Goal: Task Accomplishment & Management: Manage account settings

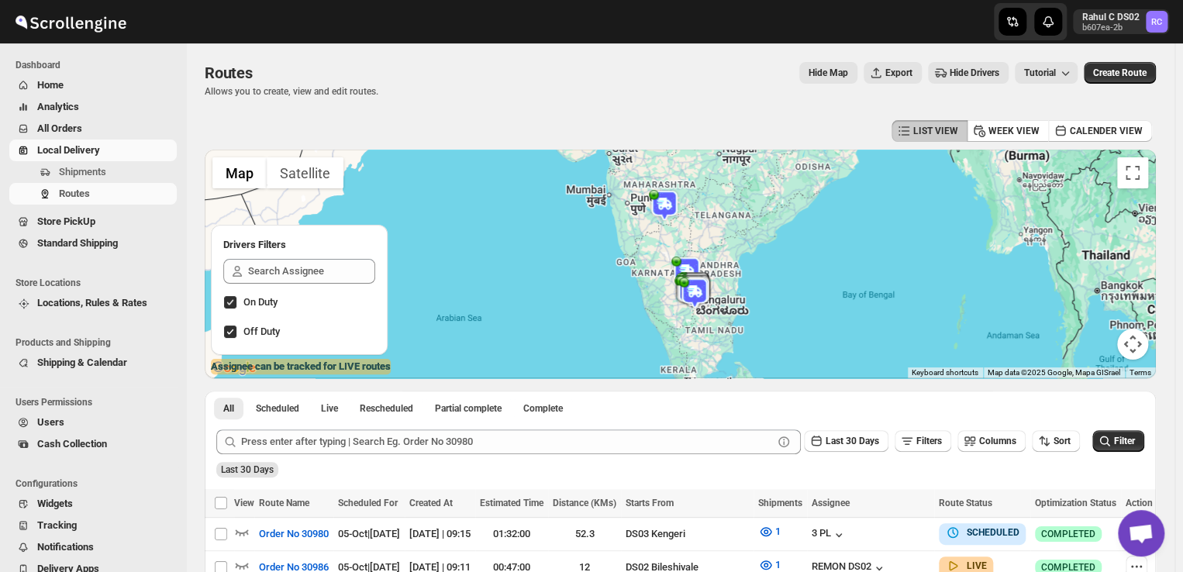
click at [120, 171] on span "Shipments" at bounding box center [116, 172] width 115 height 16
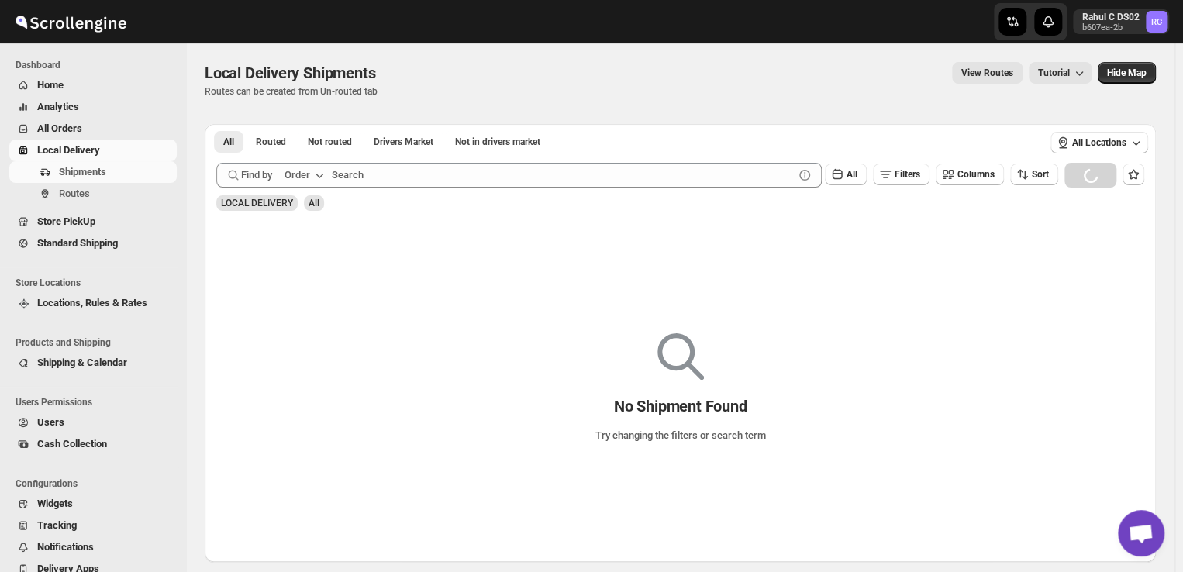
click at [120, 171] on span "Shipments" at bounding box center [116, 172] width 115 height 16
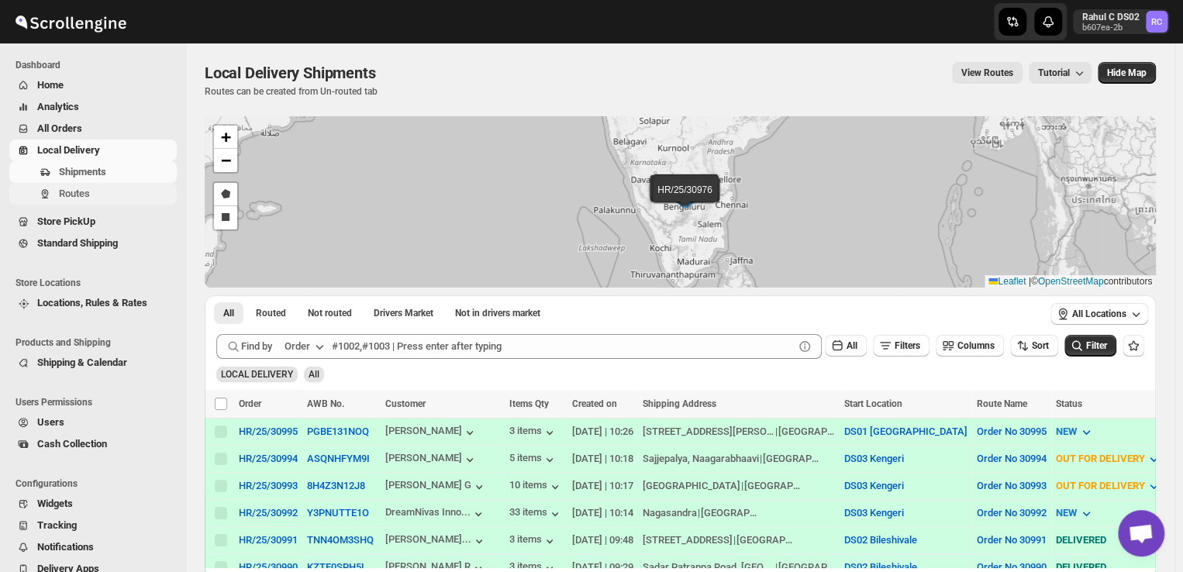
click at [62, 188] on span "Routes" at bounding box center [74, 194] width 31 height 12
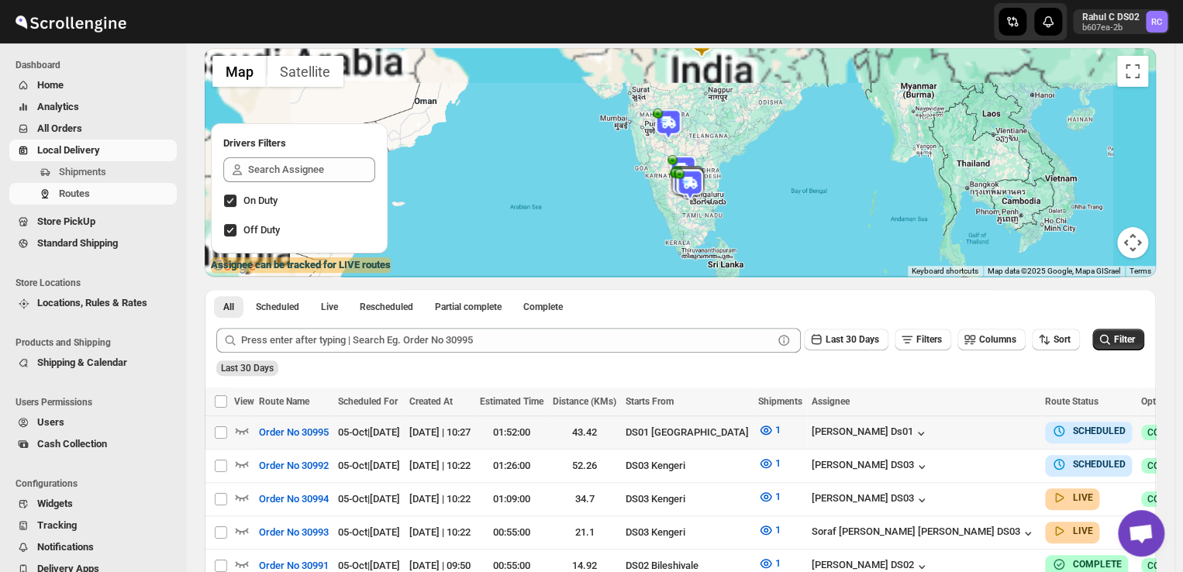
scroll to position [102, 0]
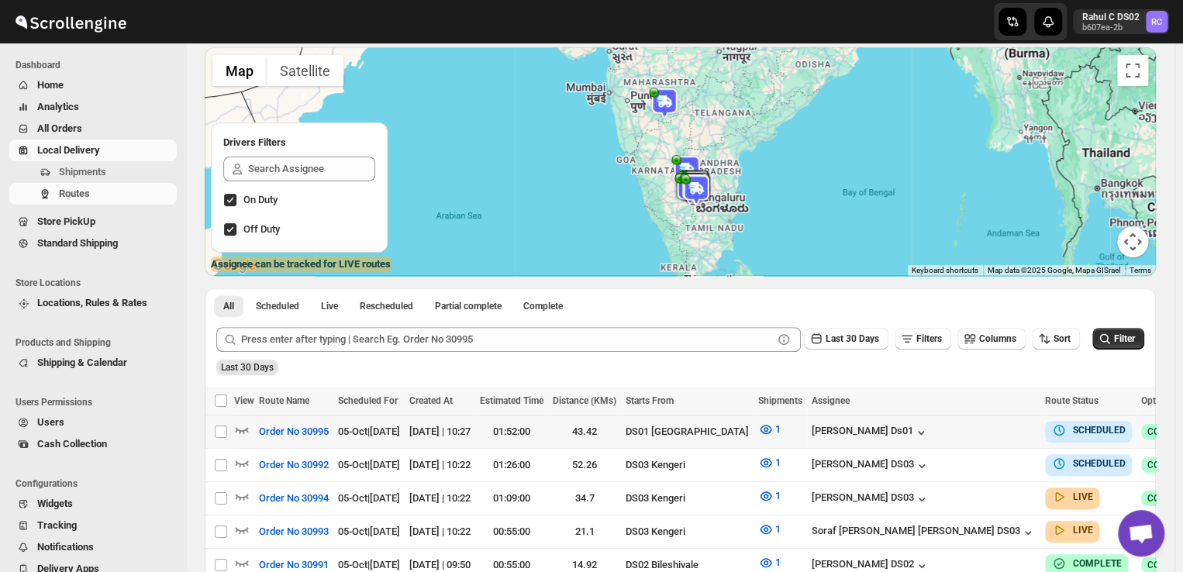
checkbox input "true"
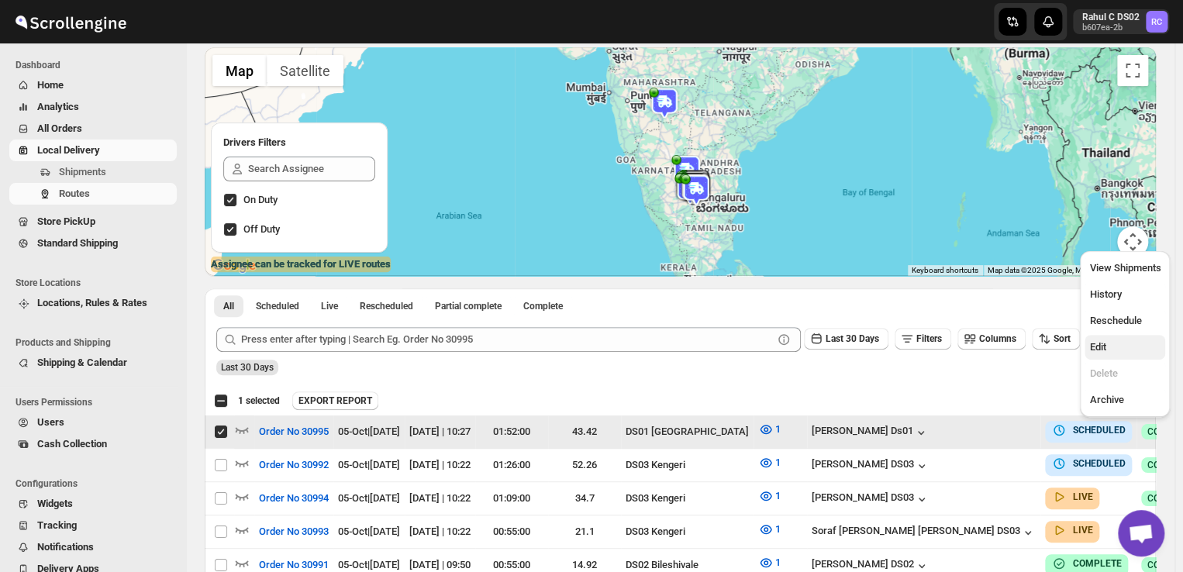
click at [1100, 344] on span "Edit" at bounding box center [1098, 347] width 16 height 12
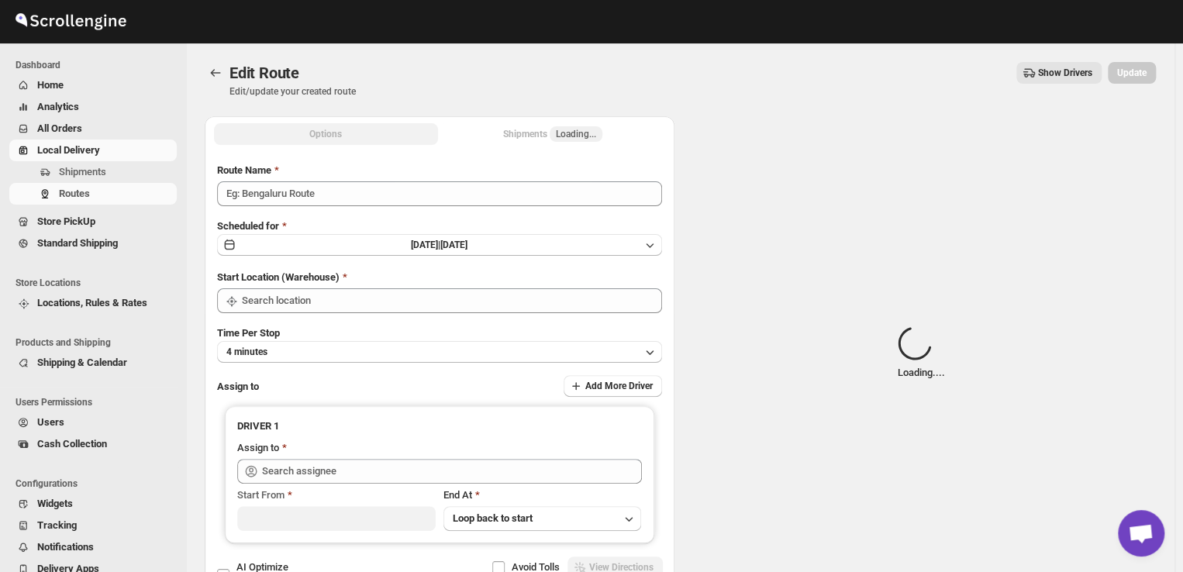
type input "Order No 30995"
type input "DS01 [GEOGRAPHIC_DATA]"
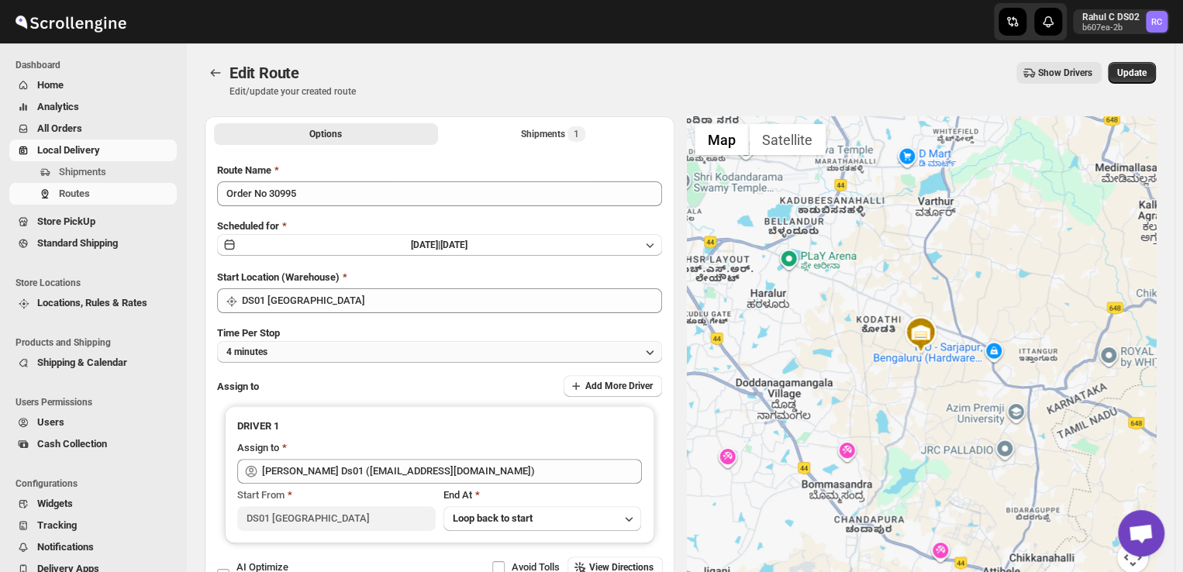
click at [287, 358] on button "4 minutes" at bounding box center [439, 352] width 445 height 22
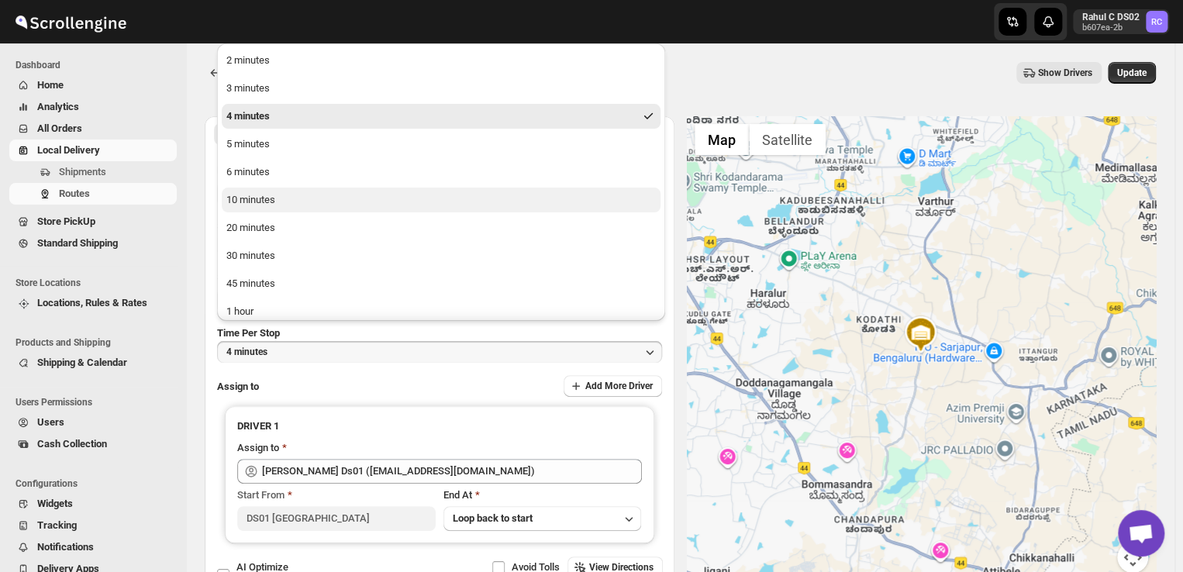
click at [277, 199] on button "10 minutes" at bounding box center [441, 200] width 439 height 25
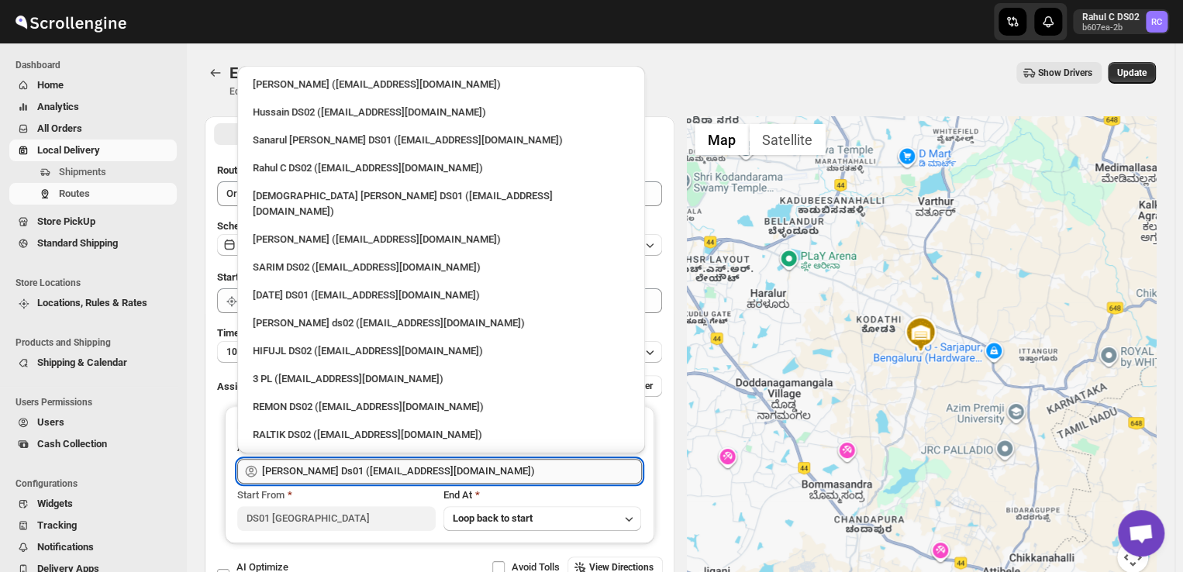
click at [478, 475] on input "Sourab Ghosh Ds01 (xadira4890@asimarif.com)" at bounding box center [452, 471] width 380 height 25
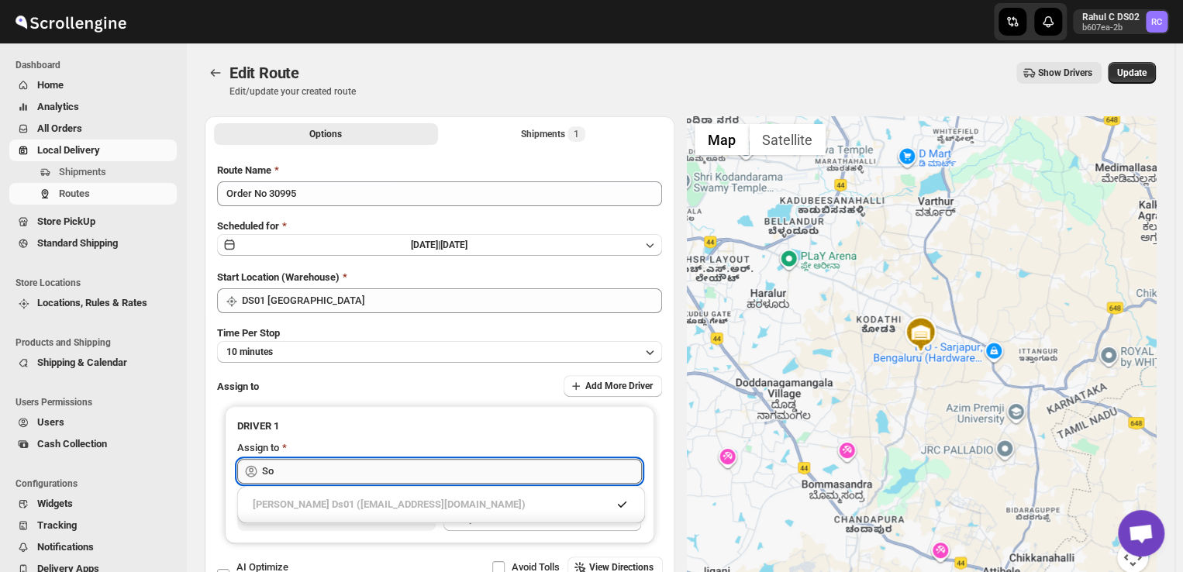
type input "S"
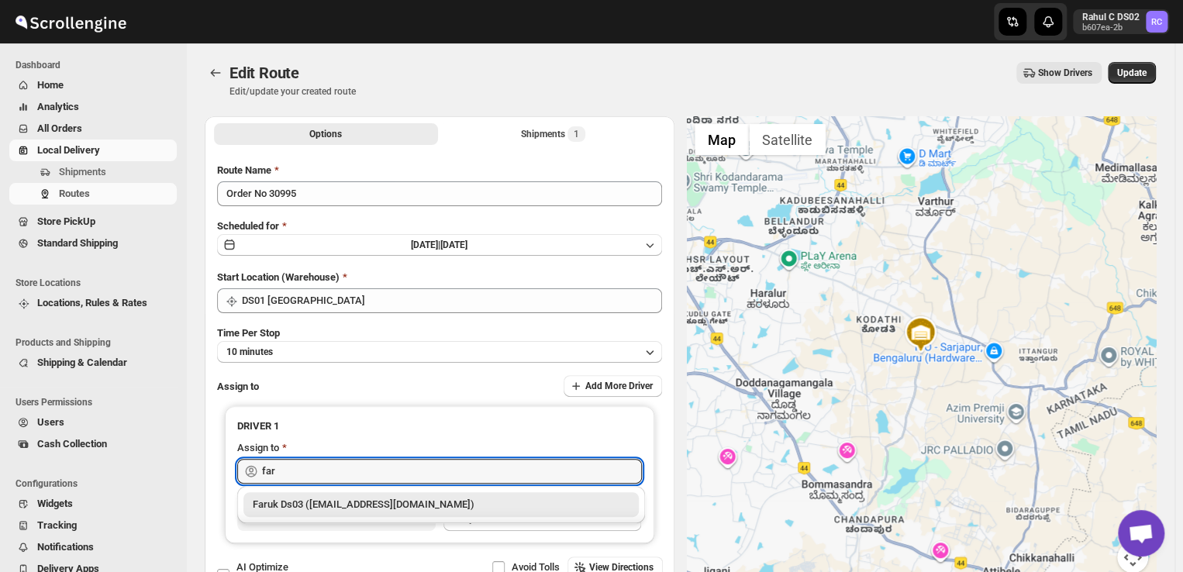
click at [444, 501] on div "Faruk Ds03 (yegan70532@bitfami.com)" at bounding box center [441, 505] width 377 height 16
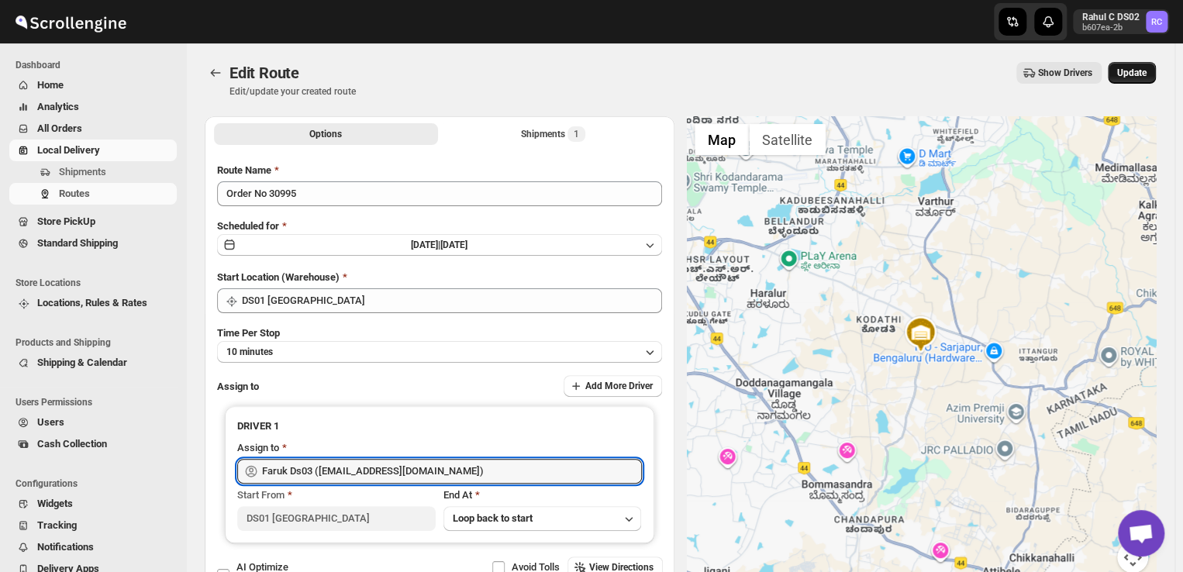
type input "Faruk Ds03 (yegan70532@bitfami.com)"
click at [1139, 69] on span "Update" at bounding box center [1132, 73] width 29 height 12
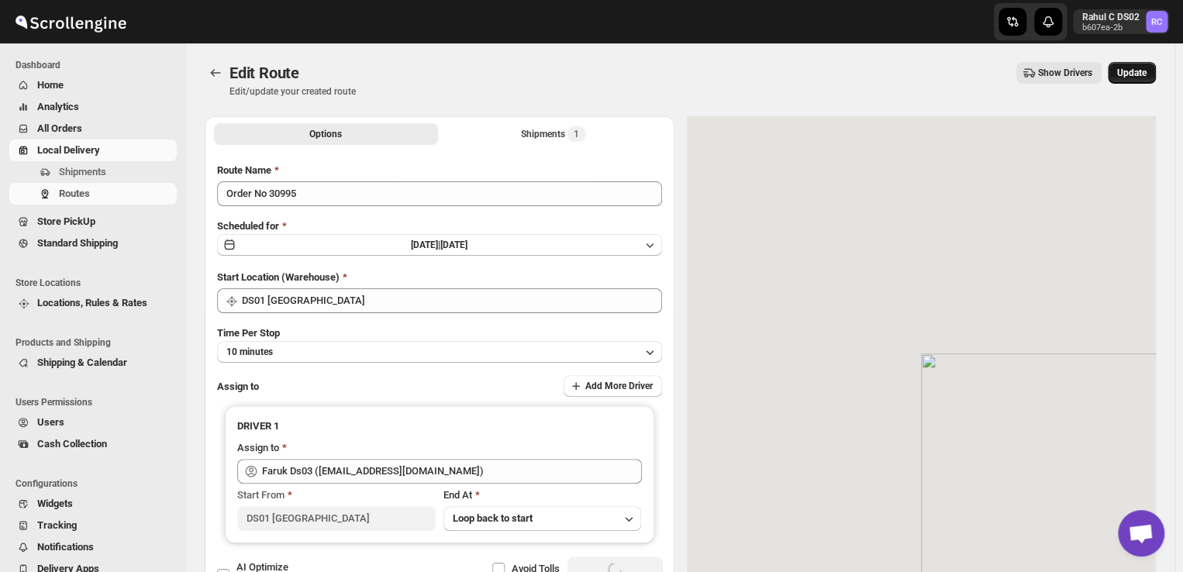
click at [1139, 69] on div "Update" at bounding box center [1132, 73] width 48 height 22
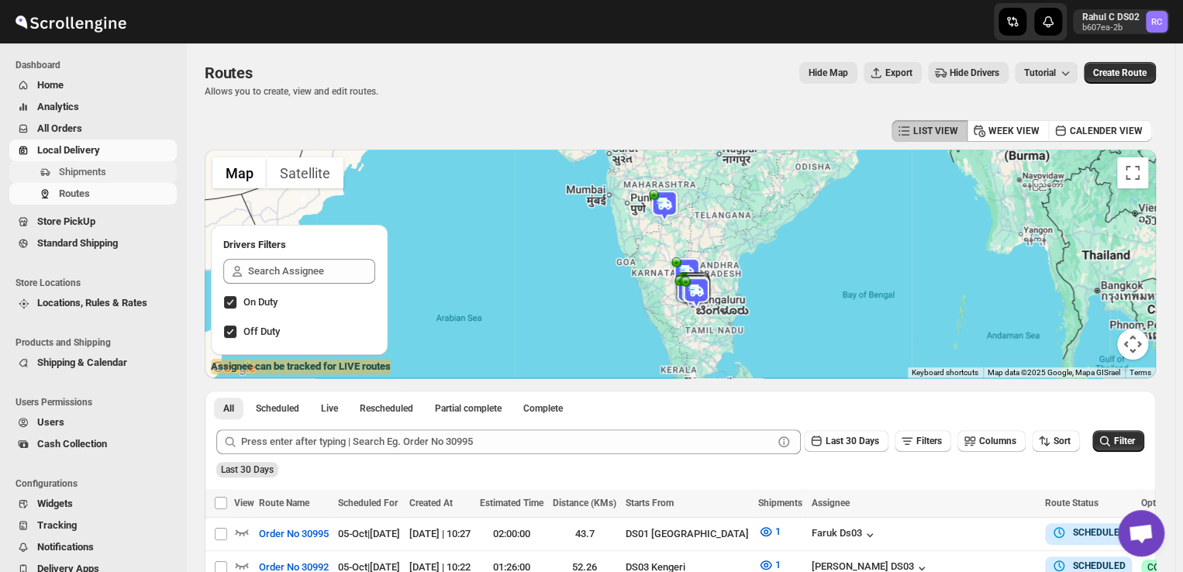
click at [109, 168] on span "Shipments" at bounding box center [116, 172] width 115 height 16
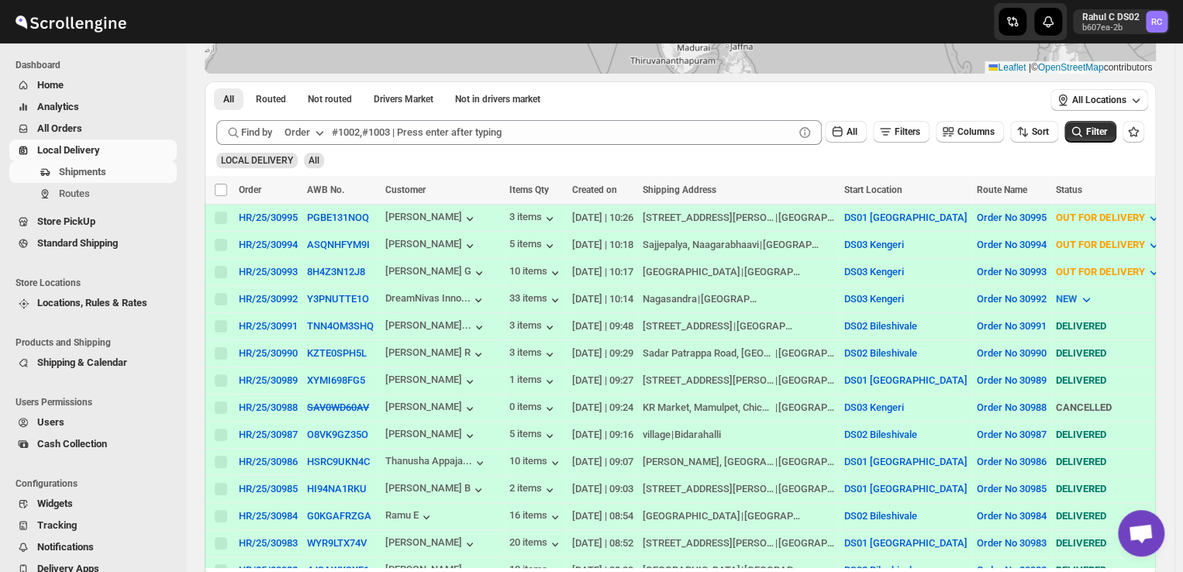
scroll to position [216, 0]
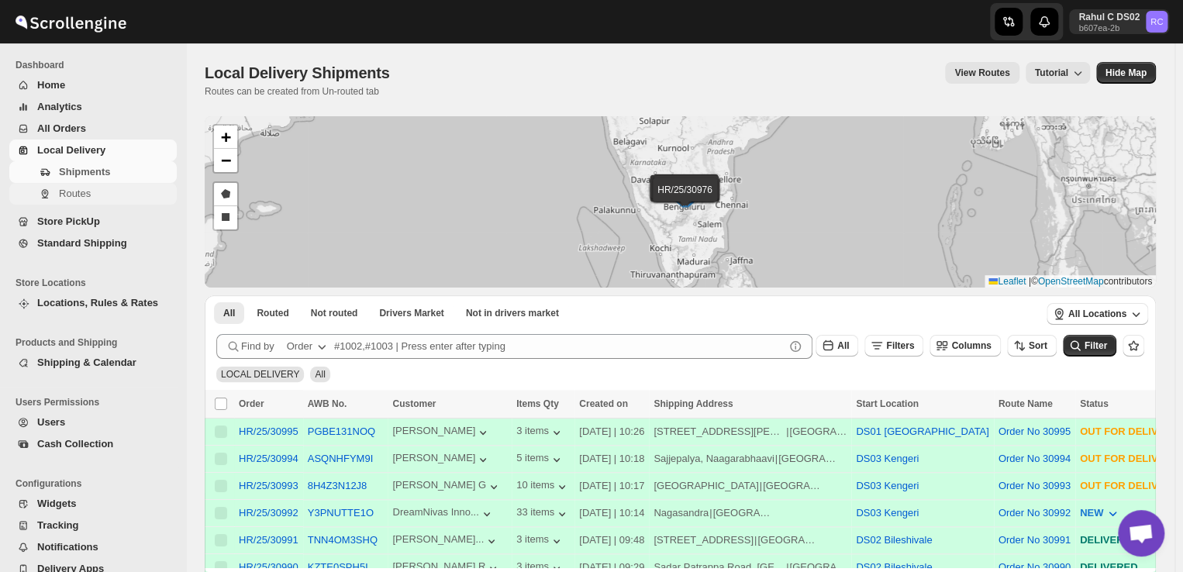
click at [101, 196] on span "Routes" at bounding box center [116, 194] width 115 height 16
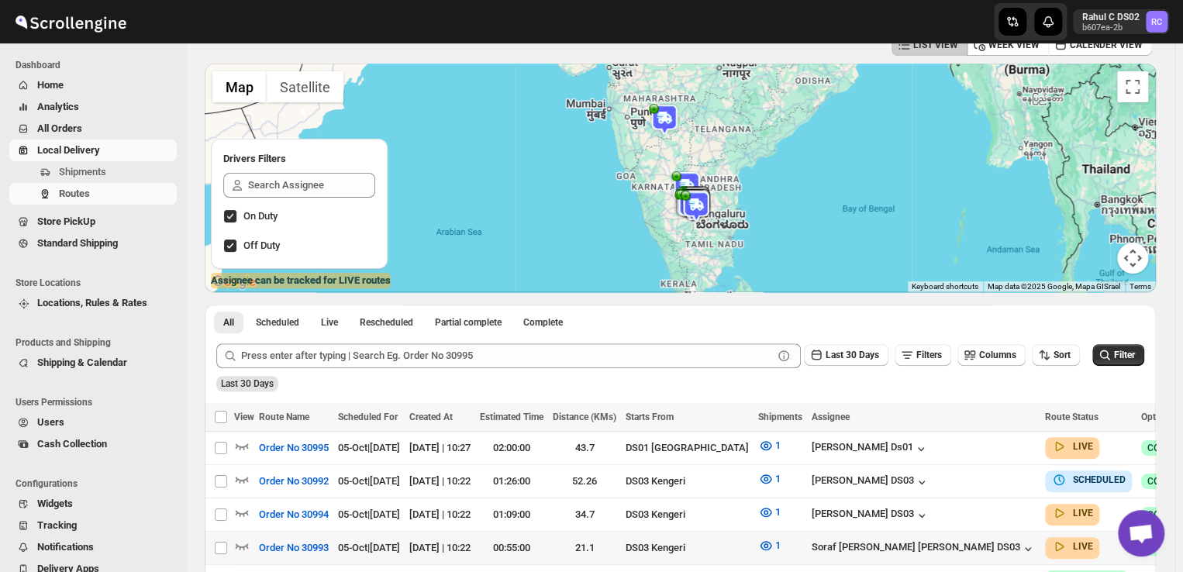
scroll to position [84, 0]
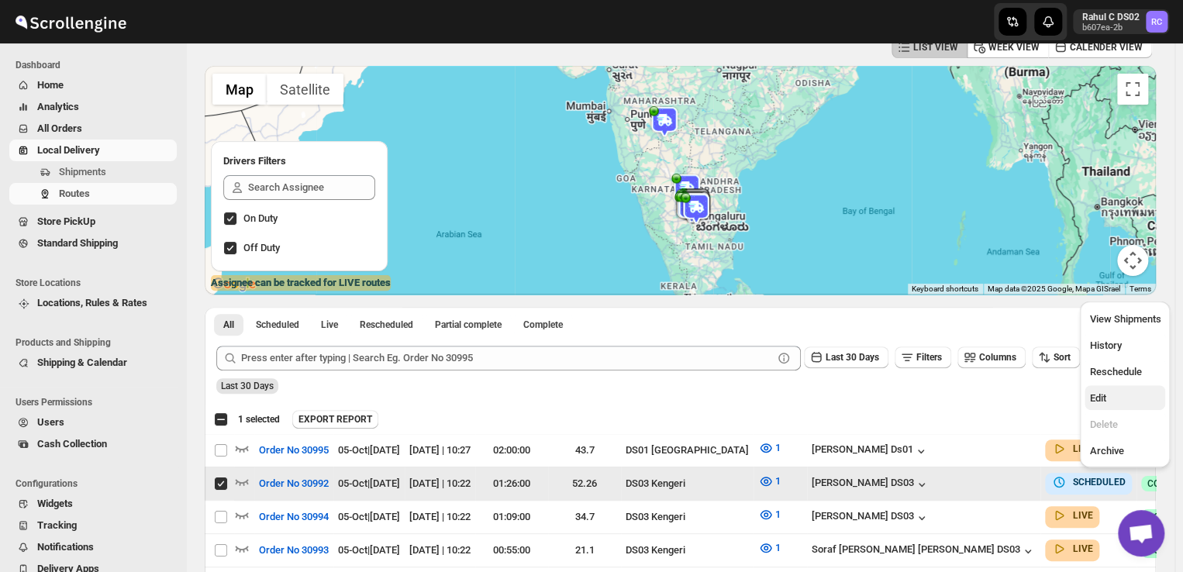
click at [1105, 400] on span "Edit" at bounding box center [1098, 398] width 16 height 12
checkbox input "false"
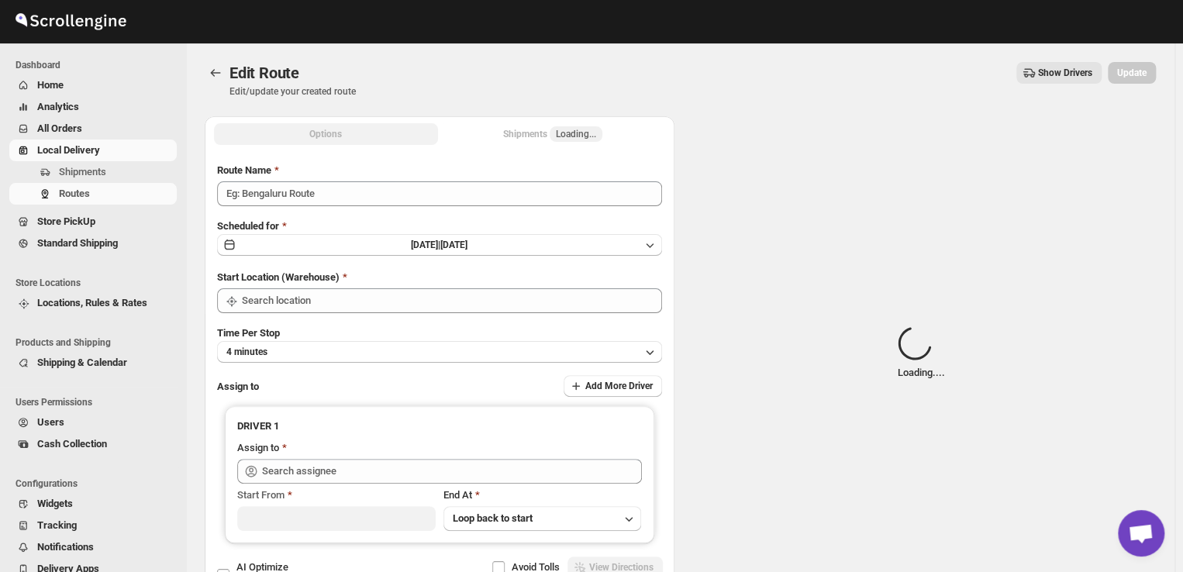
type input "Order No 30992"
type input "DS03 Kengeri"
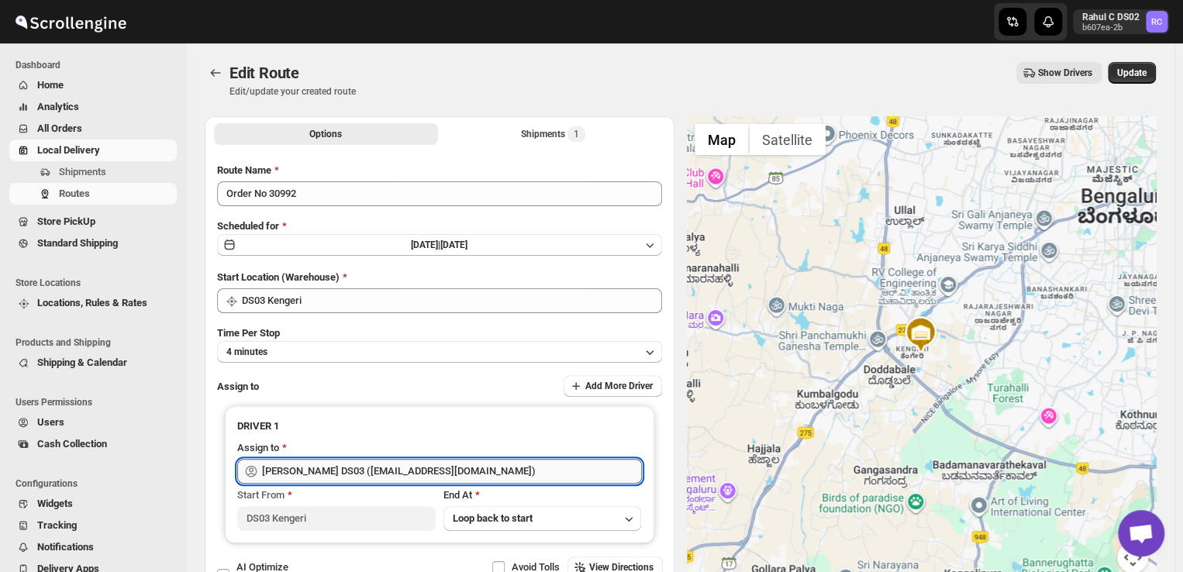
click at [469, 470] on input "ashik uddin DS03 (katiri8361@kimdyn.com)" at bounding box center [452, 471] width 380 height 25
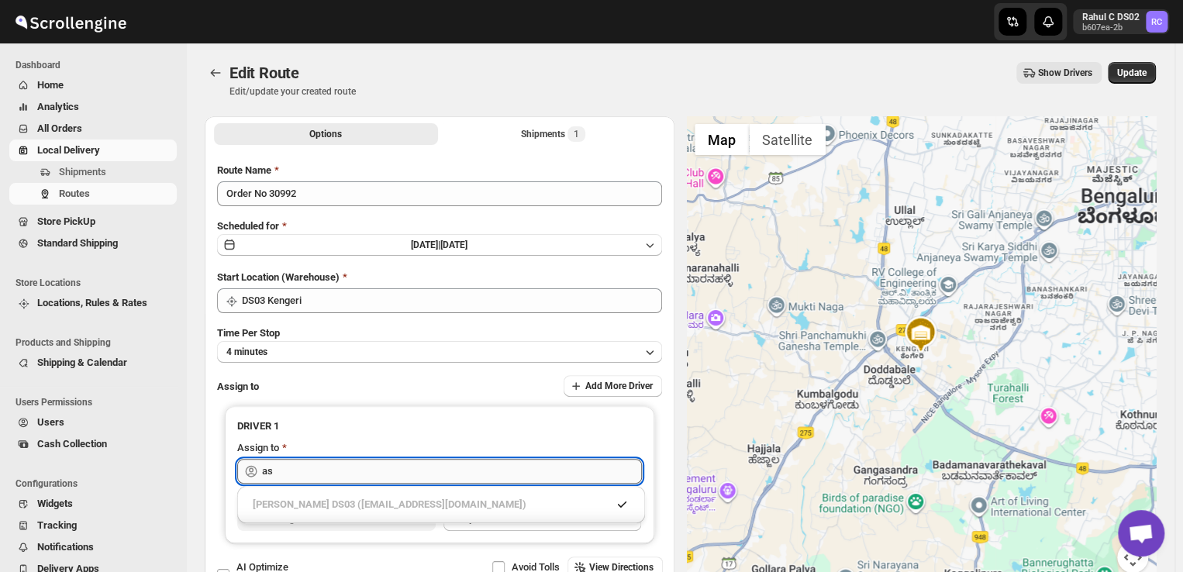
type input "a"
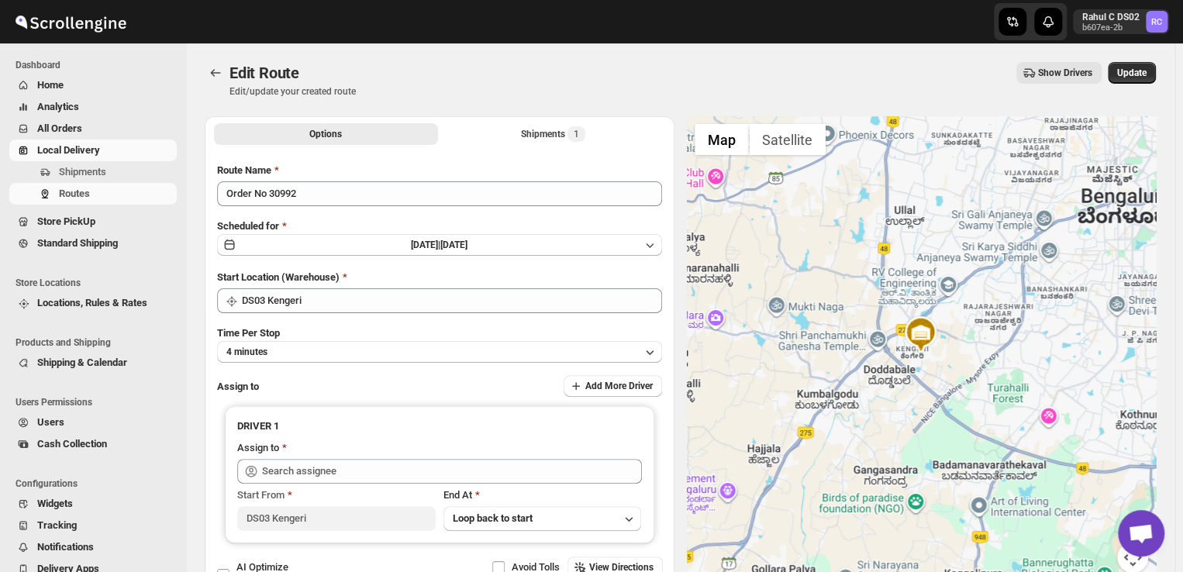
click at [194, 378] on div "Options Shipments 1 More views Options Shipments 1 More views Submit Route Name…" at bounding box center [674, 355] width 964 height 502
click at [286, 350] on button "4 minutes" at bounding box center [439, 352] width 445 height 22
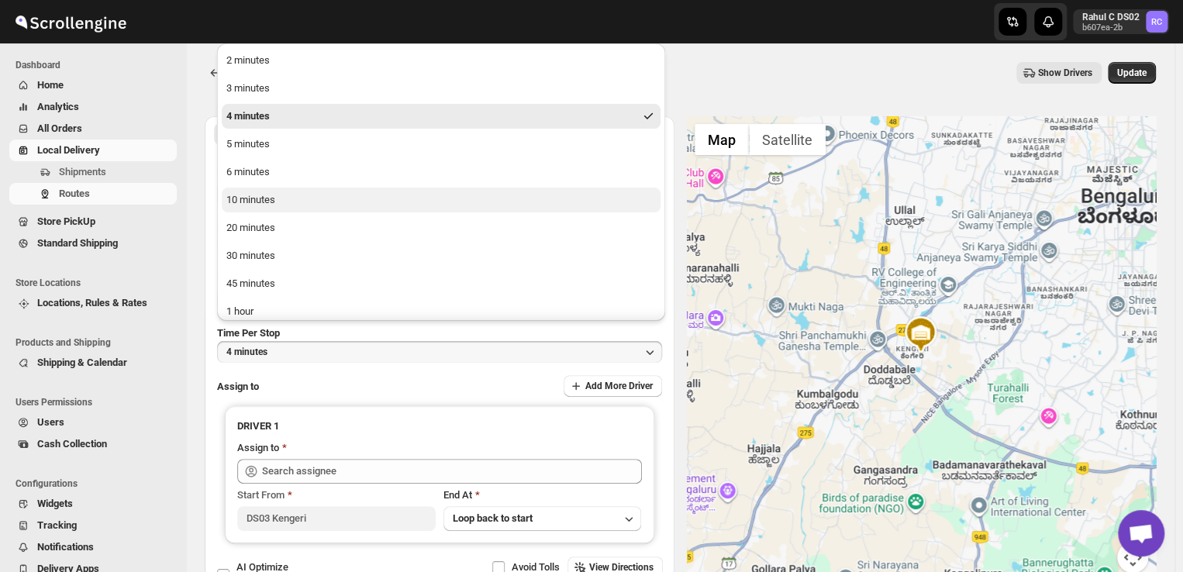
click at [243, 199] on div "10 minutes" at bounding box center [250, 200] width 49 height 16
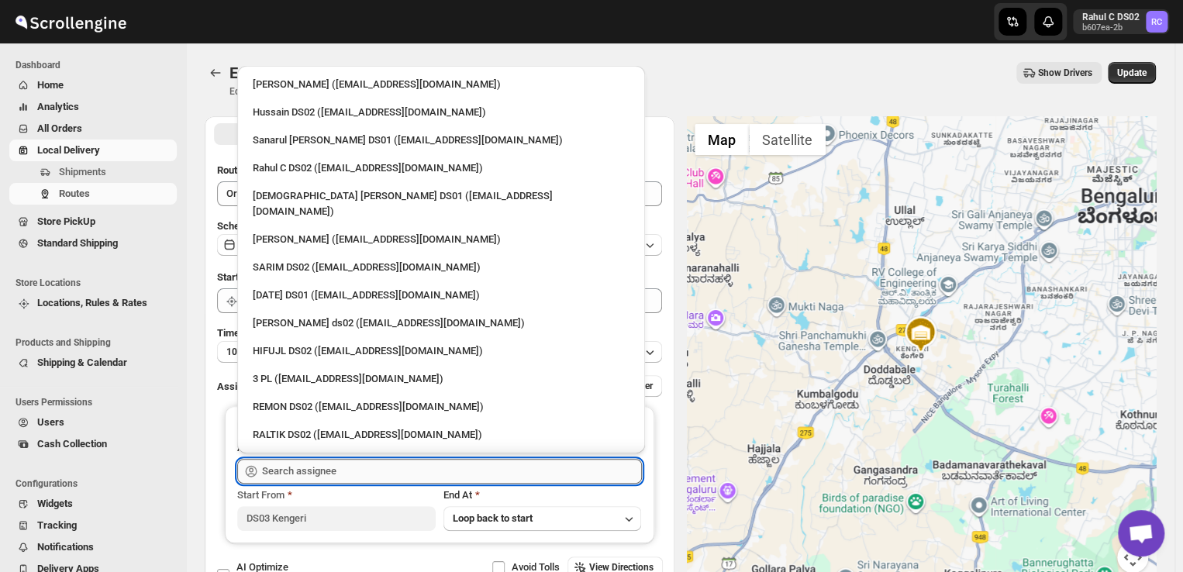
click at [345, 468] on input "text" at bounding box center [452, 471] width 380 height 25
click at [270, 371] on div "3 PL (hello@home-run.co)" at bounding box center [441, 379] width 377 height 16
type input "3 PL (hello@home-run.co)"
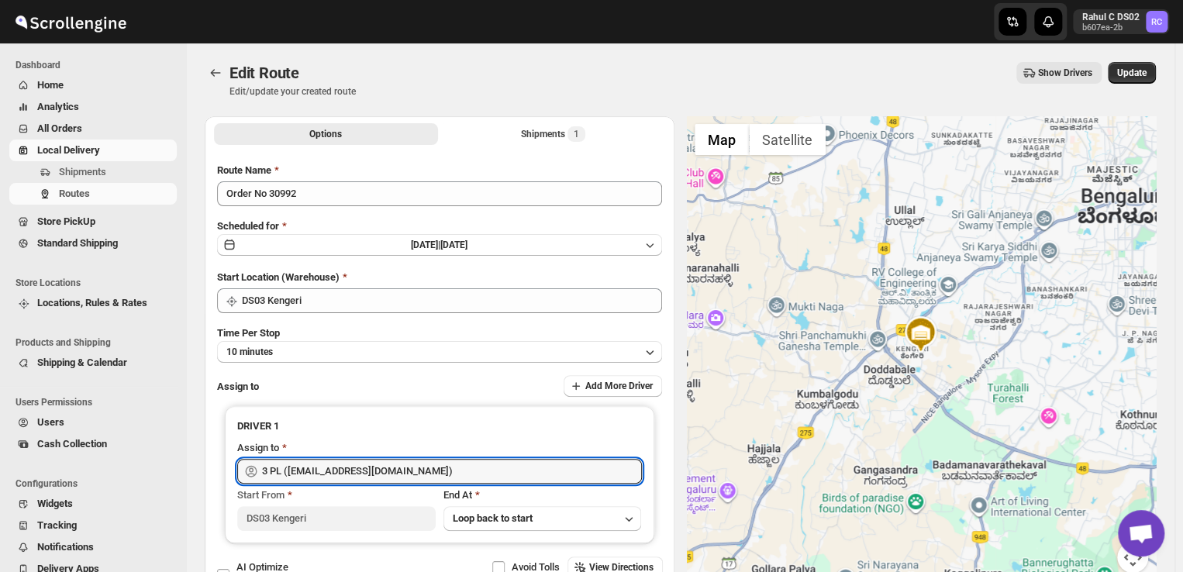
click at [1141, 60] on div "Edit Route. This page is ready Edit Route Edit/update your created route Show D…" at bounding box center [681, 79] width 952 height 73
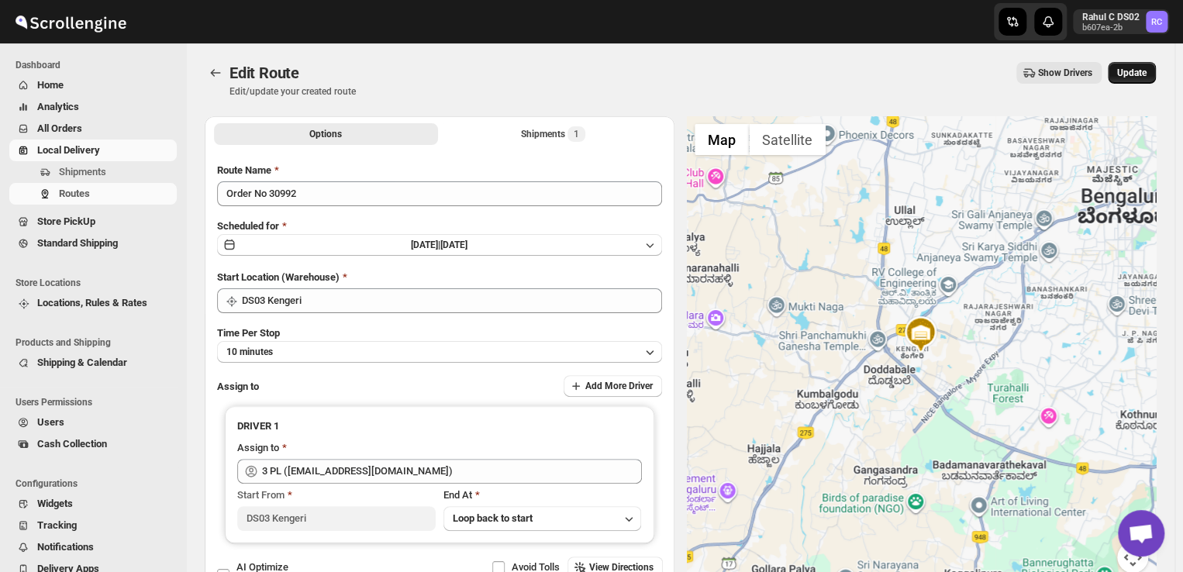
click at [1140, 68] on span "Update" at bounding box center [1132, 73] width 29 height 12
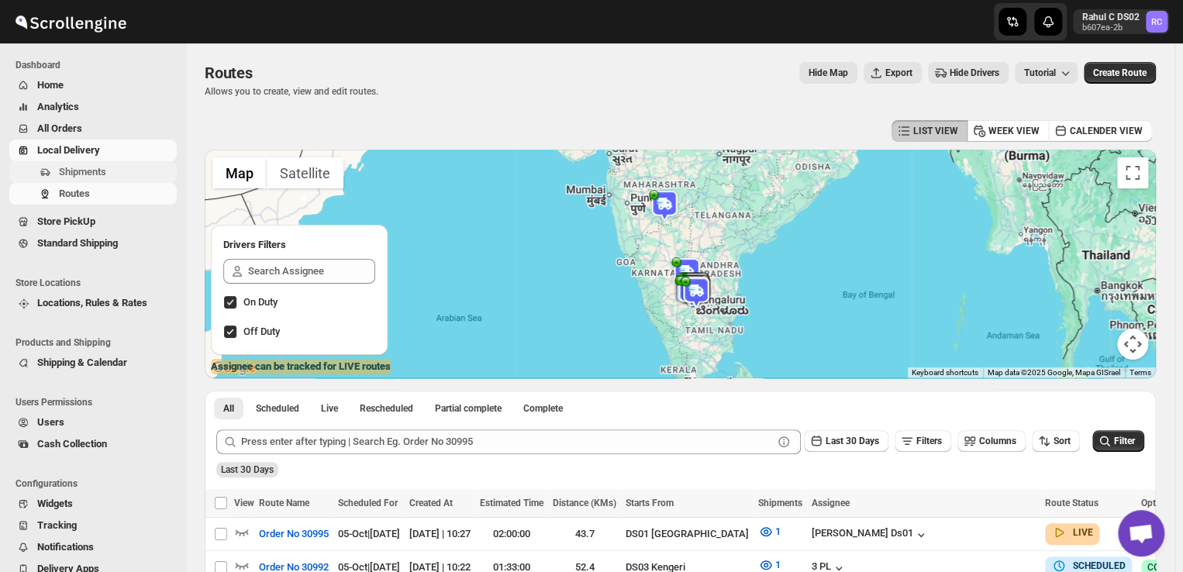
click at [74, 168] on span "Shipments" at bounding box center [82, 172] width 47 height 12
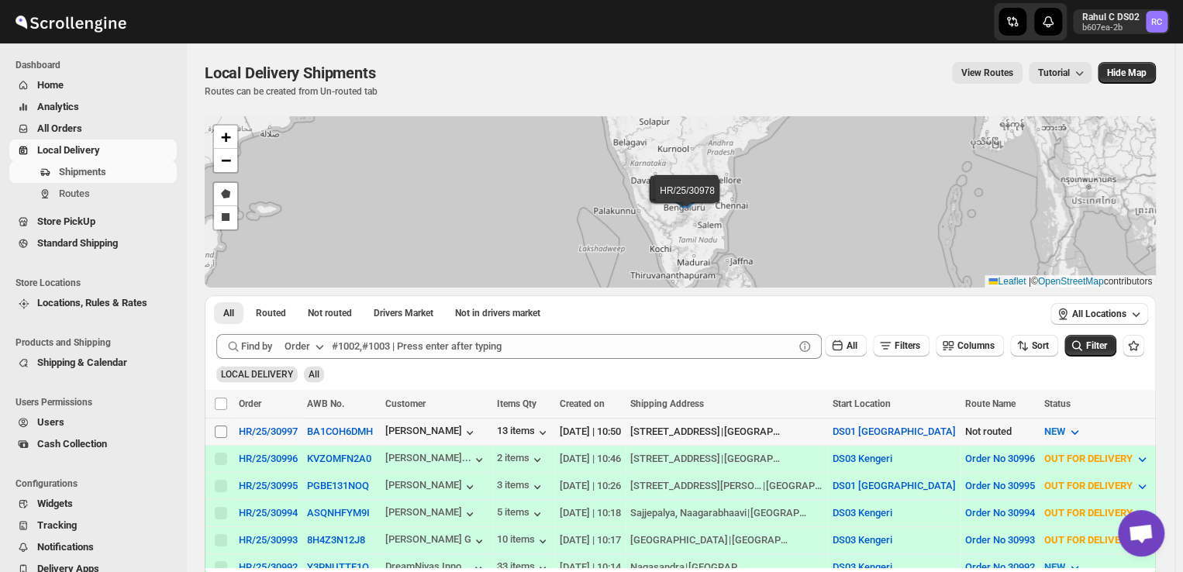
click at [215, 430] on input "Select shipment" at bounding box center [221, 432] width 12 height 12
checkbox input "true"
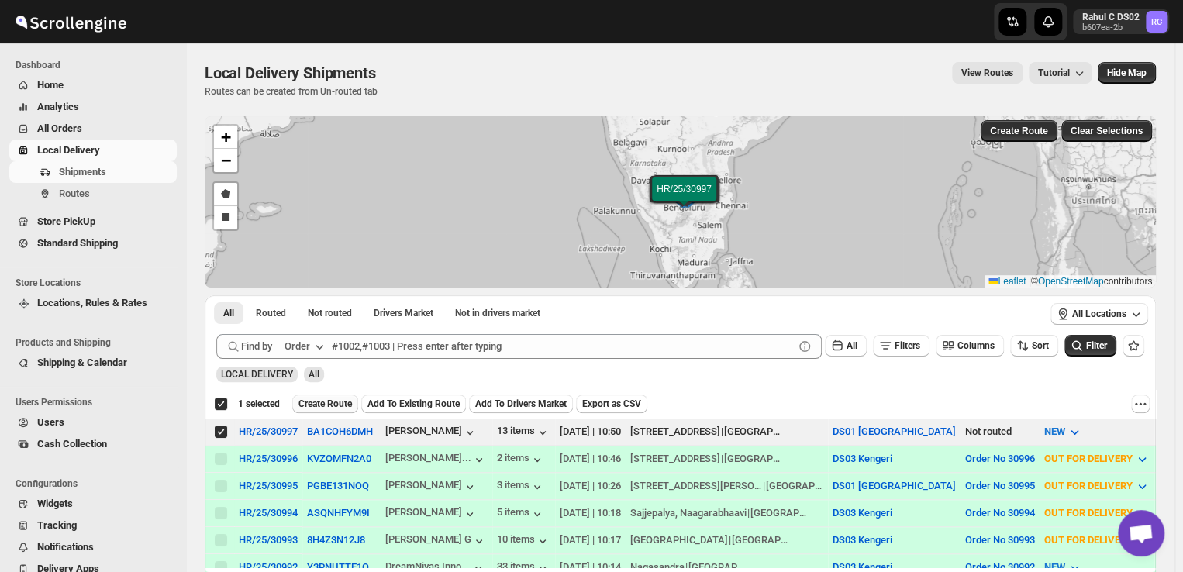
click at [341, 399] on span "Create Route" at bounding box center [326, 404] width 54 height 12
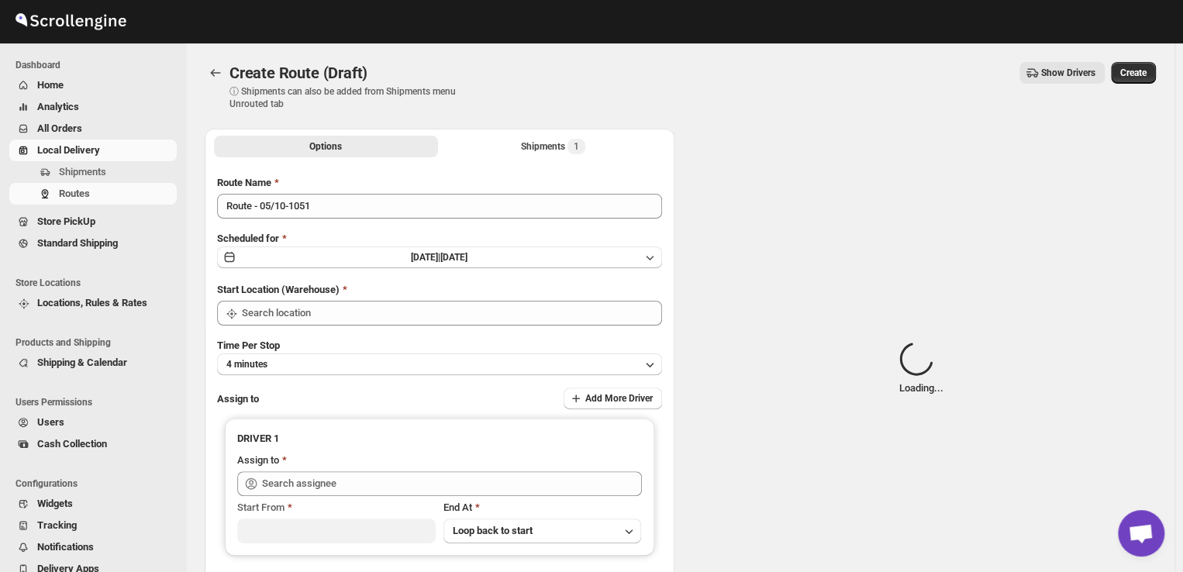
type input "DS01 [GEOGRAPHIC_DATA]"
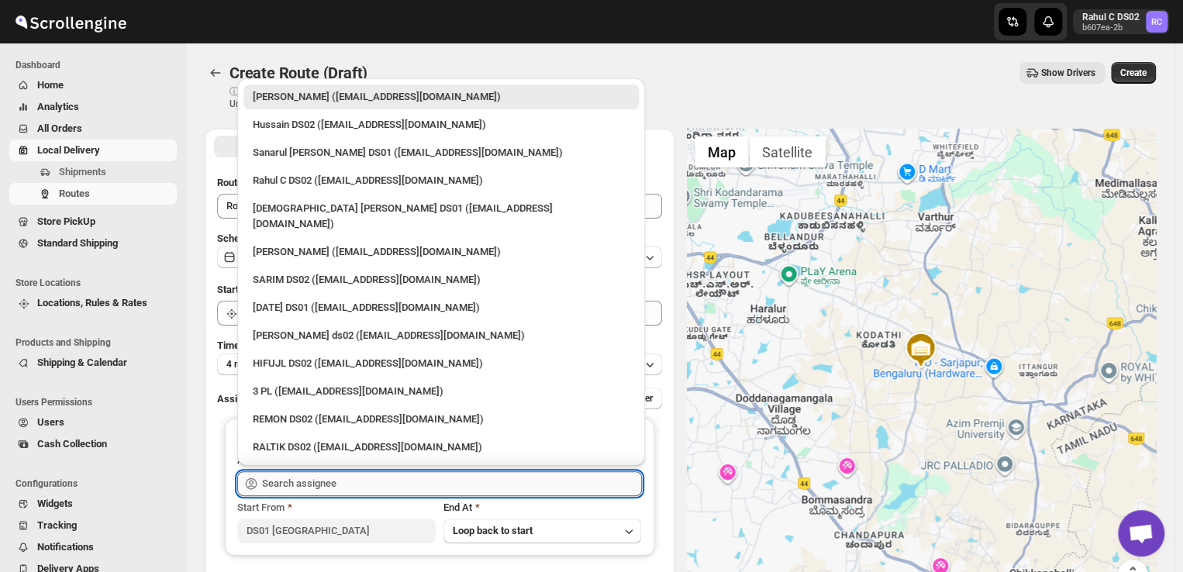
click at [341, 474] on input "text" at bounding box center [452, 484] width 380 height 25
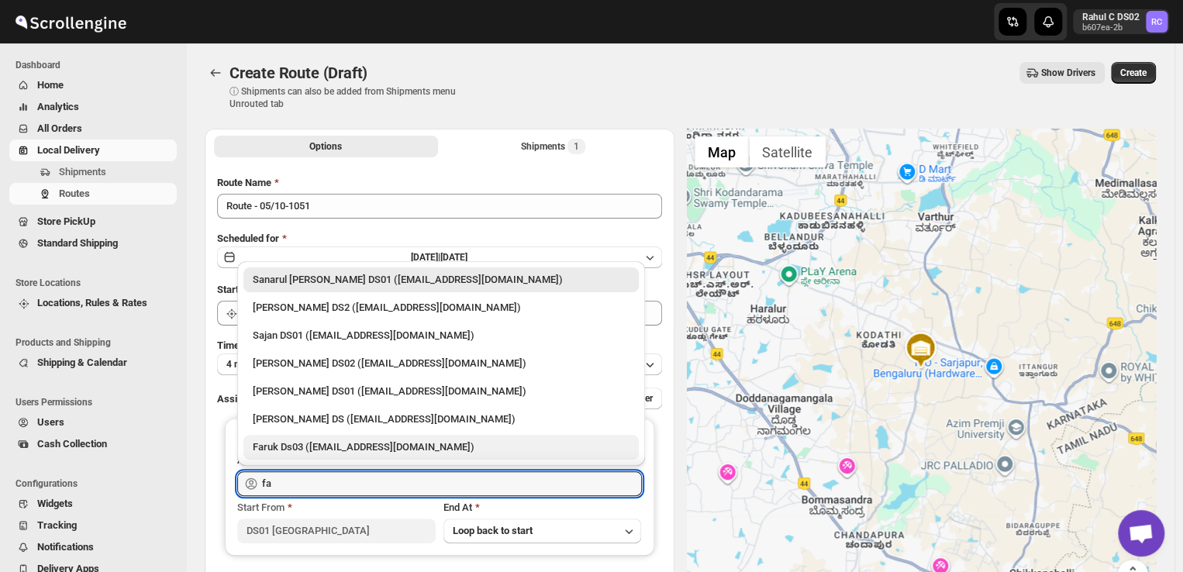
click at [331, 441] on div "Faruk Ds03 (yegan70532@bitfami.com)" at bounding box center [441, 448] width 377 height 16
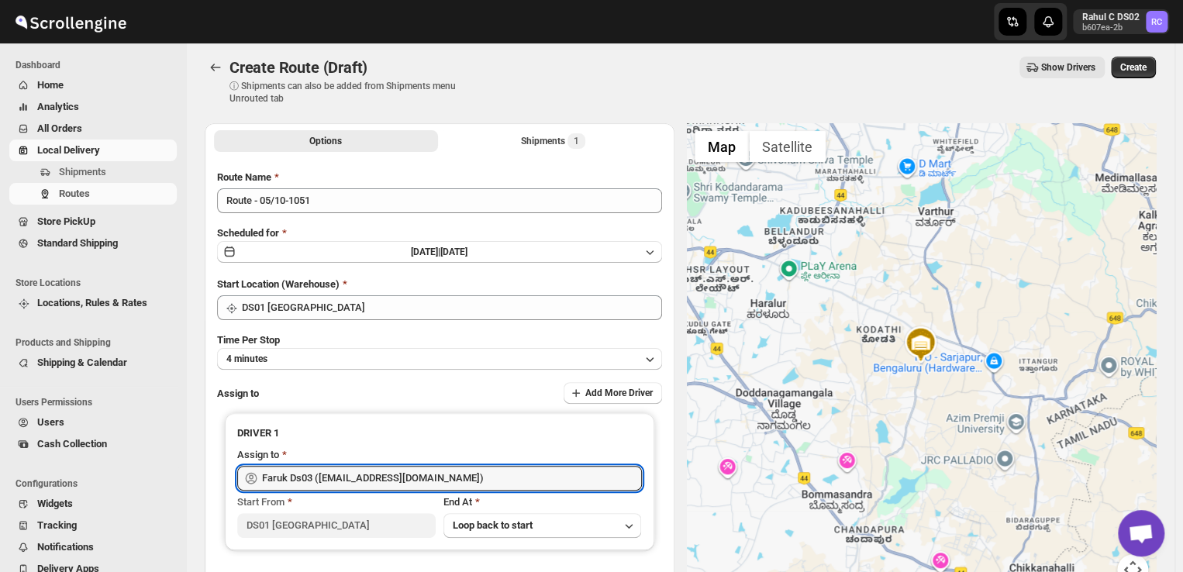
scroll to position [2, 0]
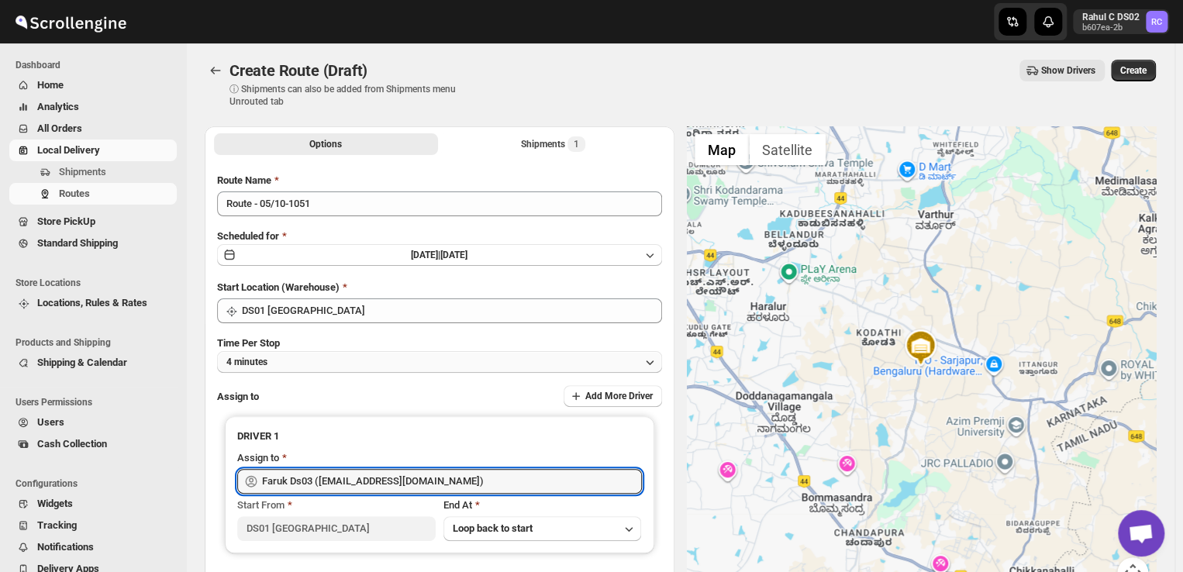
type input "Faruk Ds03 (yegan70532@bitfami.com)"
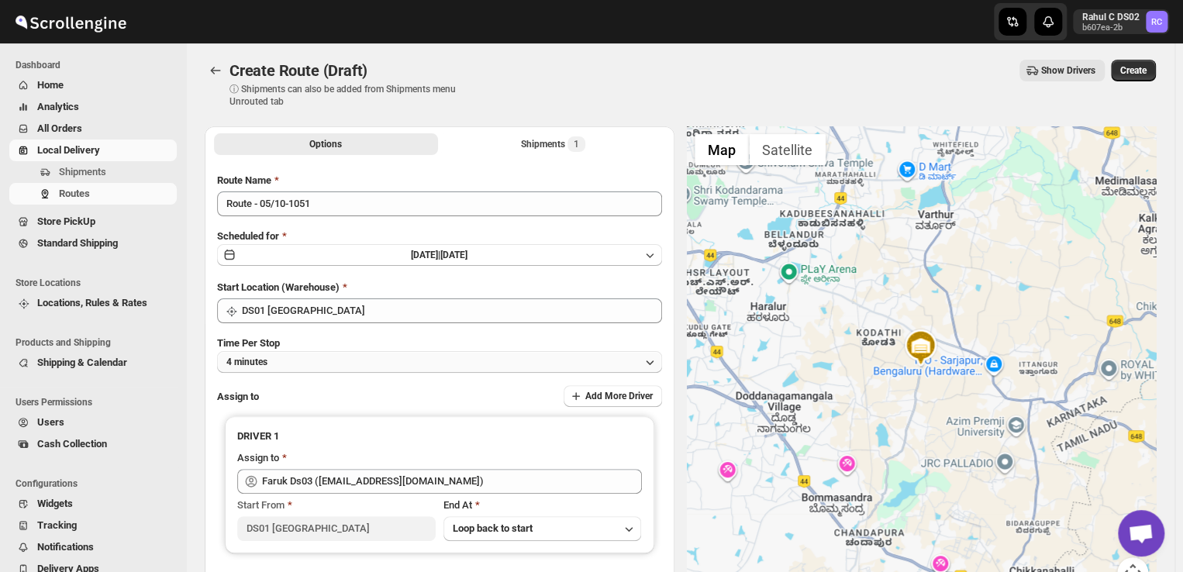
click at [372, 361] on button "4 minutes" at bounding box center [439, 362] width 445 height 22
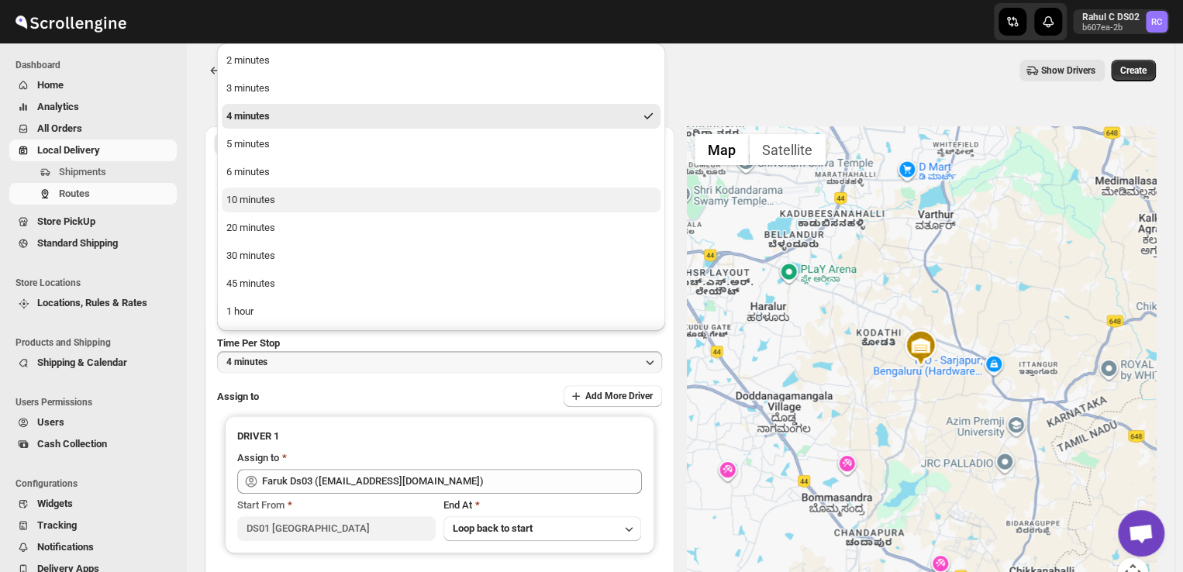
click at [251, 199] on div "10 minutes" at bounding box center [250, 200] width 49 height 16
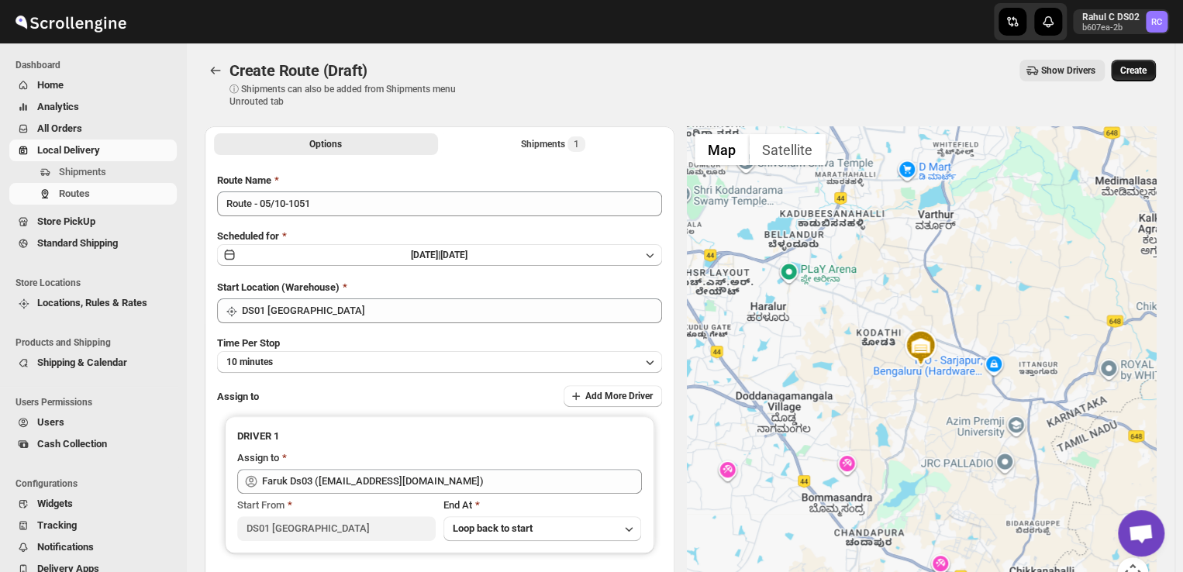
click at [1139, 66] on span "Create" at bounding box center [1134, 70] width 26 height 12
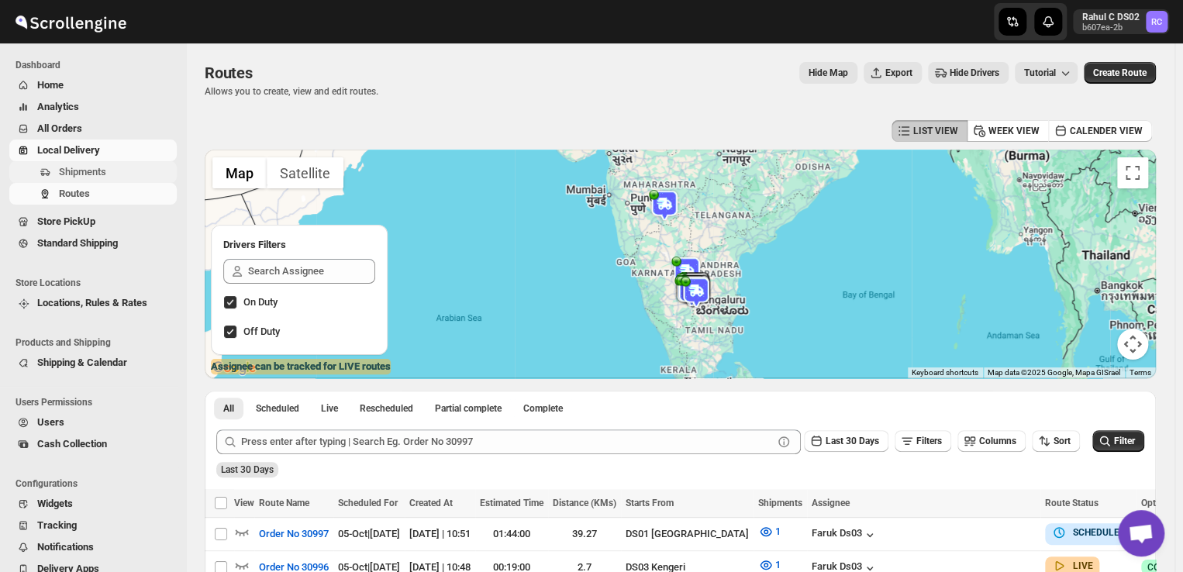
click at [92, 174] on span "Shipments" at bounding box center [82, 172] width 47 height 12
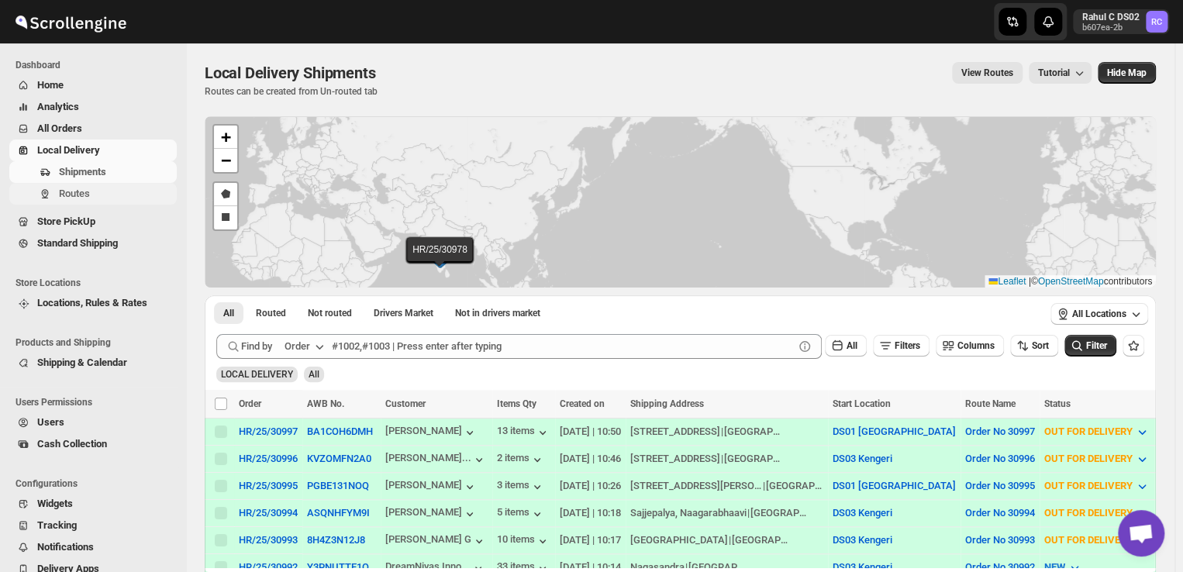
click at [81, 192] on span "Routes" at bounding box center [74, 194] width 31 height 12
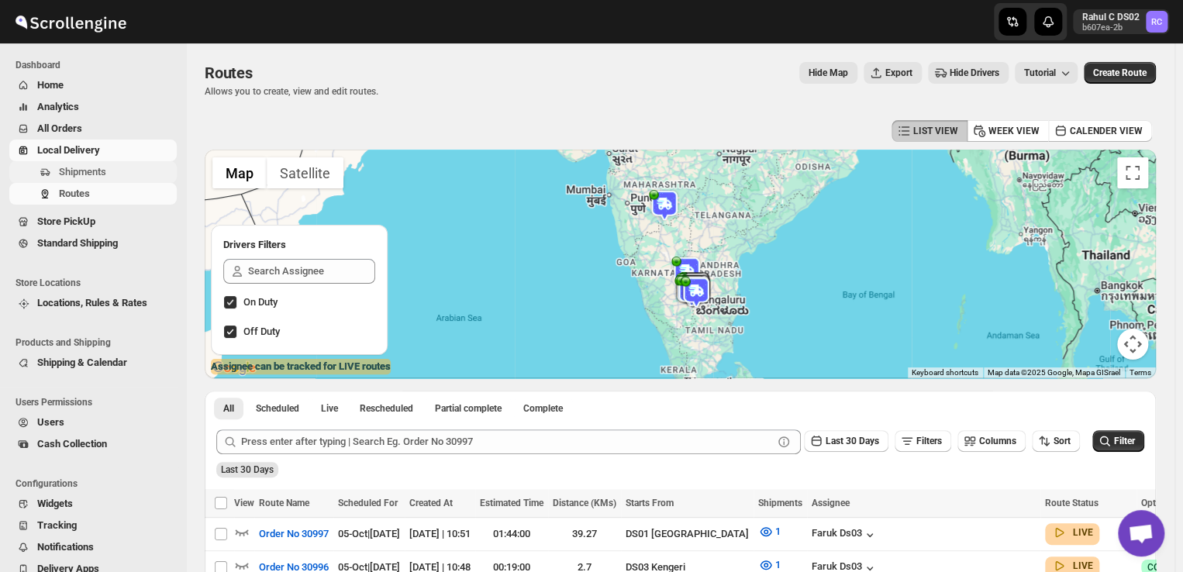
click at [132, 164] on span "Shipments" at bounding box center [116, 172] width 115 height 16
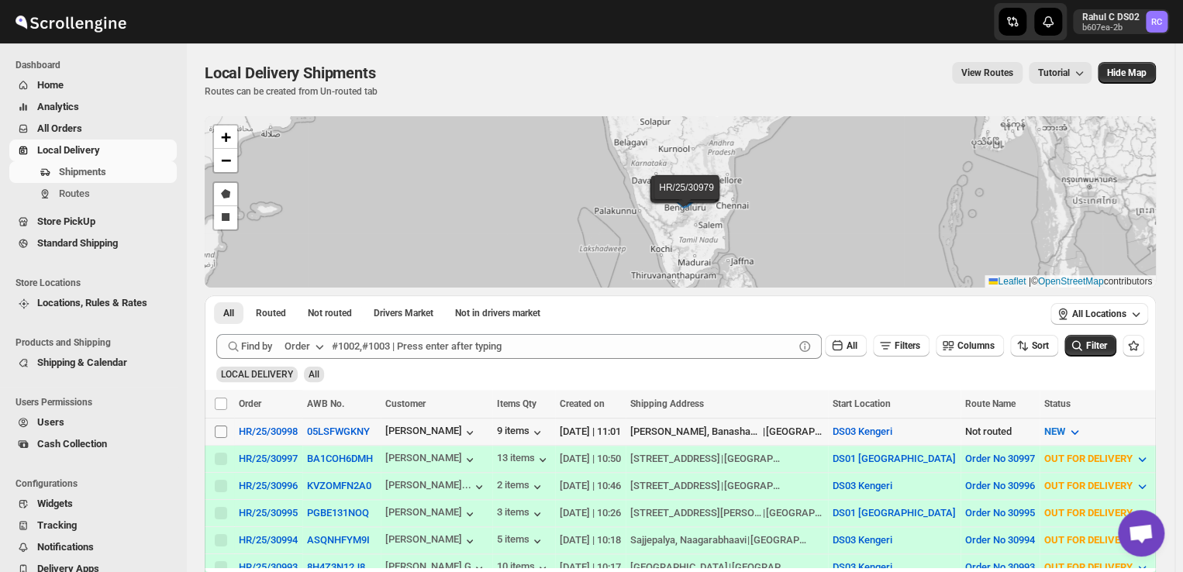
click at [219, 434] on input "Select shipment" at bounding box center [221, 432] width 12 height 12
checkbox input "true"
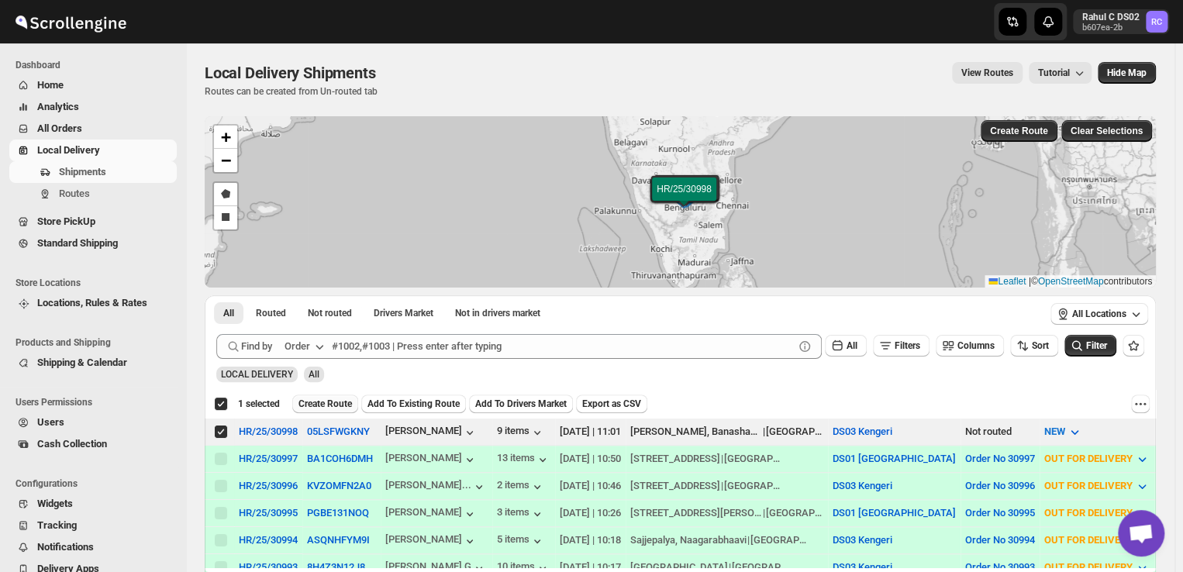
click at [337, 407] on span "Create Route" at bounding box center [326, 404] width 54 height 12
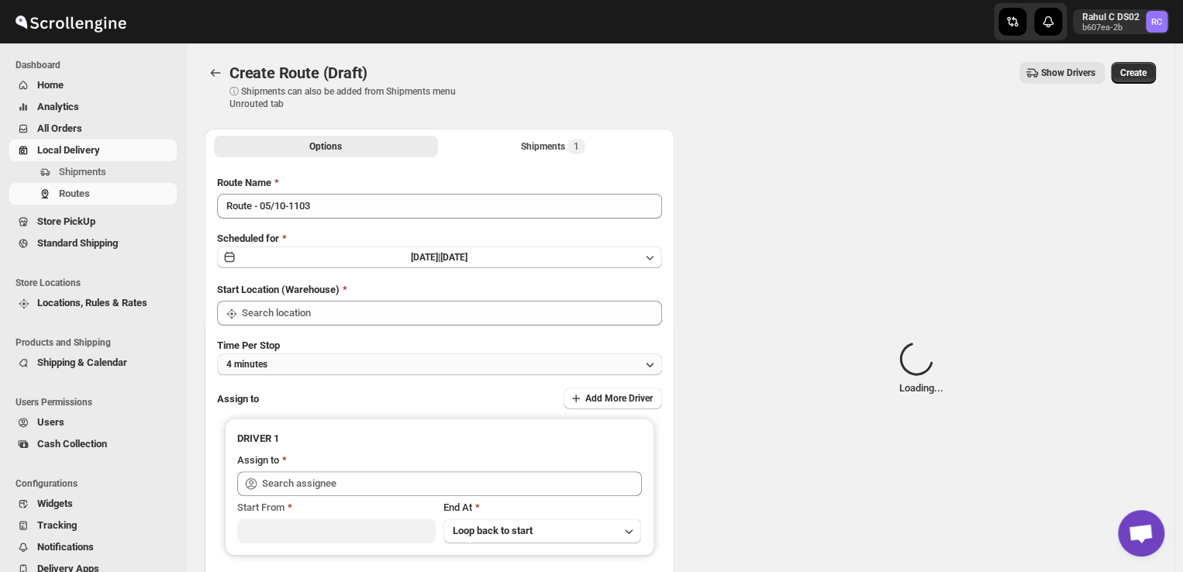
type input "DS03 Kengeri"
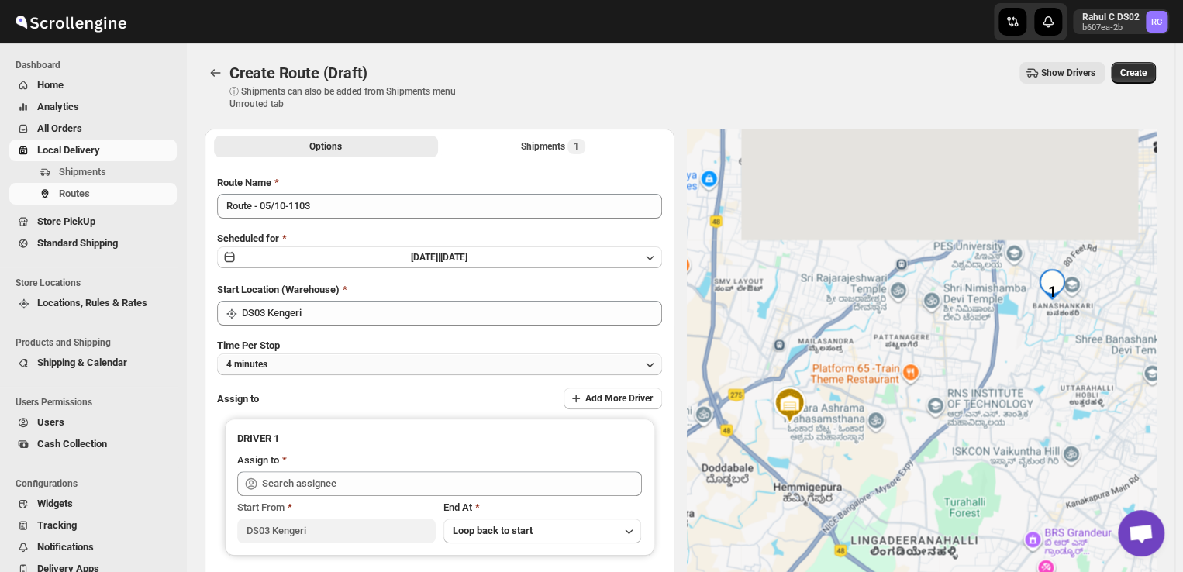
click at [293, 367] on button "4 minutes" at bounding box center [439, 365] width 445 height 22
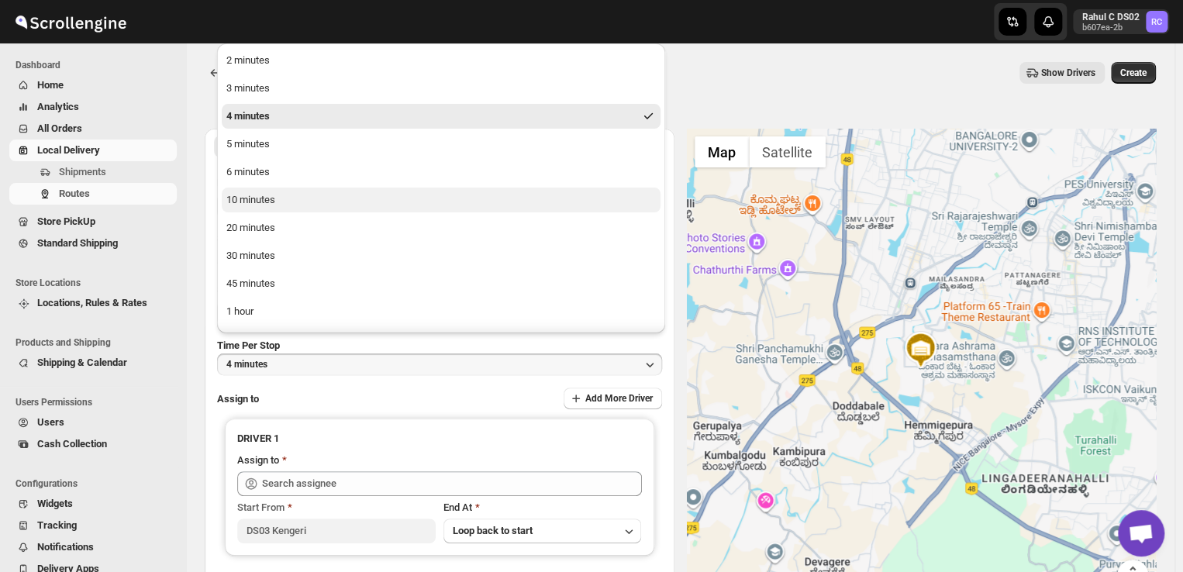
click at [257, 202] on div "10 minutes" at bounding box center [250, 200] width 49 height 16
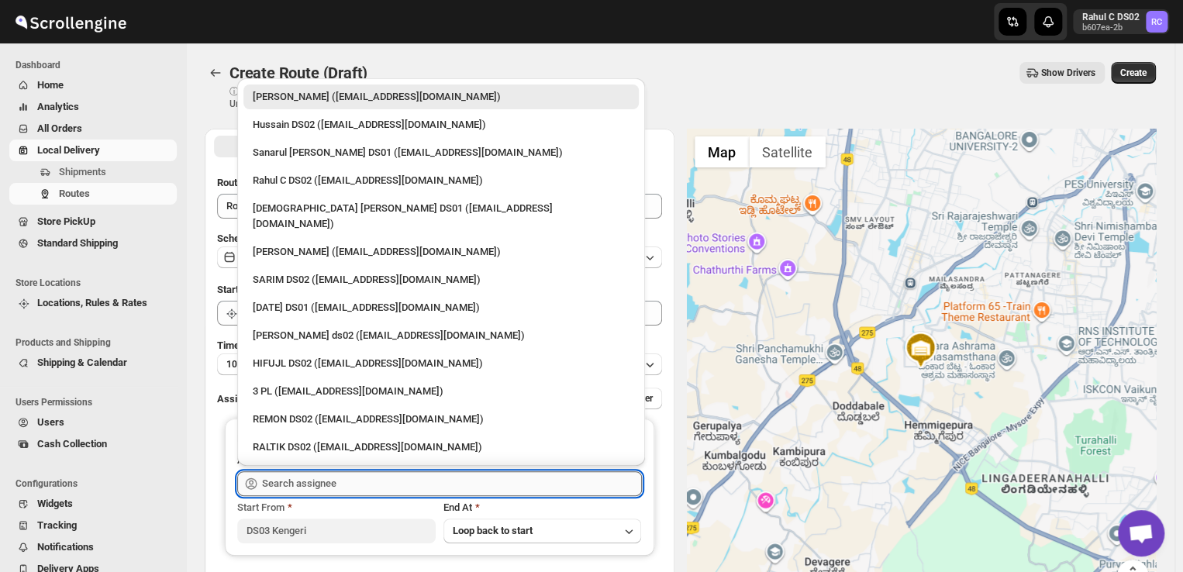
click at [361, 486] on input "text" at bounding box center [452, 484] width 380 height 25
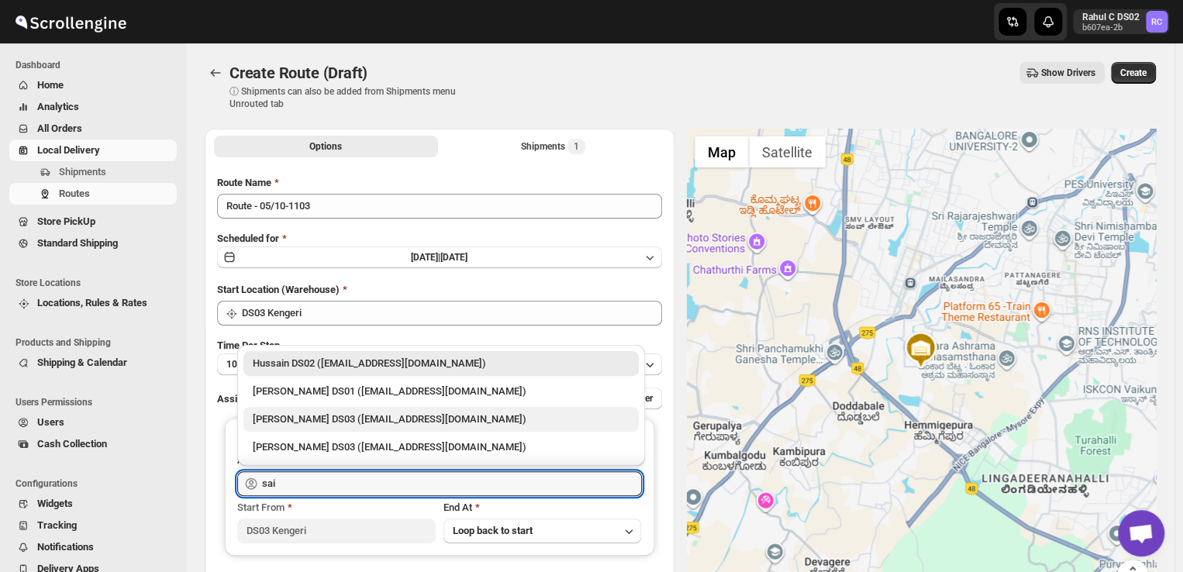
click at [306, 417] on div "Saibur Rahman DS03 (novenik154@ihnpo.com)" at bounding box center [441, 420] width 377 height 16
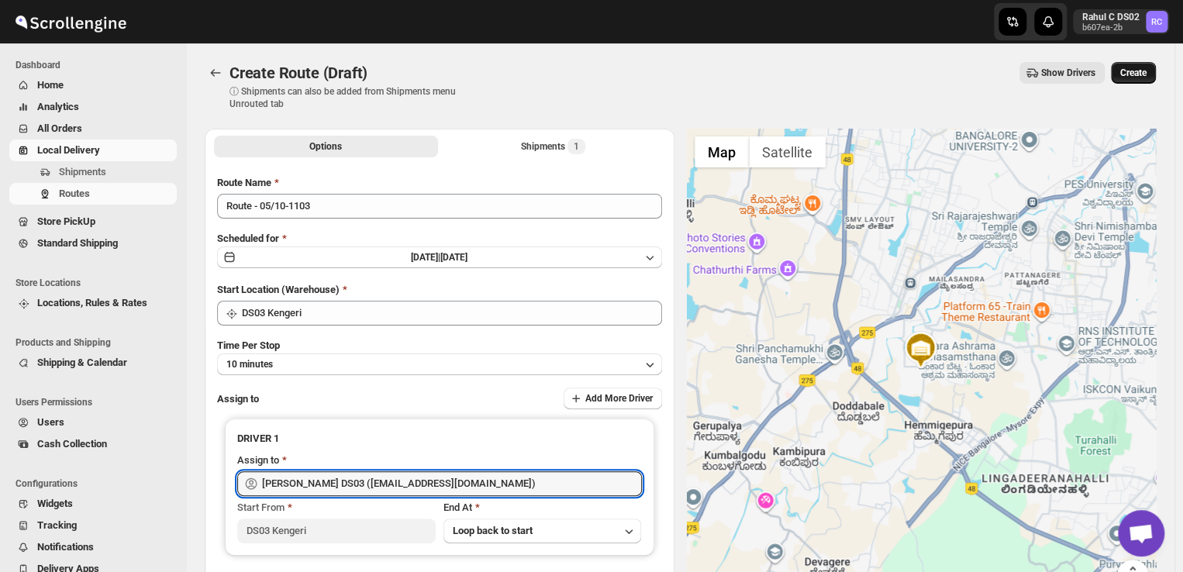
type input "Saibur Rahman DS03 (novenik154@ihnpo.com)"
click at [1147, 69] on span "Create" at bounding box center [1134, 73] width 26 height 12
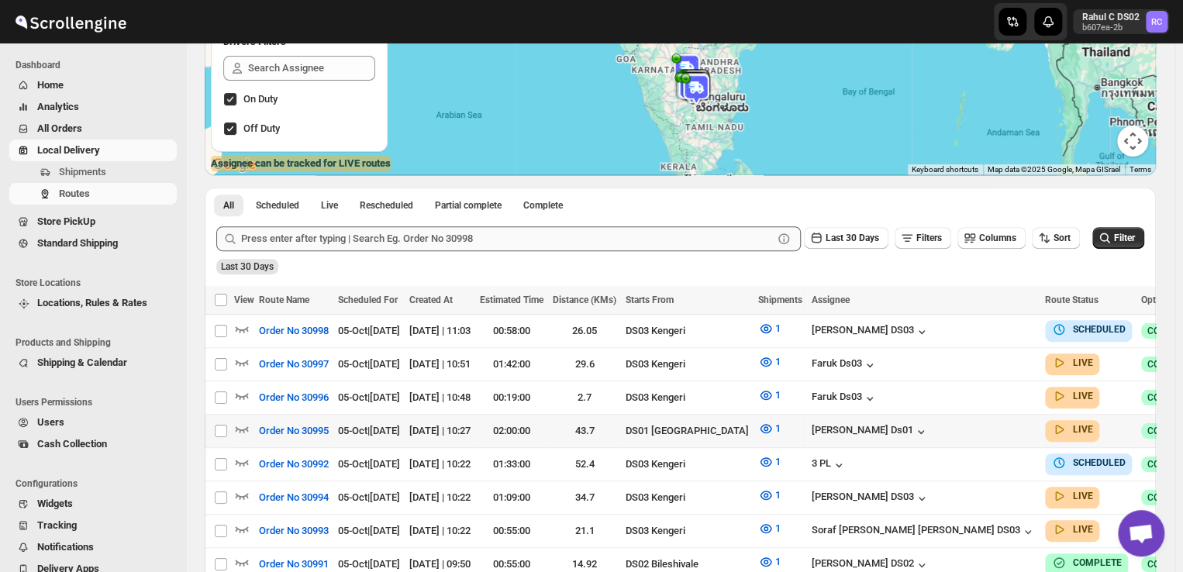
scroll to position [204, 0]
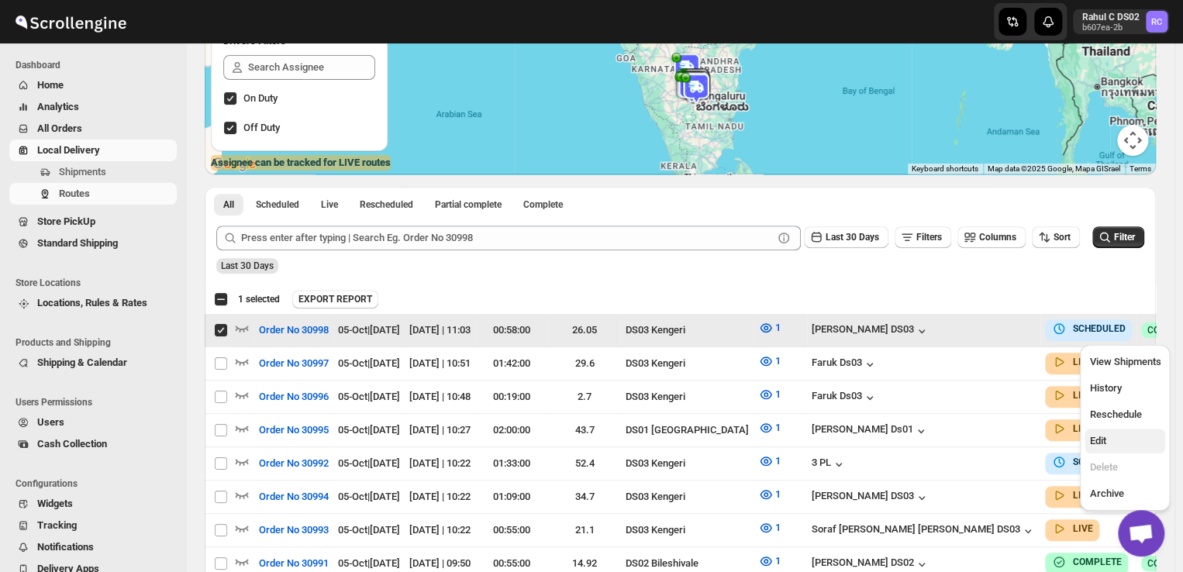
click at [1101, 438] on span "Edit" at bounding box center [1098, 441] width 16 height 12
checkbox input "false"
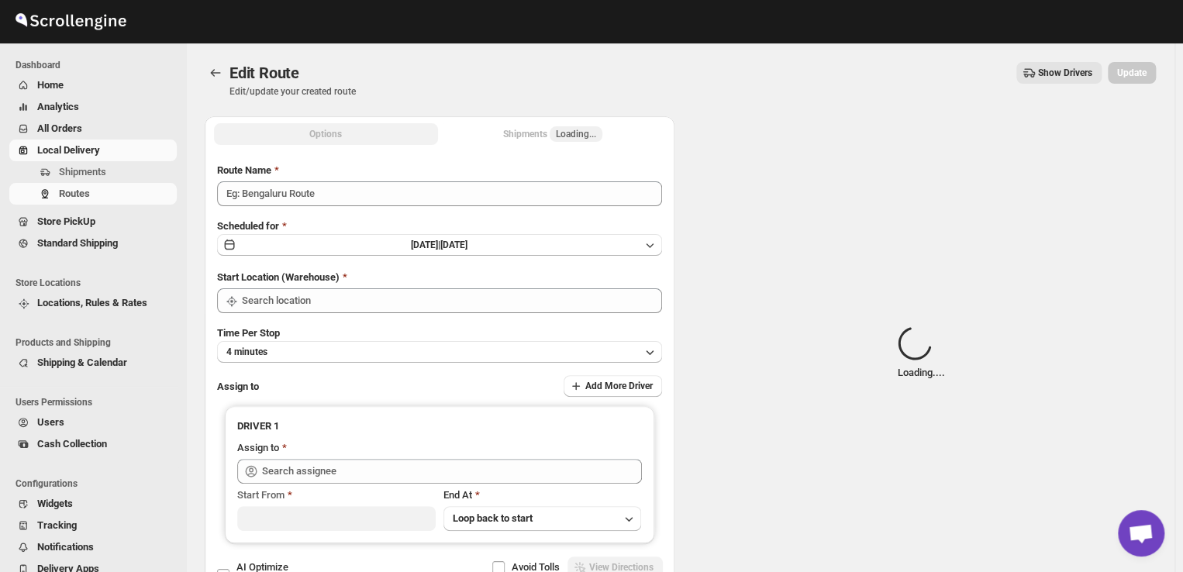
type input "Order No 30998"
type input "DS03 Kengeri"
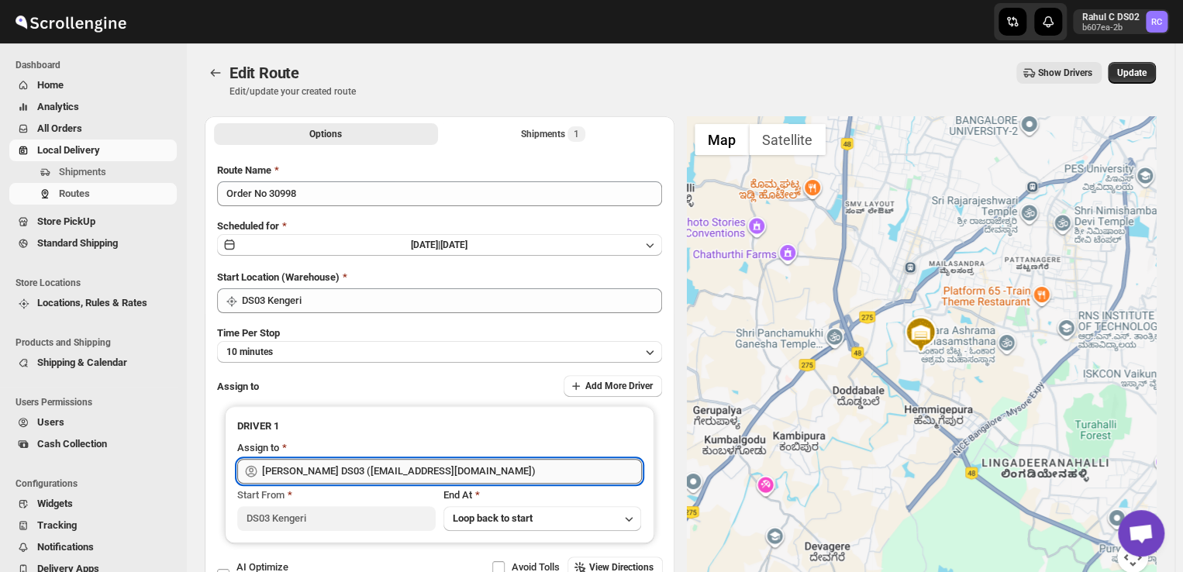
click at [489, 469] on input "Saibur Rahman DS03 (novenik154@ihnpo.com)" at bounding box center [452, 471] width 380 height 25
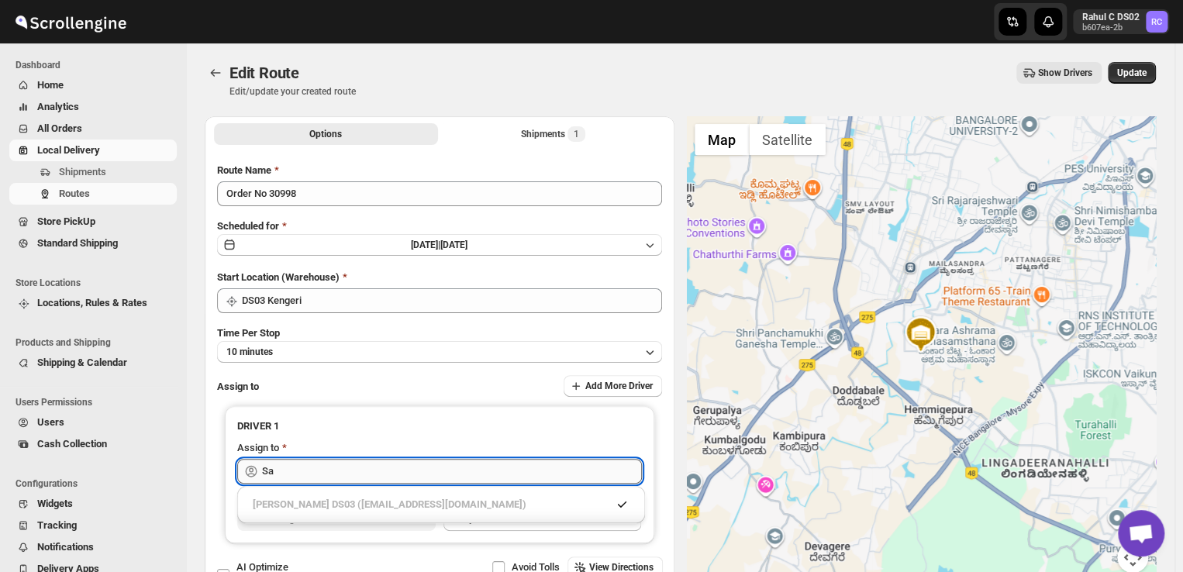
type input "S"
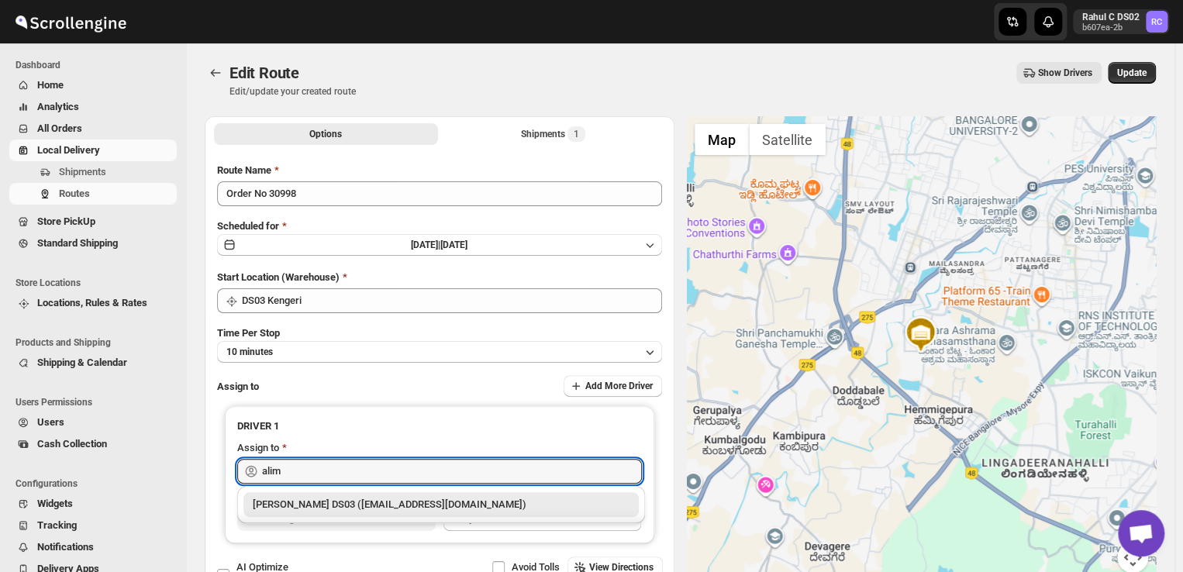
click at [463, 504] on div "ALIM HUSSAIN DS03 (dokeda1264@hiepth.com)" at bounding box center [441, 505] width 377 height 16
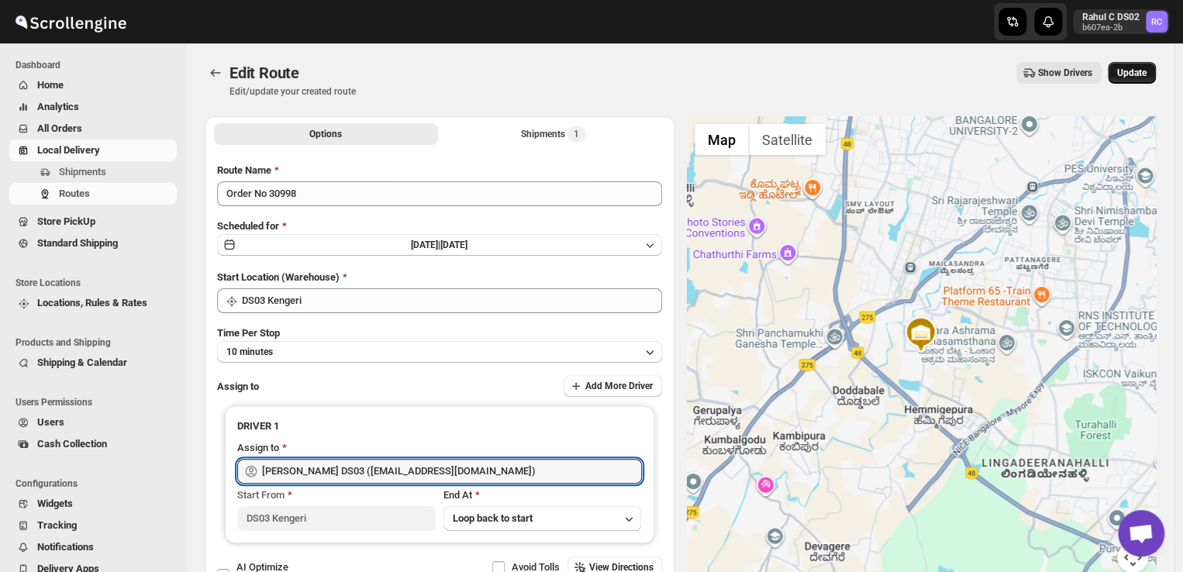
type input "ALIM HUSSAIN DS03 (dokeda1264@hiepth.com)"
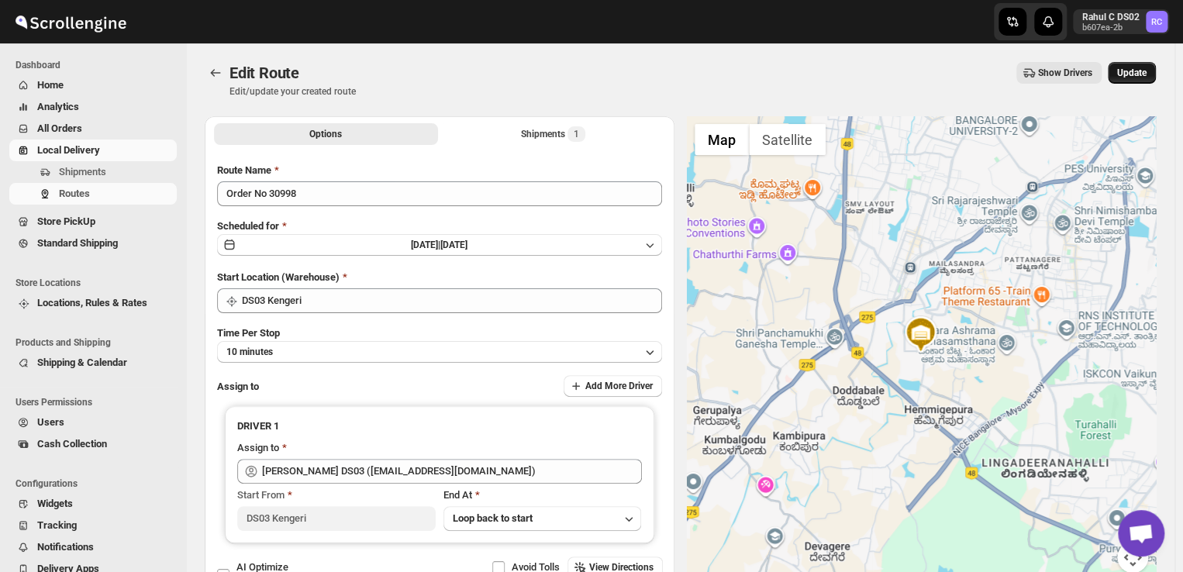
click at [1142, 76] on span "Update" at bounding box center [1132, 73] width 29 height 12
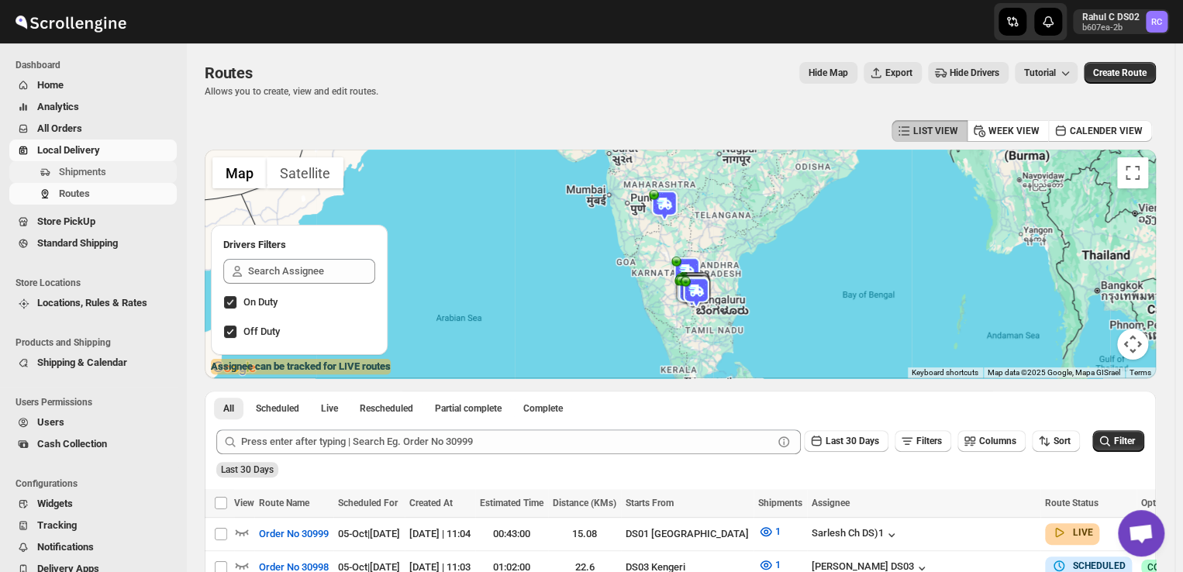
click at [98, 171] on span "Shipments" at bounding box center [82, 172] width 47 height 12
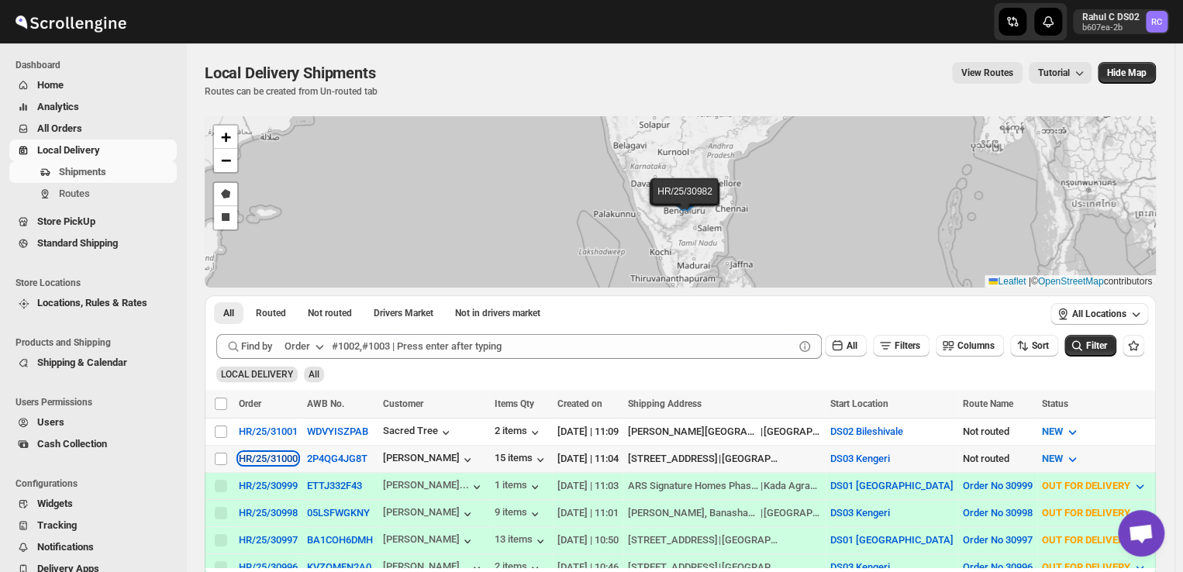
click at [264, 460] on div "HR/25/31000" at bounding box center [268, 459] width 59 height 12
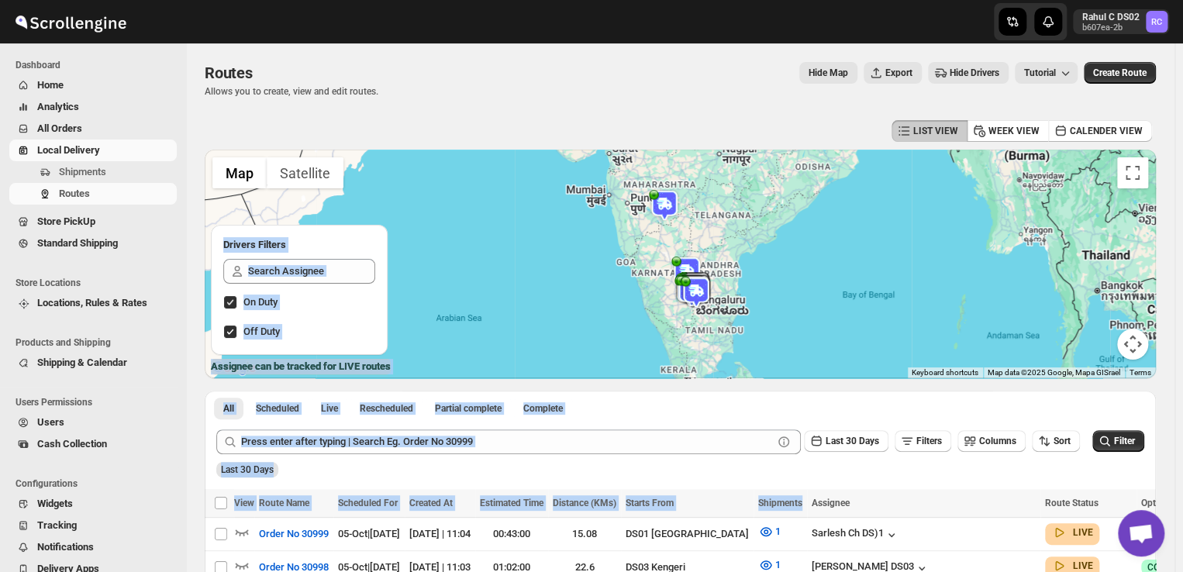
drag, startPoint x: 779, startPoint y: 516, endPoint x: 631, endPoint y: 346, distance: 225.4
click at [631, 346] on div "LIST VIEW WEEK VIEW CALENDER VIEW ← Move left → Move right ↑ Move up ↓ Move dow…" at bounding box center [681, 503] width 952 height 775
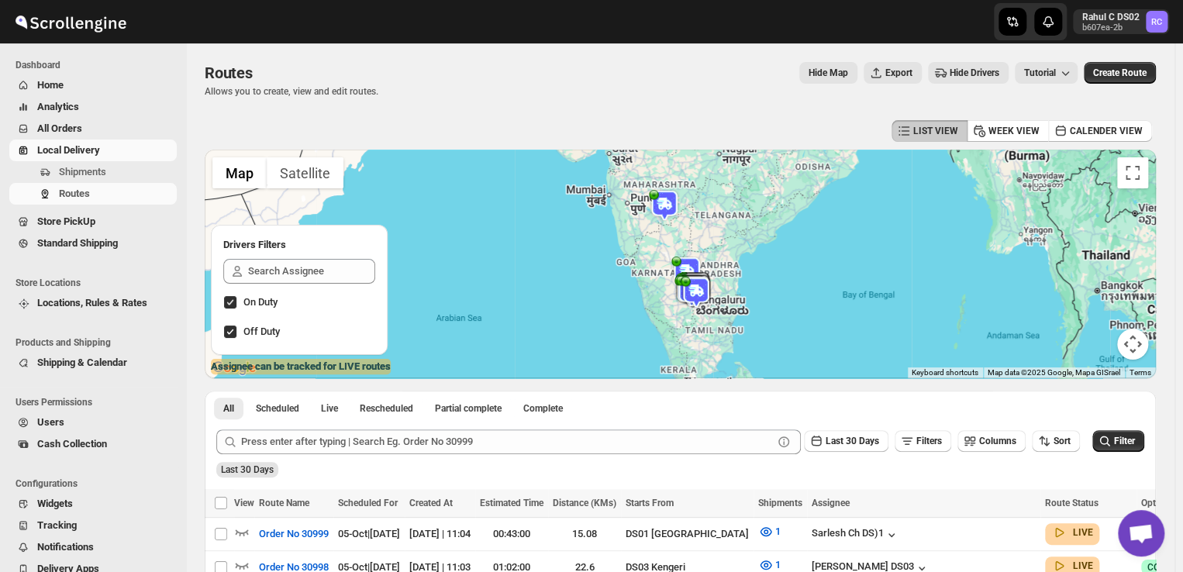
click at [416, 69] on div "Hide Map Export Hide Drivers Tutorial" at bounding box center [734, 73] width 687 height 22
click at [92, 171] on span "Shipments" at bounding box center [82, 172] width 47 height 12
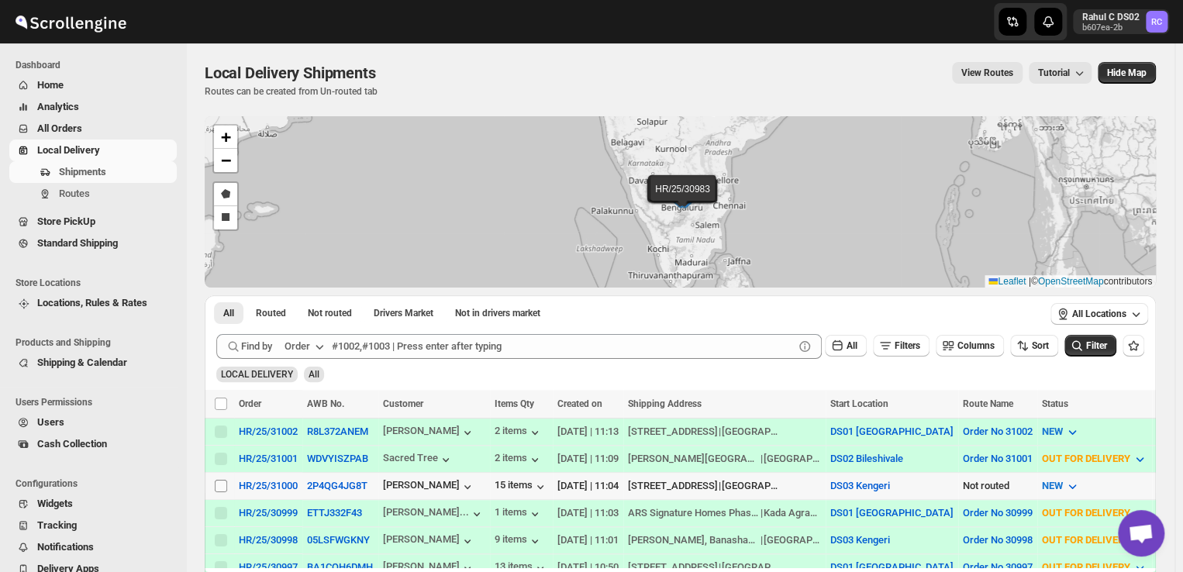
click at [223, 480] on input "Select shipment" at bounding box center [221, 486] width 12 height 12
checkbox input "true"
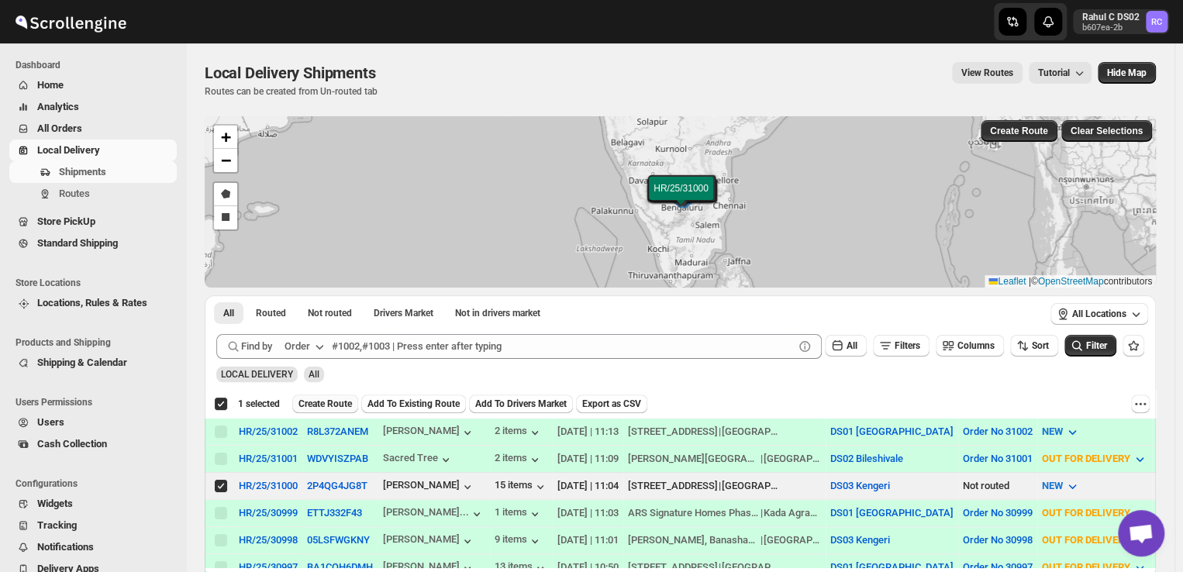
click at [315, 400] on span "Create Route" at bounding box center [326, 404] width 54 height 12
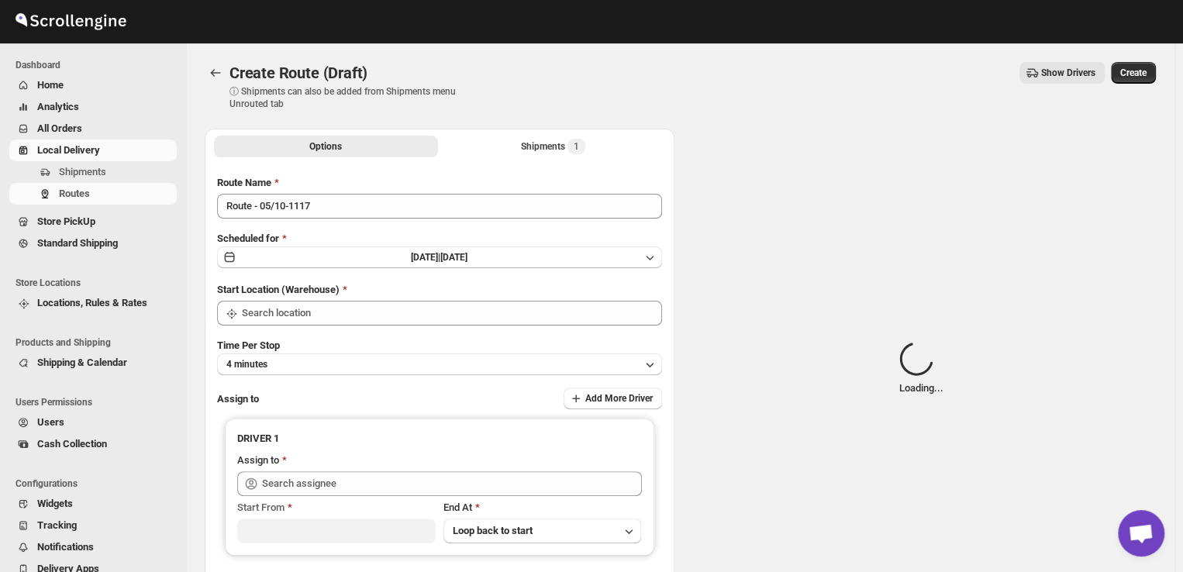
type input "DS03 Kengeri"
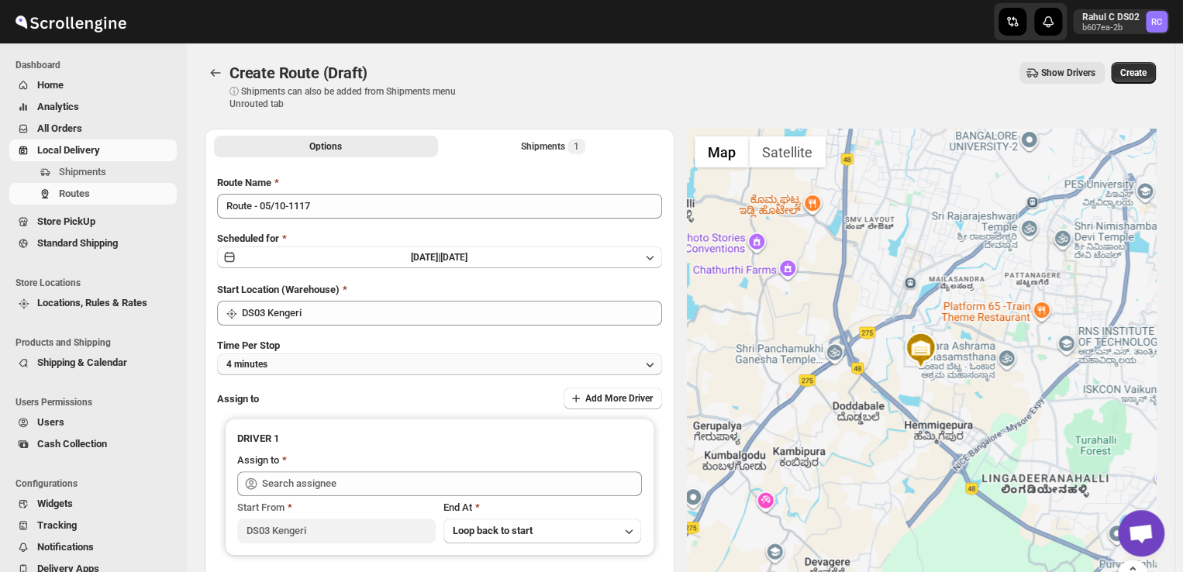
click at [380, 367] on button "4 minutes" at bounding box center [439, 365] width 445 height 22
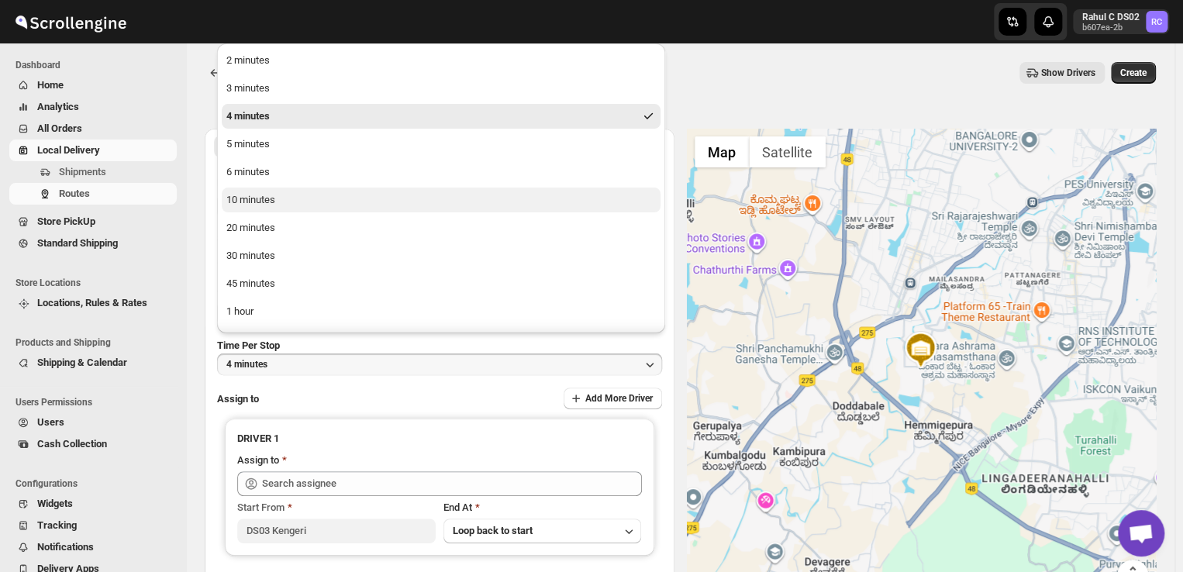
click at [273, 203] on div "10 minutes" at bounding box center [250, 200] width 49 height 16
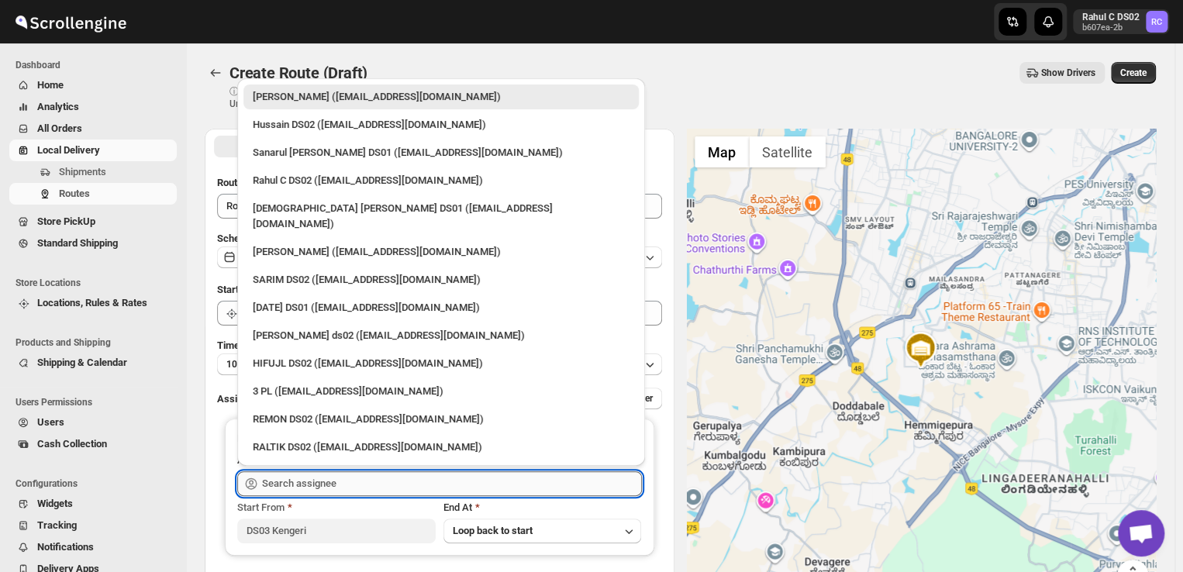
click at [439, 479] on input "text" at bounding box center [452, 484] width 380 height 25
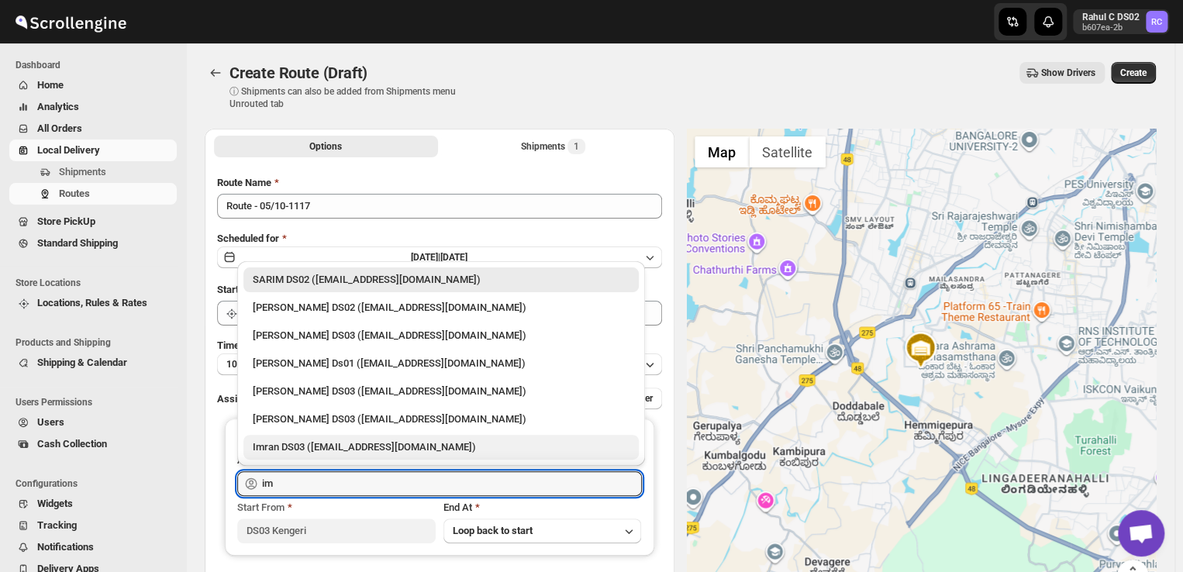
click at [372, 451] on div "Imran DS03 (tiwowe6147@mv6a.com)" at bounding box center [441, 448] width 377 height 16
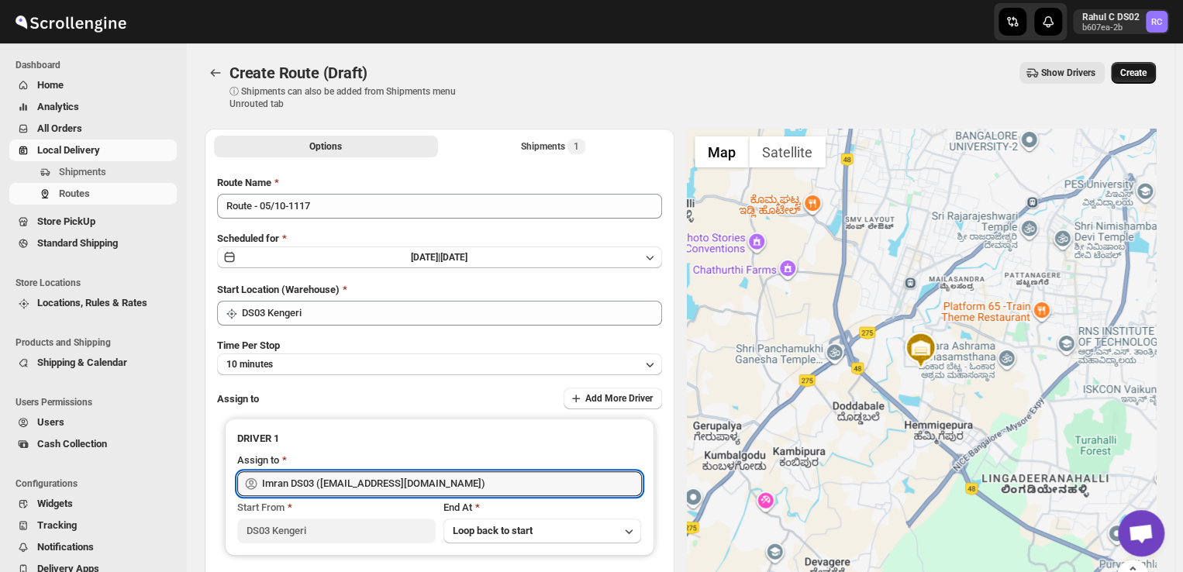
type input "Imran DS03 (tiwowe6147@mv6a.com)"
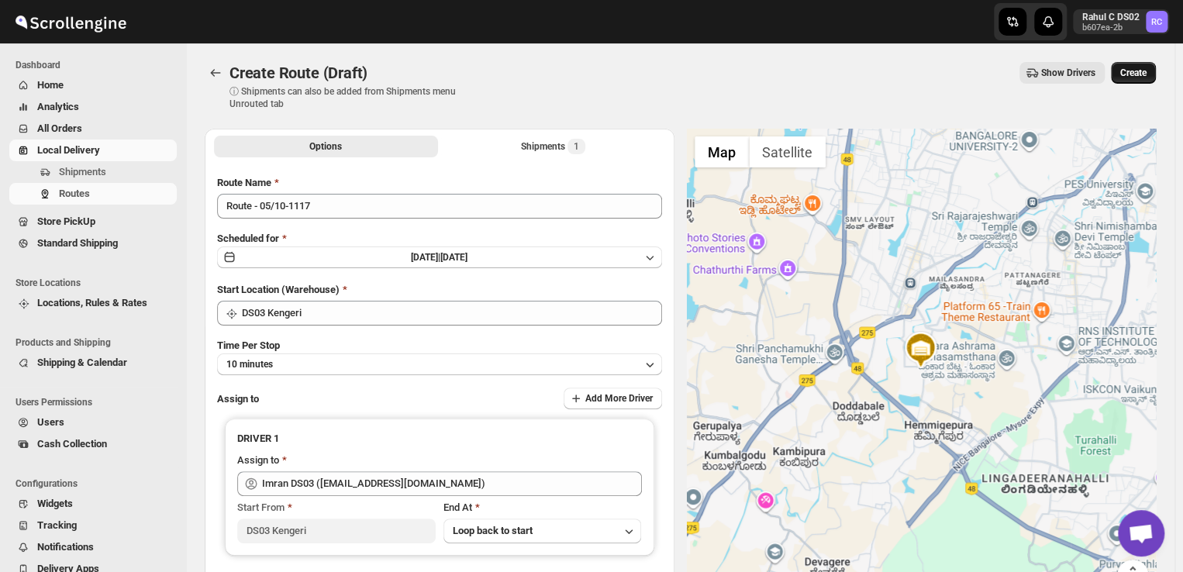
click at [1132, 71] on span "Create" at bounding box center [1134, 73] width 26 height 12
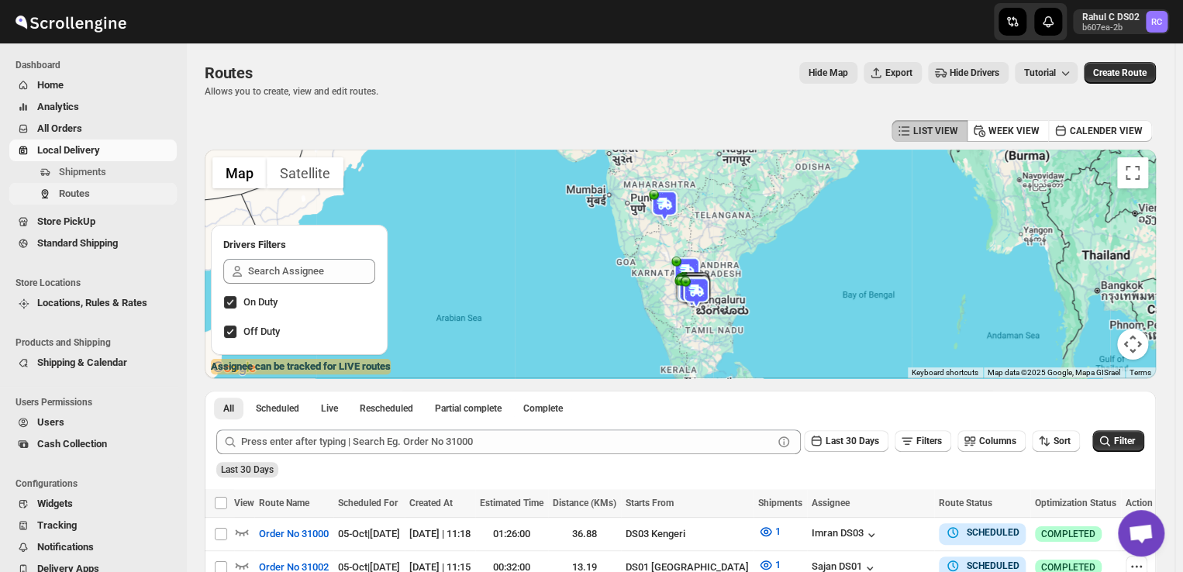
click at [85, 196] on span "Routes" at bounding box center [74, 194] width 31 height 12
click at [675, 200] on img at bounding box center [664, 205] width 31 height 31
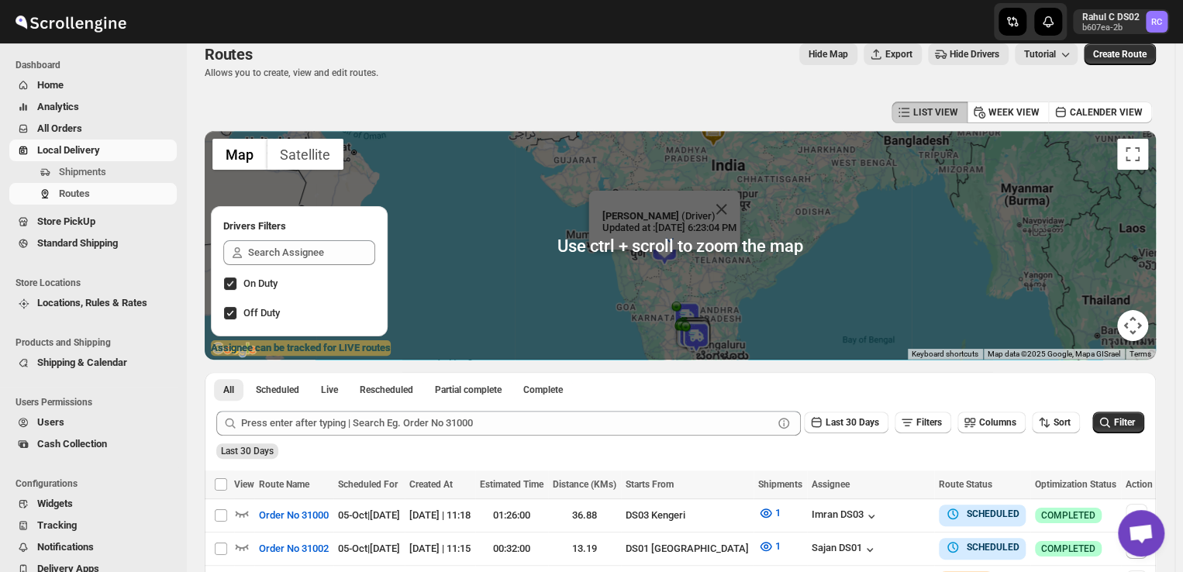
scroll to position [31, 0]
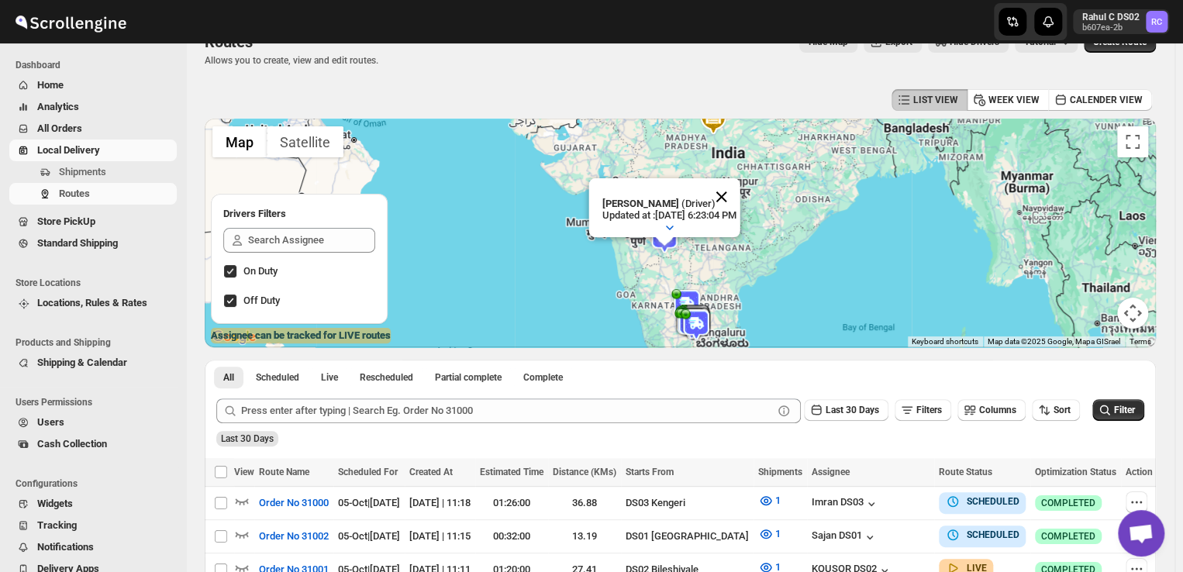
click at [740, 184] on button "Close" at bounding box center [721, 196] width 37 height 37
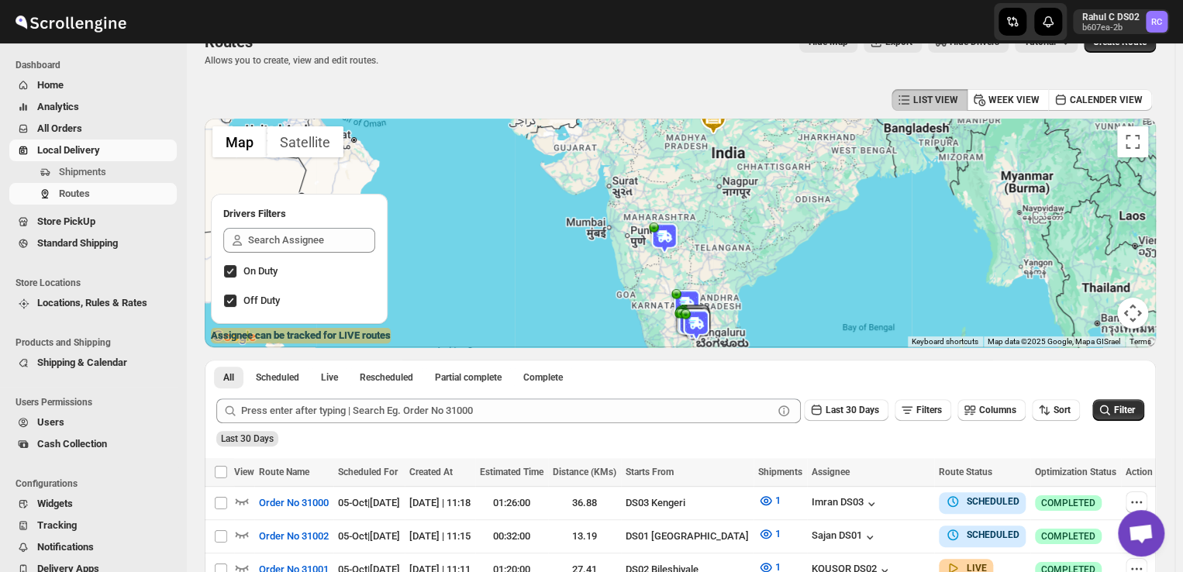
click at [705, 318] on img at bounding box center [696, 324] width 31 height 31
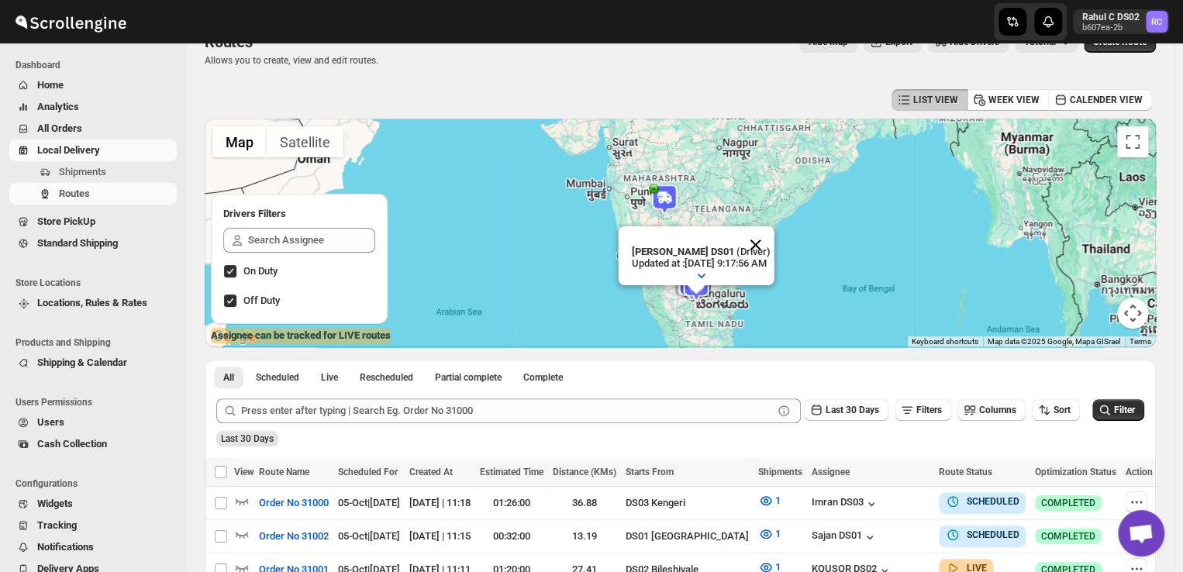
click at [774, 226] on button "Close" at bounding box center [755, 244] width 37 height 37
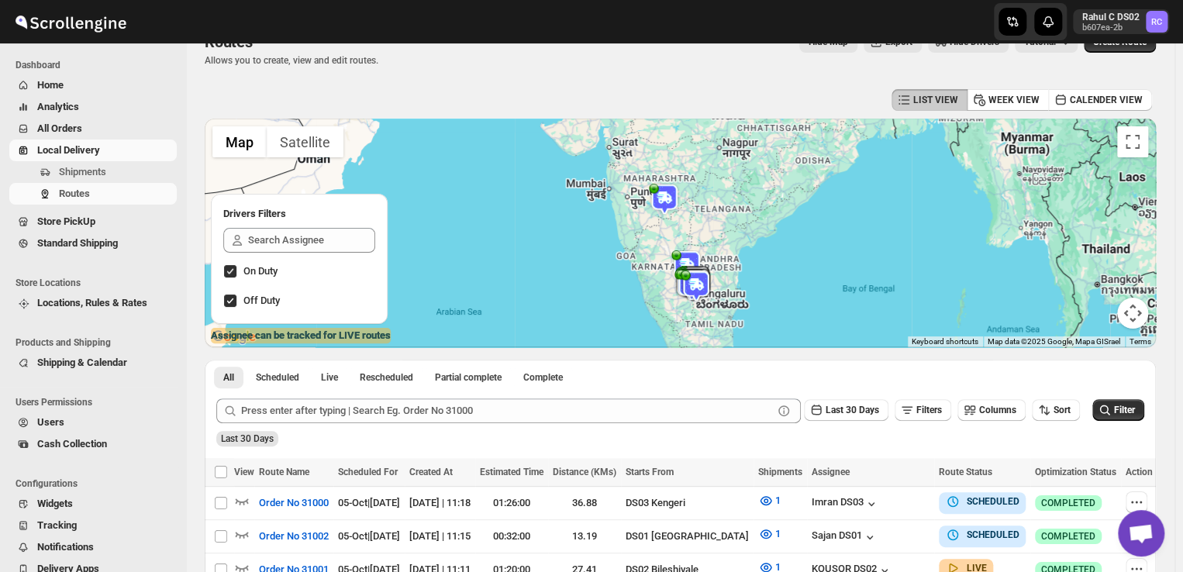
click at [1140, 316] on button "Map camera controls" at bounding box center [1133, 313] width 31 height 31
click at [1018, 274] on button "Move left" at bounding box center [1016, 274] width 31 height 31
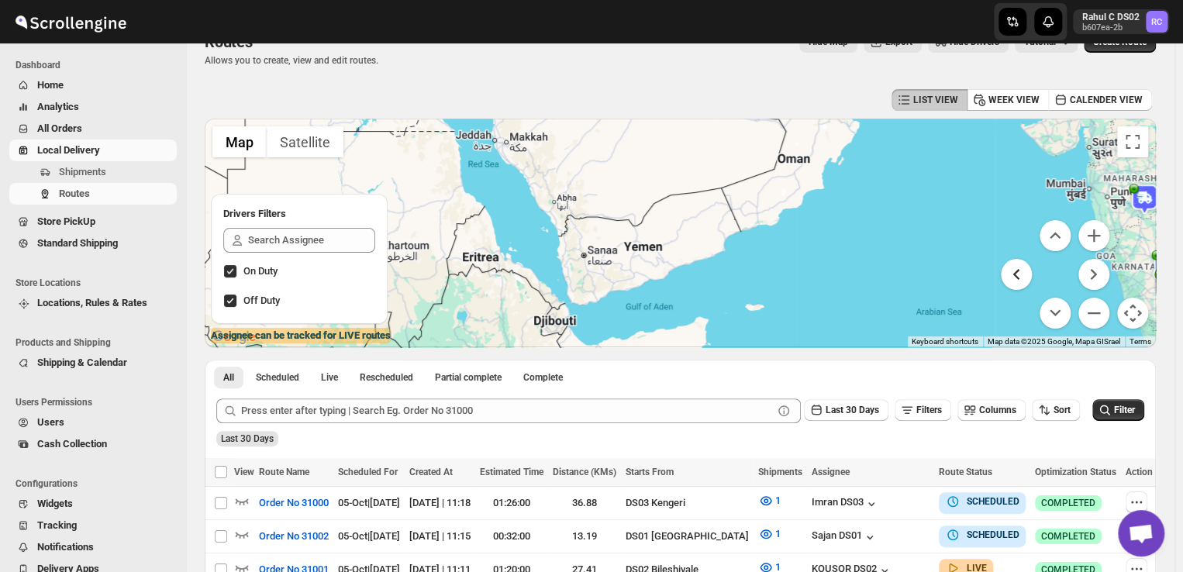
click at [1021, 273] on button "Move left" at bounding box center [1016, 274] width 31 height 31
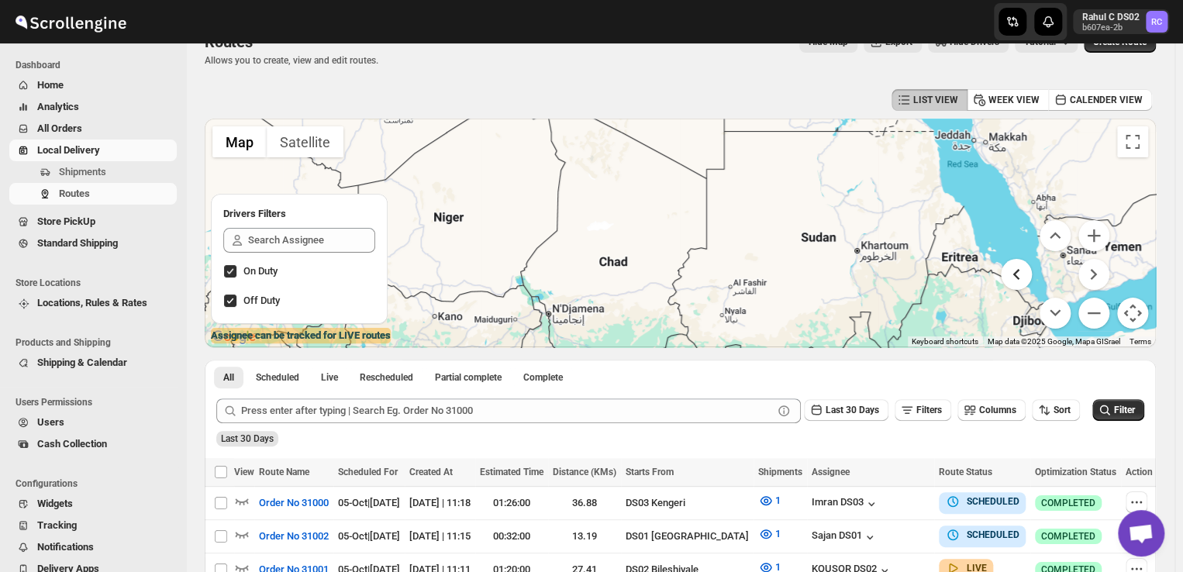
click at [1021, 273] on button "Move left" at bounding box center [1016, 274] width 31 height 31
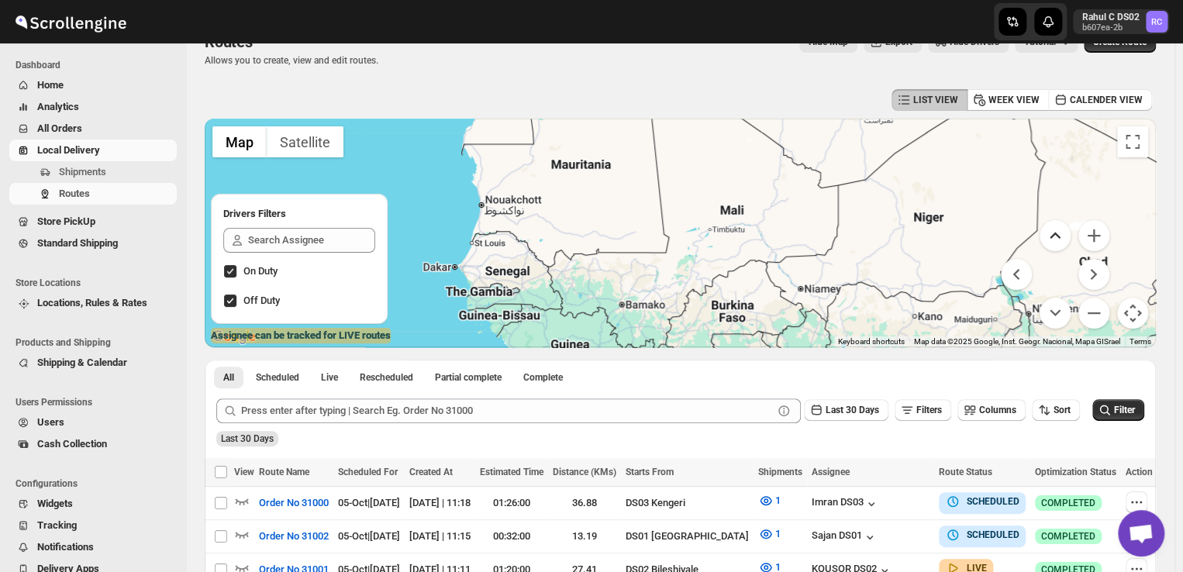
click at [1062, 240] on button "Move up" at bounding box center [1055, 235] width 31 height 31
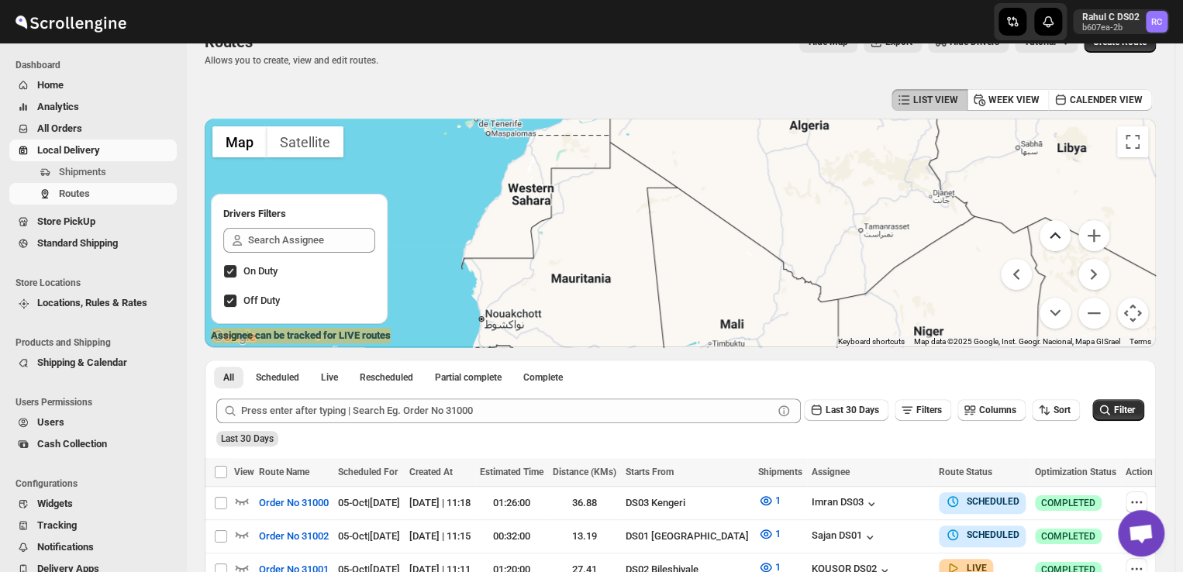
click at [1062, 240] on button "Move up" at bounding box center [1055, 235] width 31 height 31
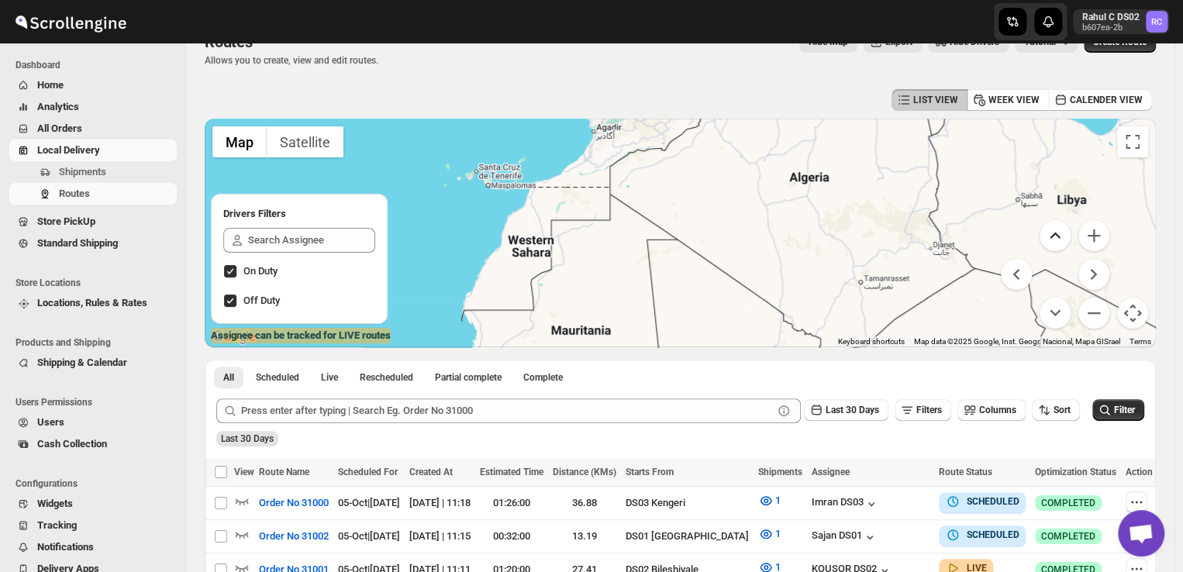
click at [1062, 240] on button "Move up" at bounding box center [1055, 235] width 31 height 31
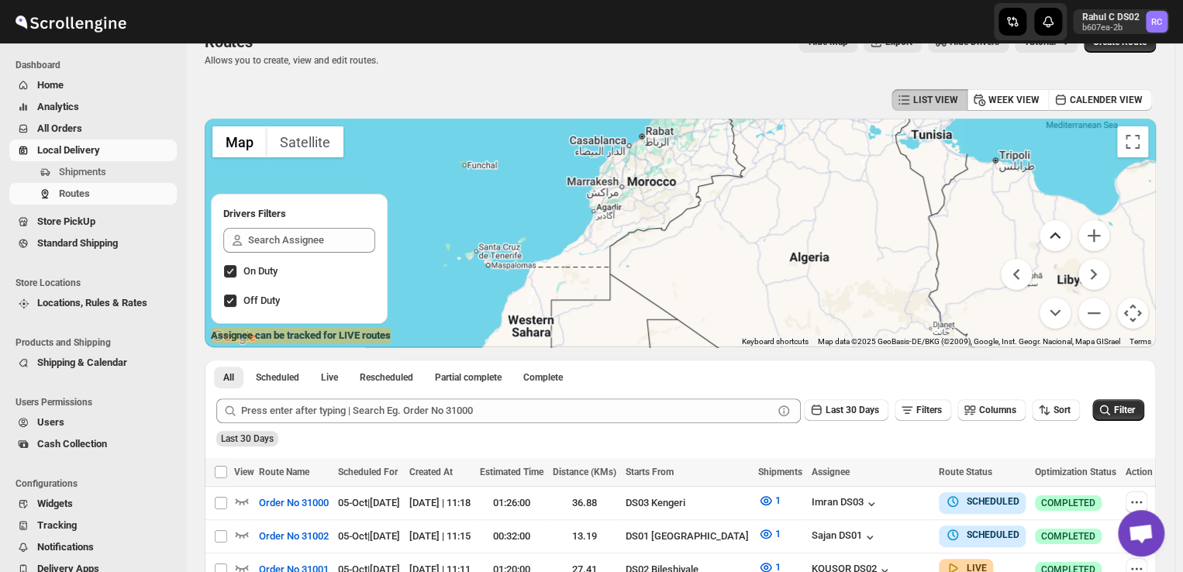
click at [1062, 240] on button "Move up" at bounding box center [1055, 235] width 31 height 31
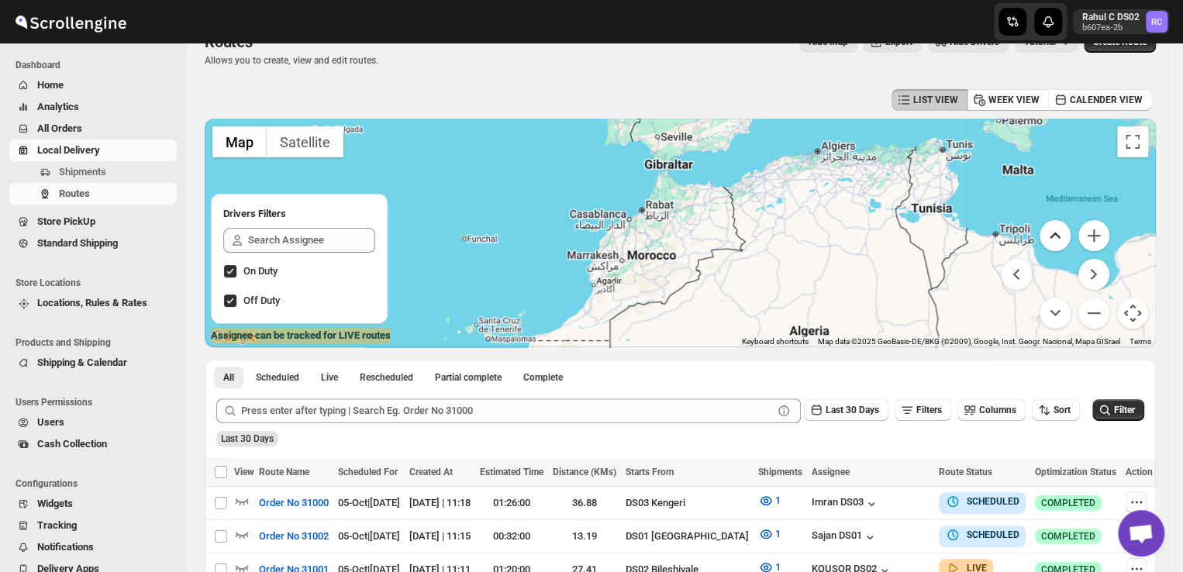
click at [1062, 240] on button "Move up" at bounding box center [1055, 235] width 31 height 31
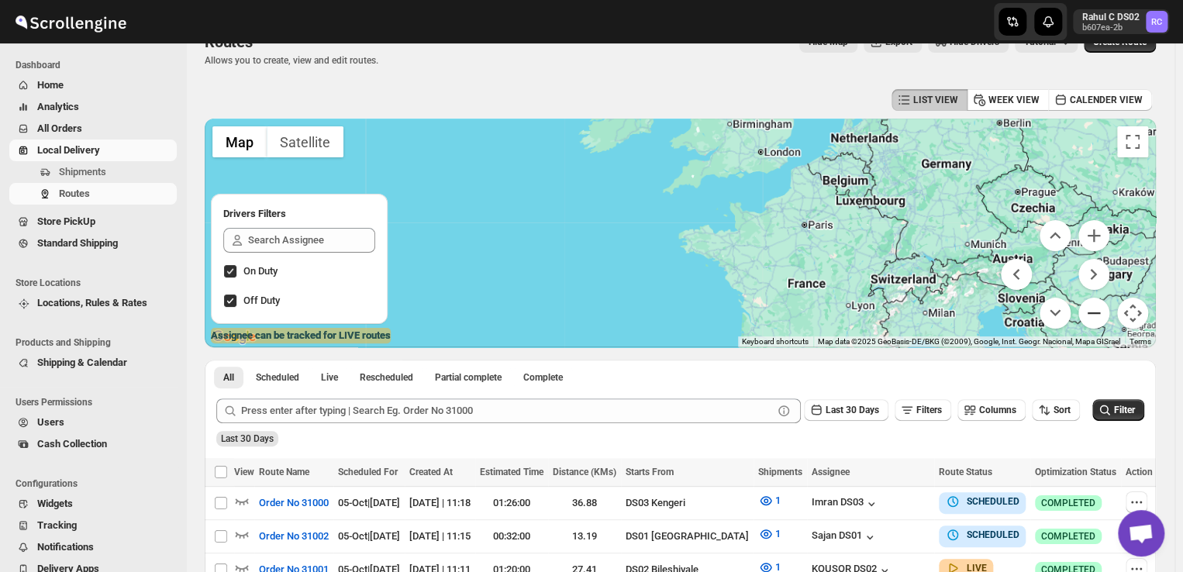
click at [1107, 307] on button "Zoom out" at bounding box center [1094, 313] width 31 height 31
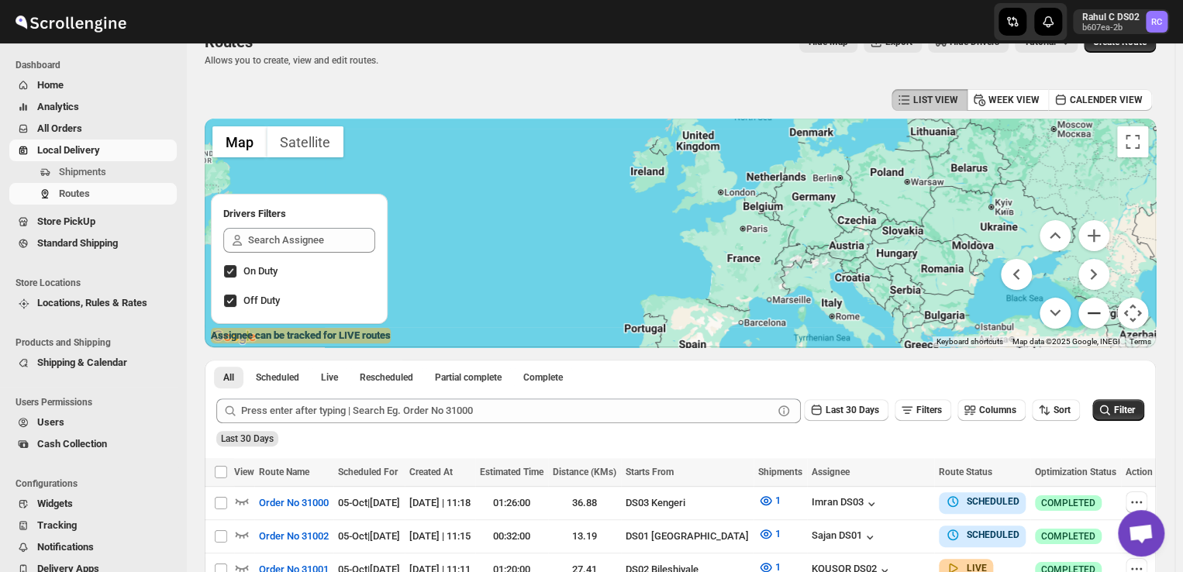
click at [1110, 307] on button "Zoom out" at bounding box center [1094, 313] width 31 height 31
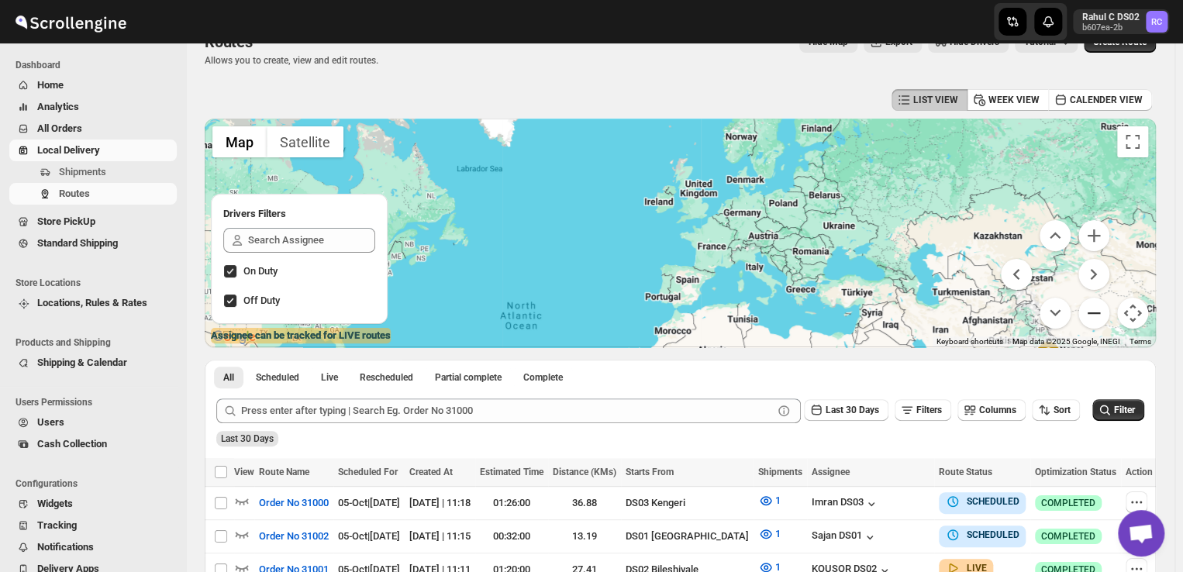
click at [1102, 309] on button "Zoom out" at bounding box center [1094, 313] width 31 height 31
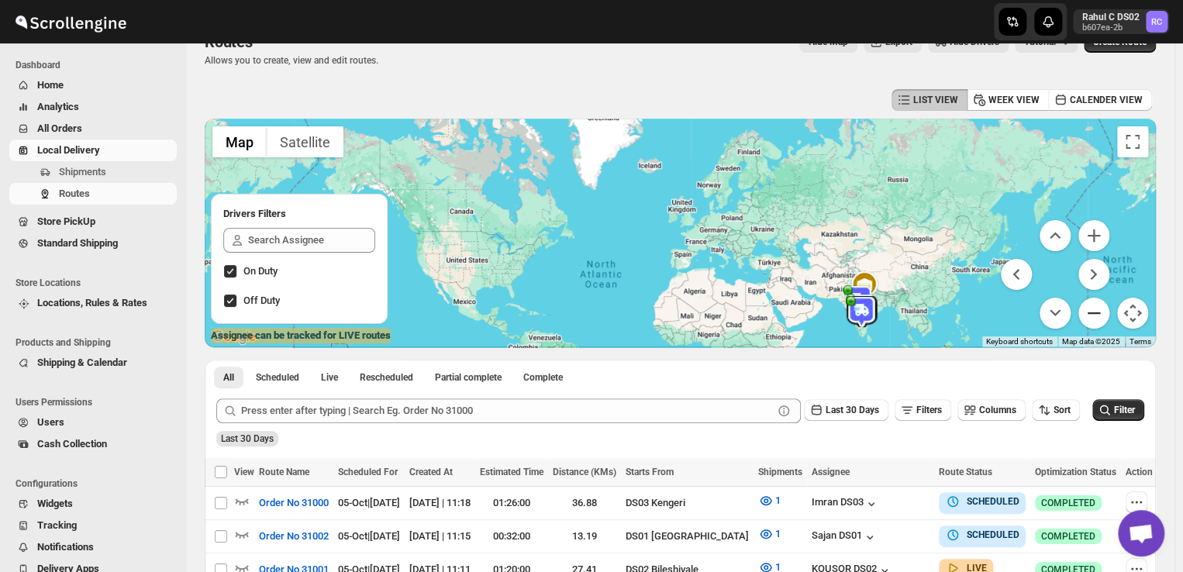
click at [1101, 307] on button "Zoom out" at bounding box center [1094, 313] width 31 height 31
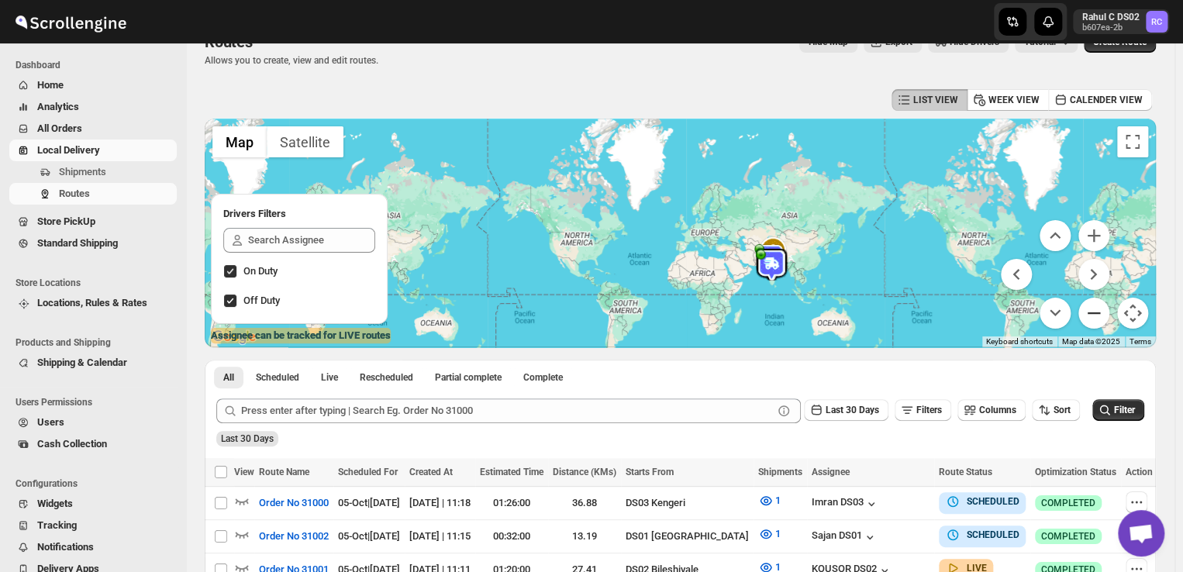
click at [1101, 307] on button "Zoom out" at bounding box center [1094, 313] width 31 height 31
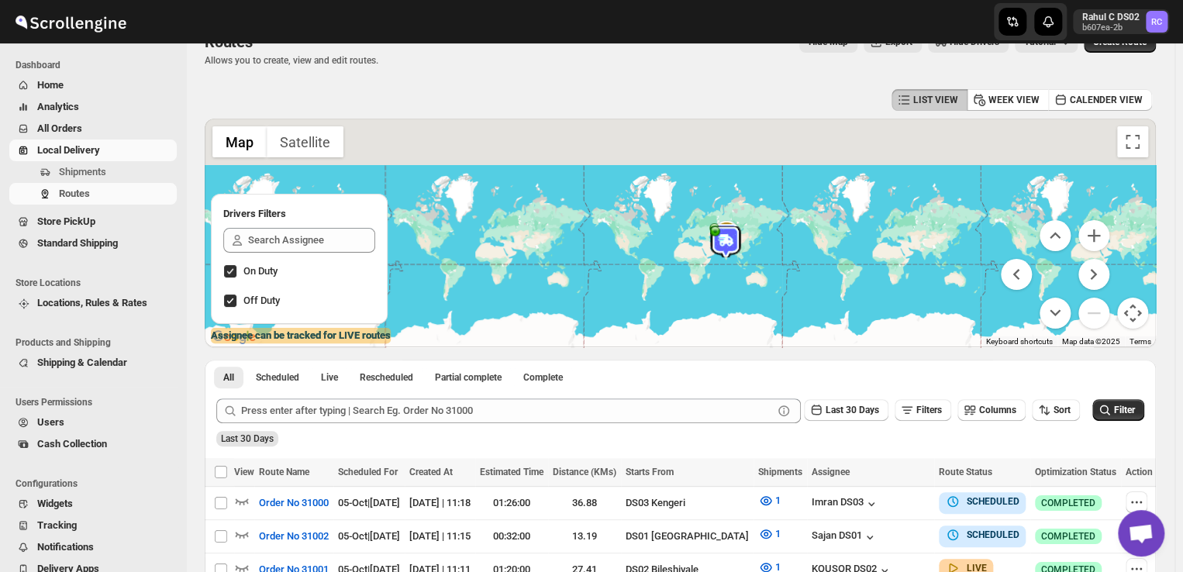
click at [1135, 312] on button "Map camera controls" at bounding box center [1133, 313] width 31 height 31
click at [105, 167] on span "Shipments" at bounding box center [82, 172] width 47 height 12
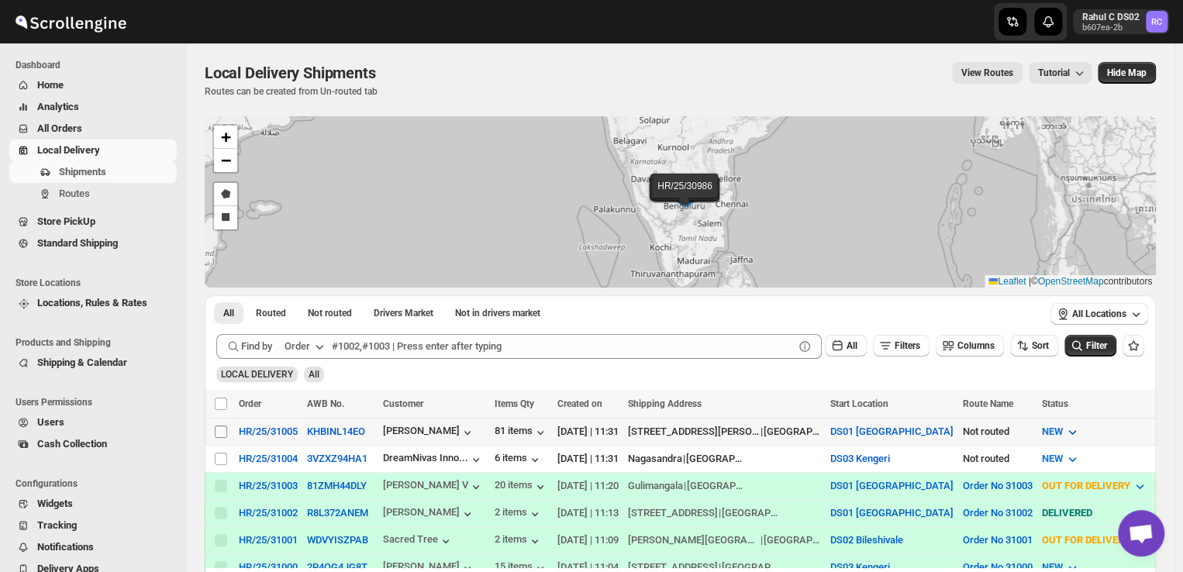
click at [223, 430] on input "Select shipment" at bounding box center [221, 432] width 12 height 12
checkbox input "true"
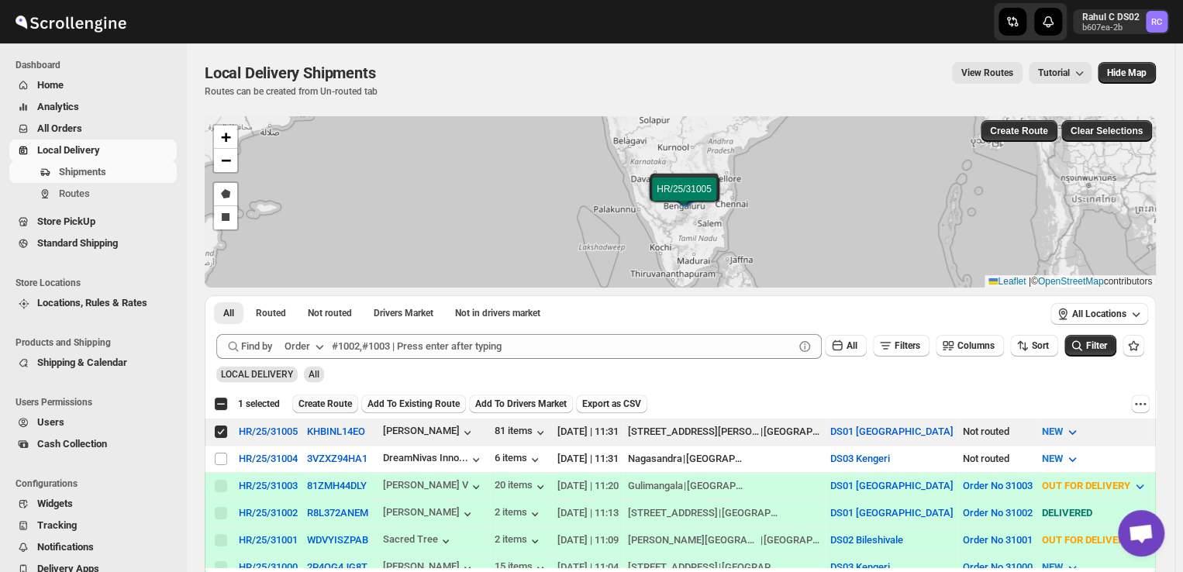
click at [330, 399] on span "Create Route" at bounding box center [326, 404] width 54 height 12
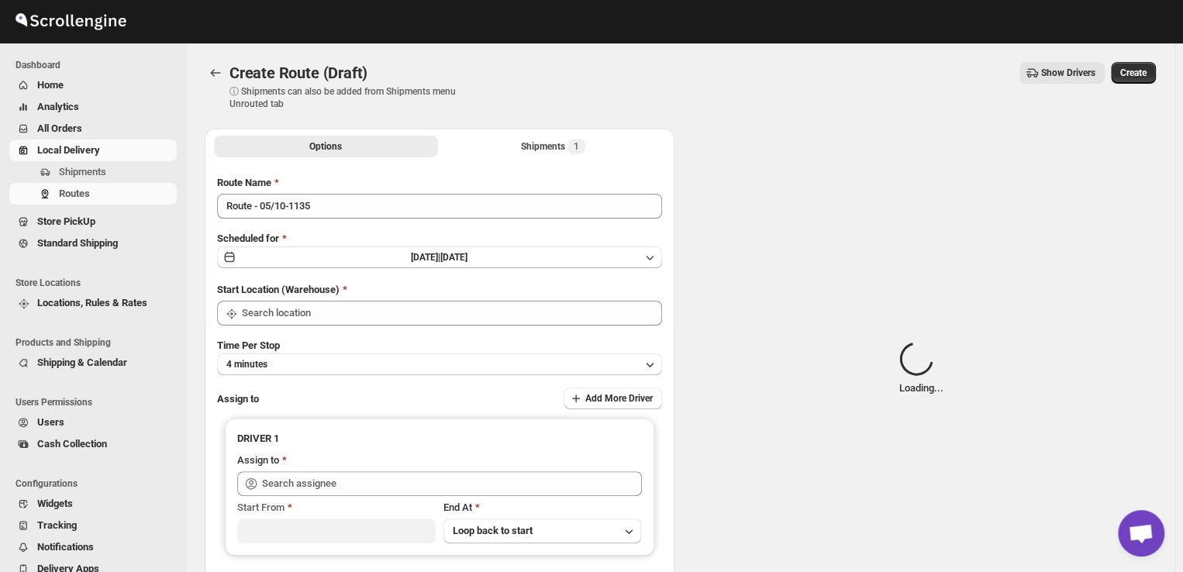
type input "DS01 [GEOGRAPHIC_DATA]"
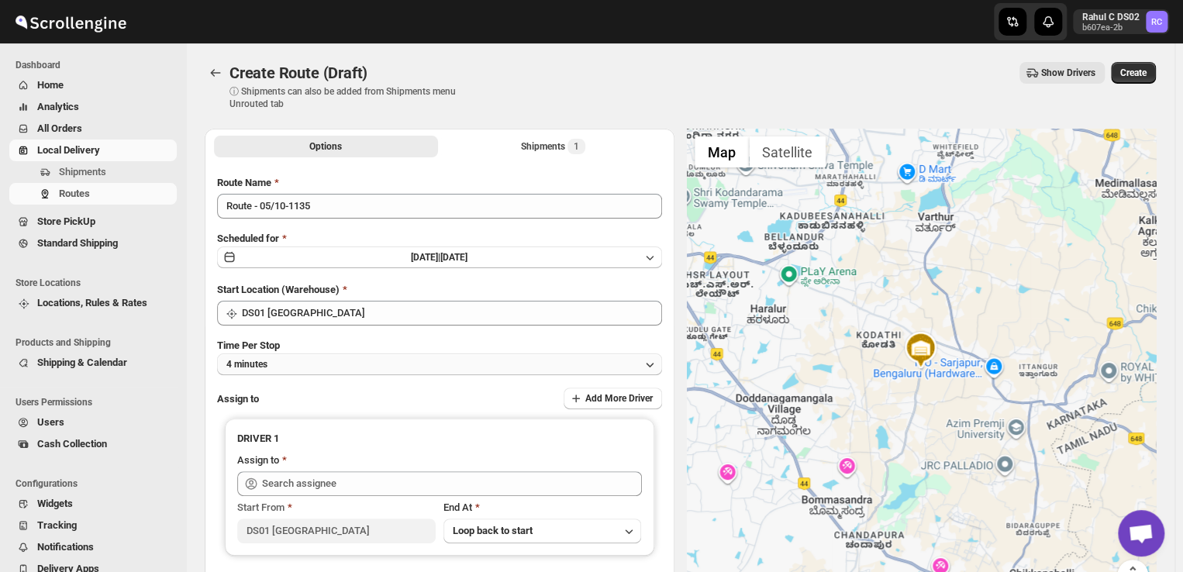
click at [304, 364] on button "4 minutes" at bounding box center [439, 365] width 445 height 22
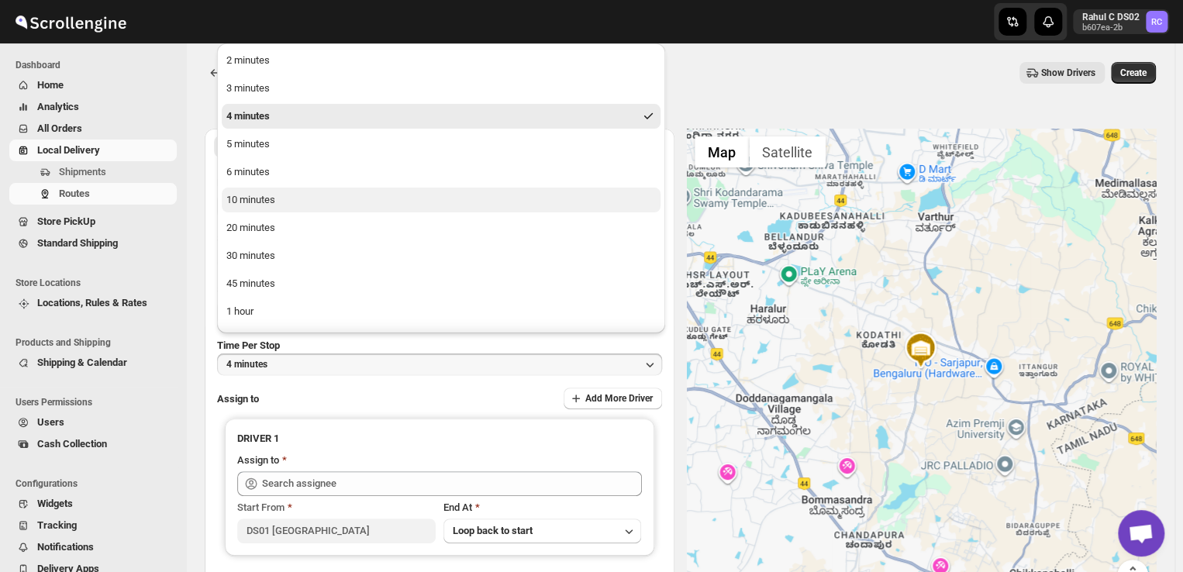
click at [282, 203] on button "10 minutes" at bounding box center [441, 200] width 439 height 25
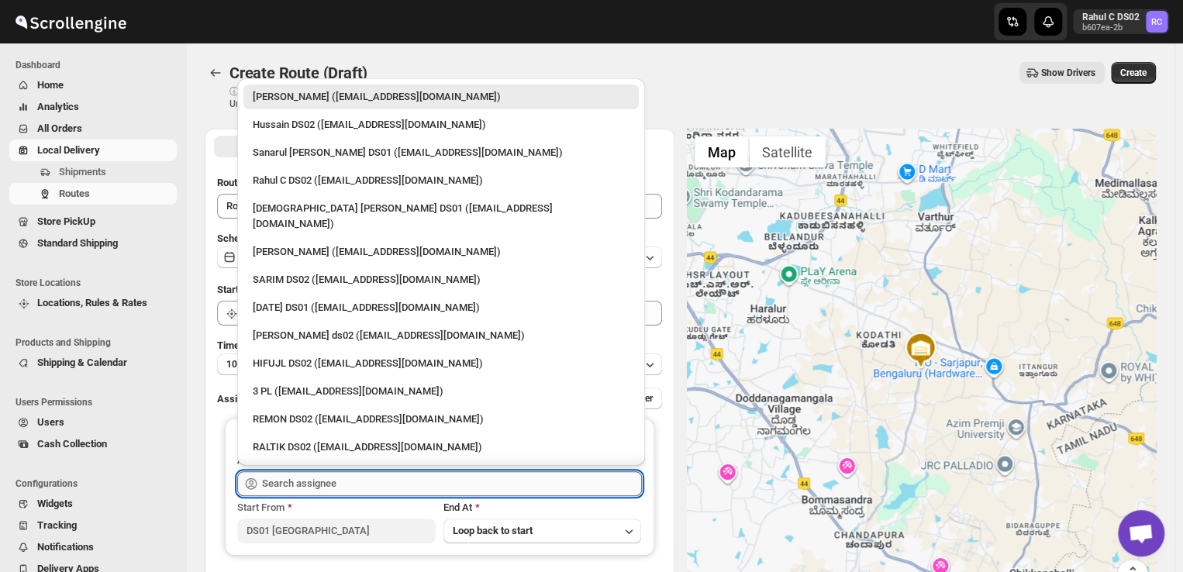
click at [348, 482] on input "text" at bounding box center [452, 484] width 380 height 25
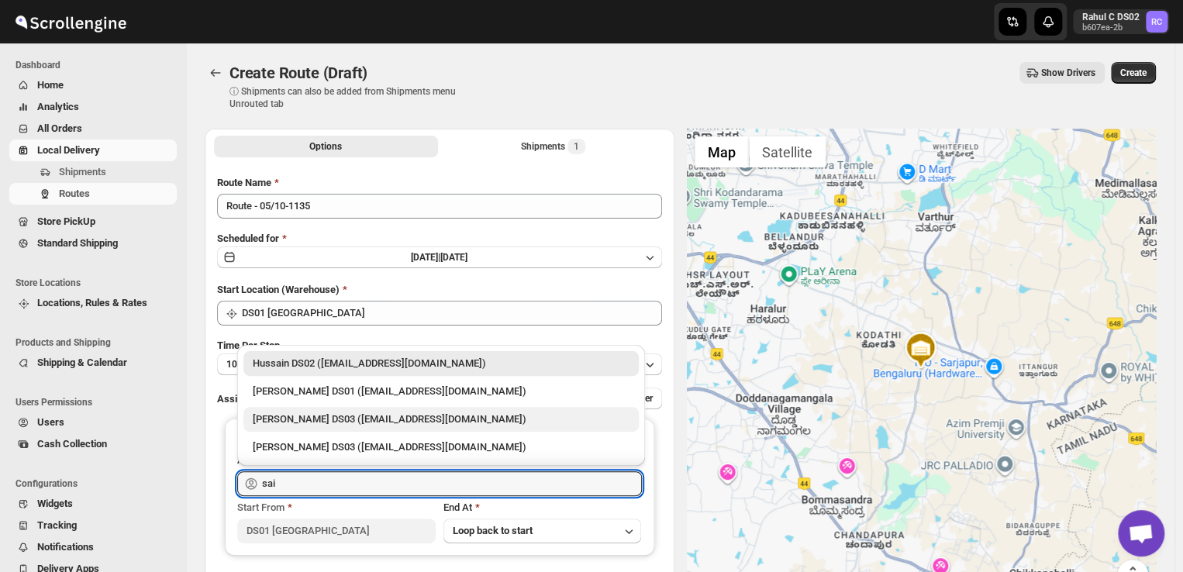
click at [336, 418] on div "Saibur Rahman DS03 (novenik154@ihnpo.com)" at bounding box center [441, 420] width 377 height 16
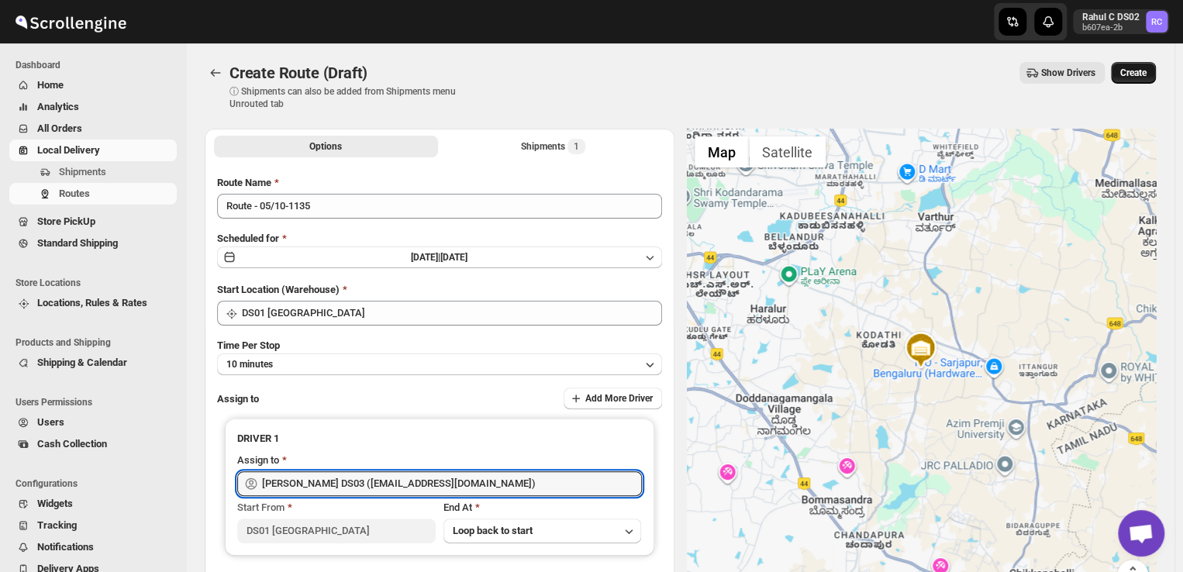
type input "Saibur Rahman DS03 (novenik154@ihnpo.com)"
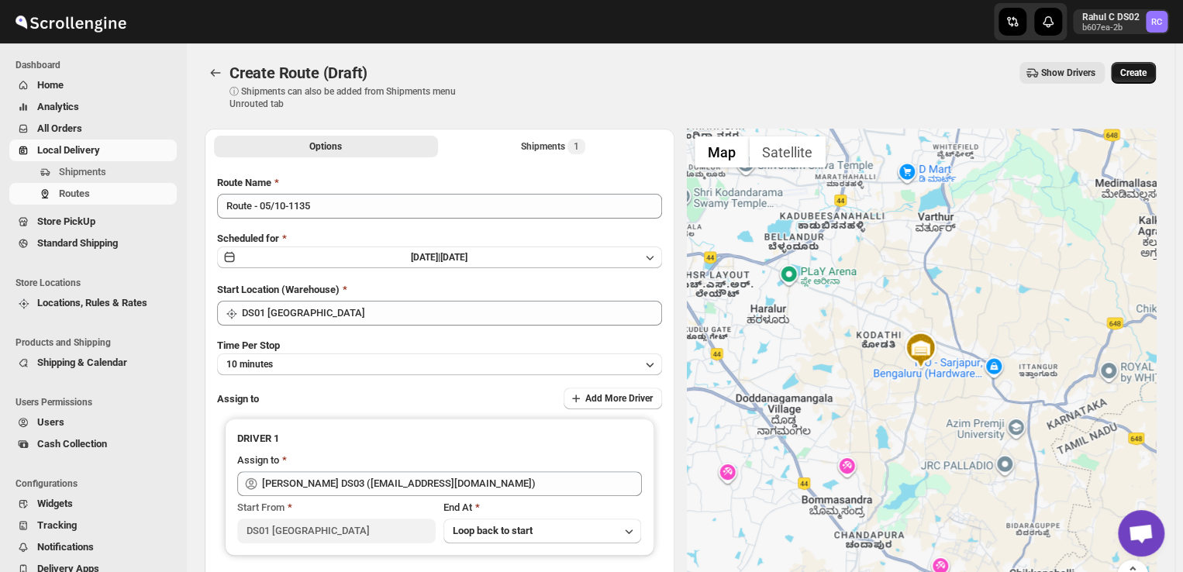
click at [1146, 72] on span "Create" at bounding box center [1134, 73] width 26 height 12
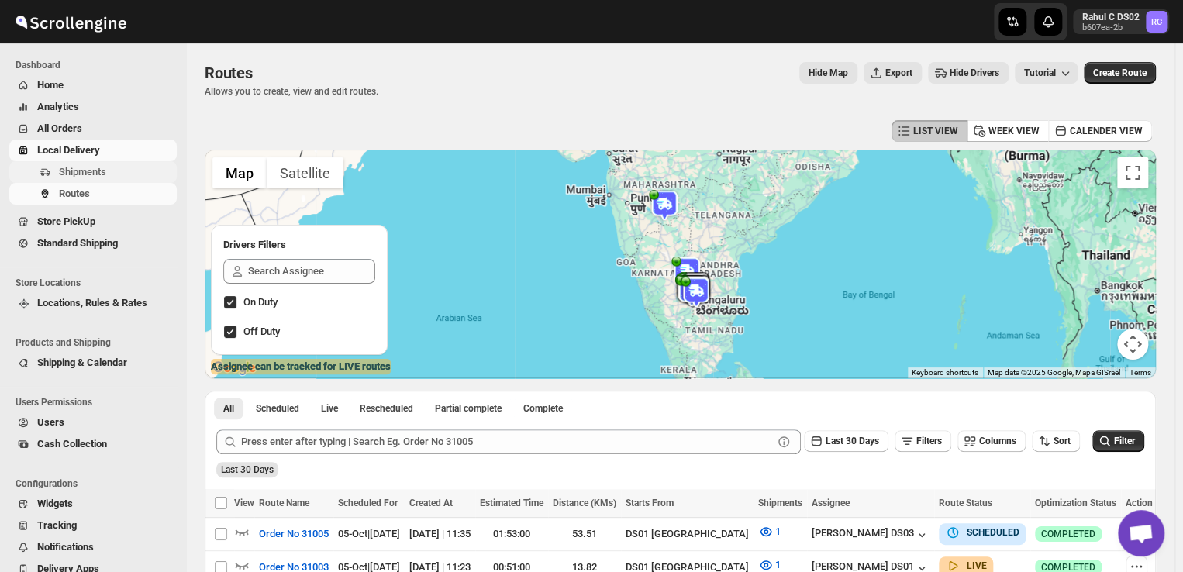
click at [83, 168] on span "Shipments" at bounding box center [82, 172] width 47 height 12
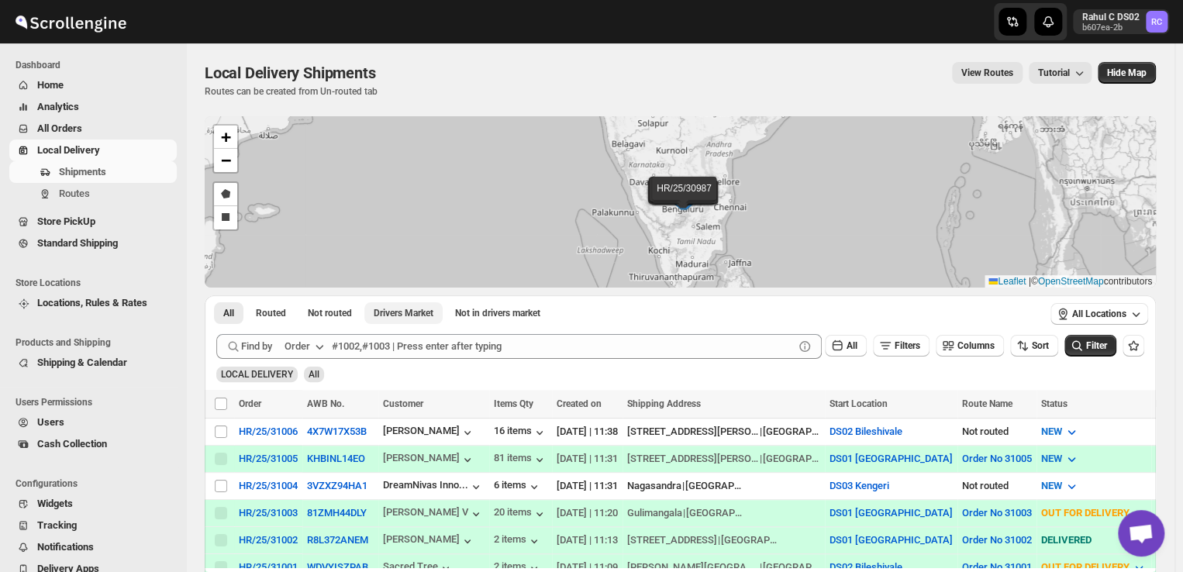
scroll to position [109, 0]
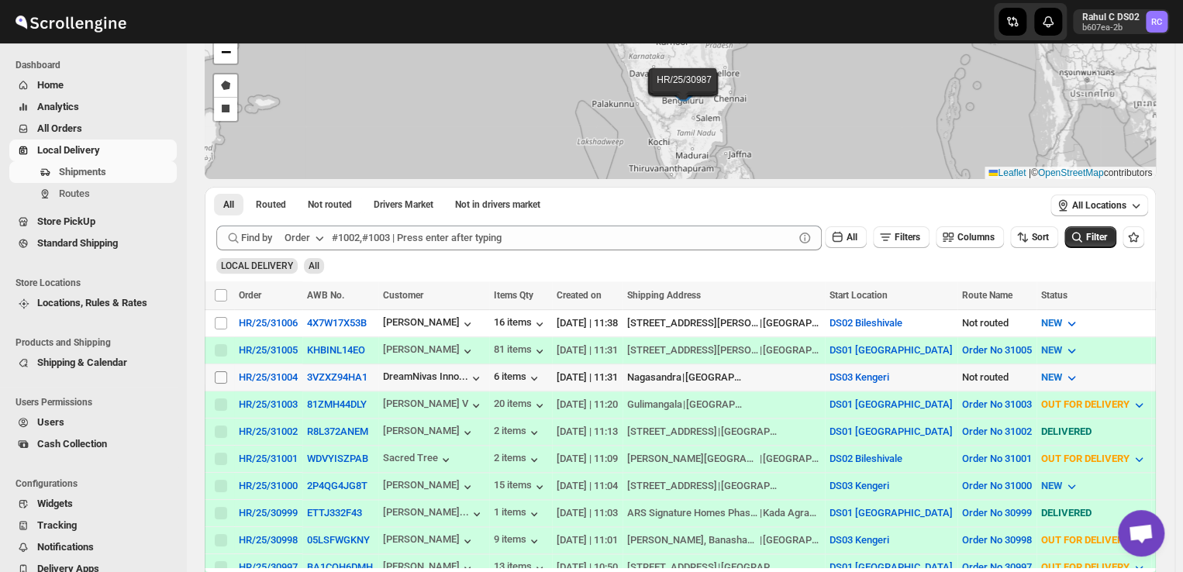
click at [217, 376] on input "Select shipment" at bounding box center [221, 377] width 12 height 12
checkbox input "true"
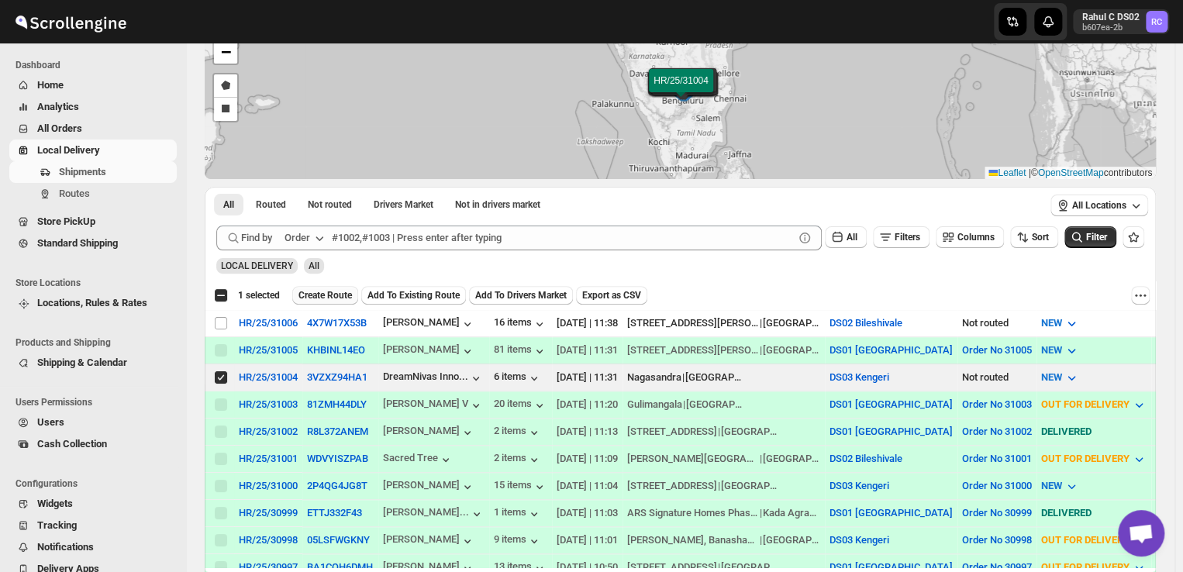
click at [327, 298] on span "Create Route" at bounding box center [326, 295] width 54 height 12
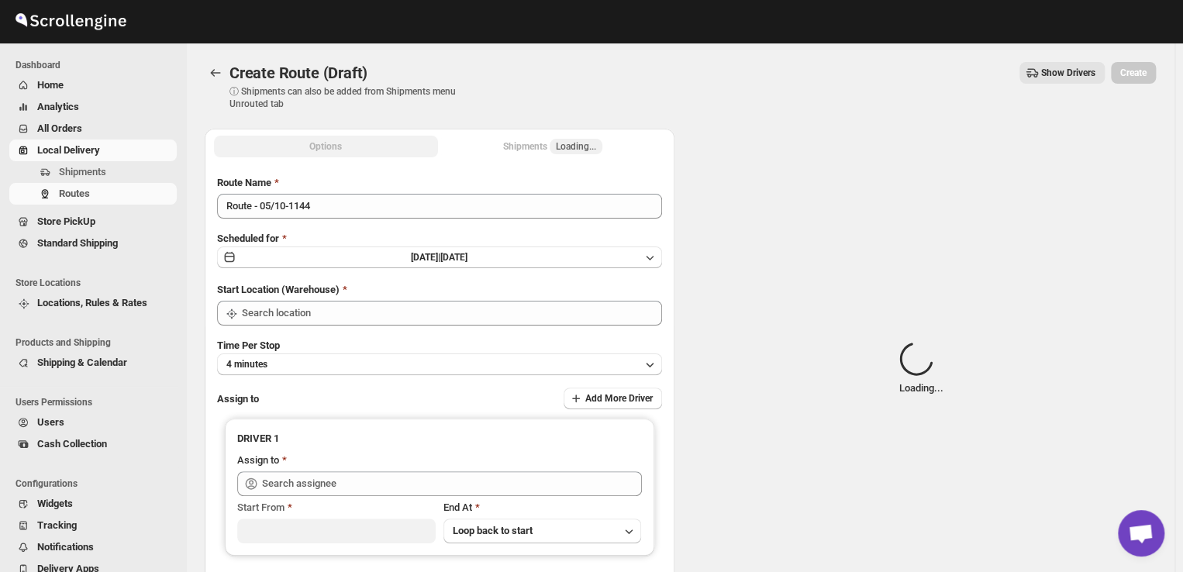
type input "DS03 Kengeri"
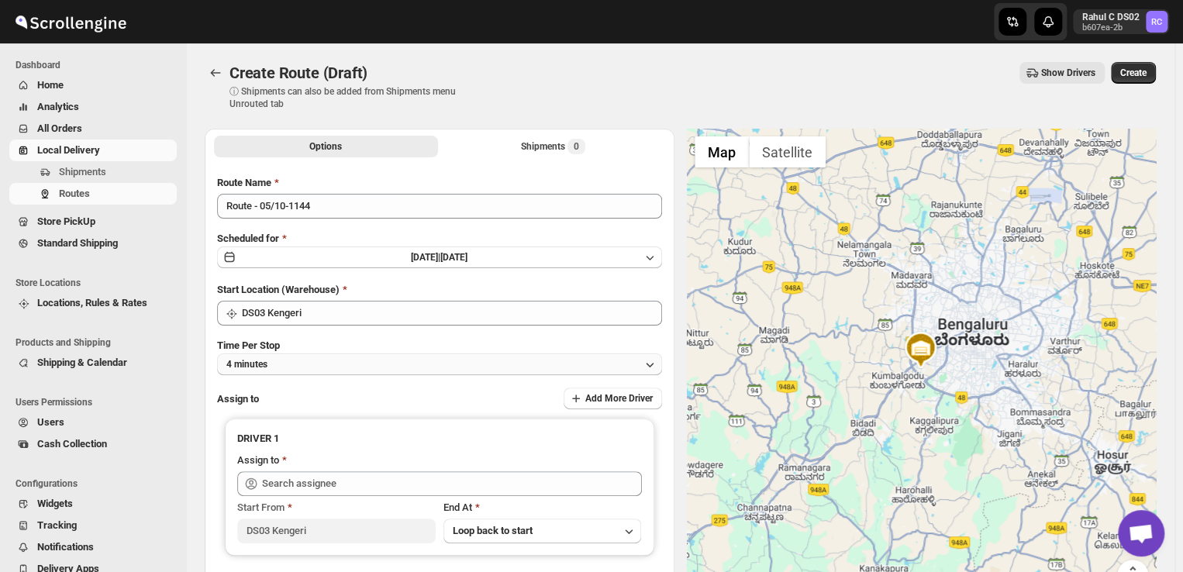
click at [287, 368] on button "4 minutes" at bounding box center [439, 365] width 445 height 22
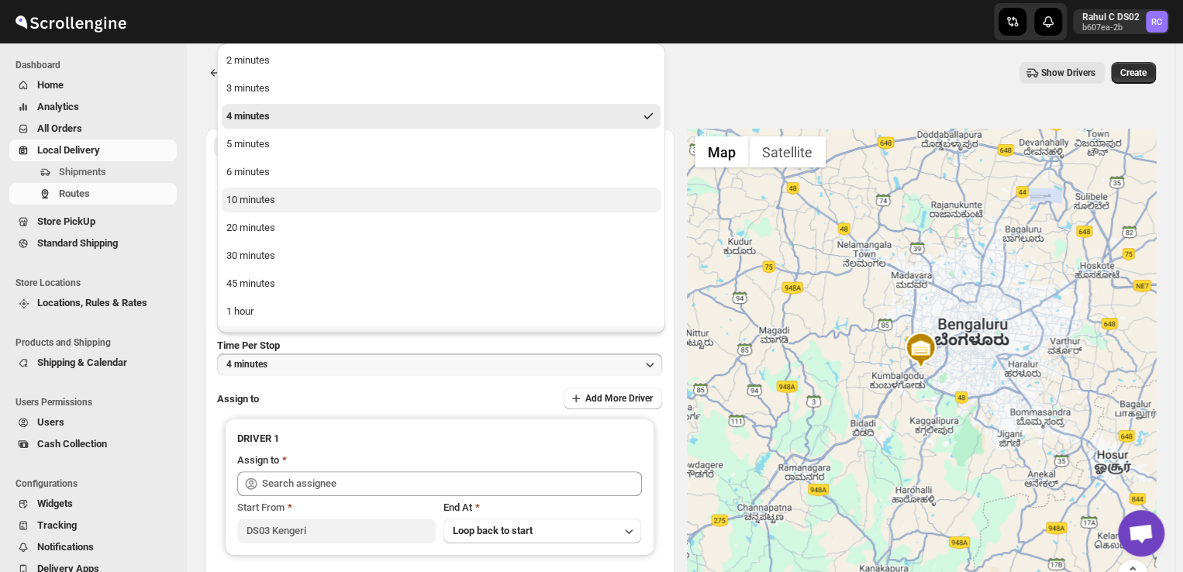
click at [267, 209] on button "10 minutes" at bounding box center [441, 200] width 439 height 25
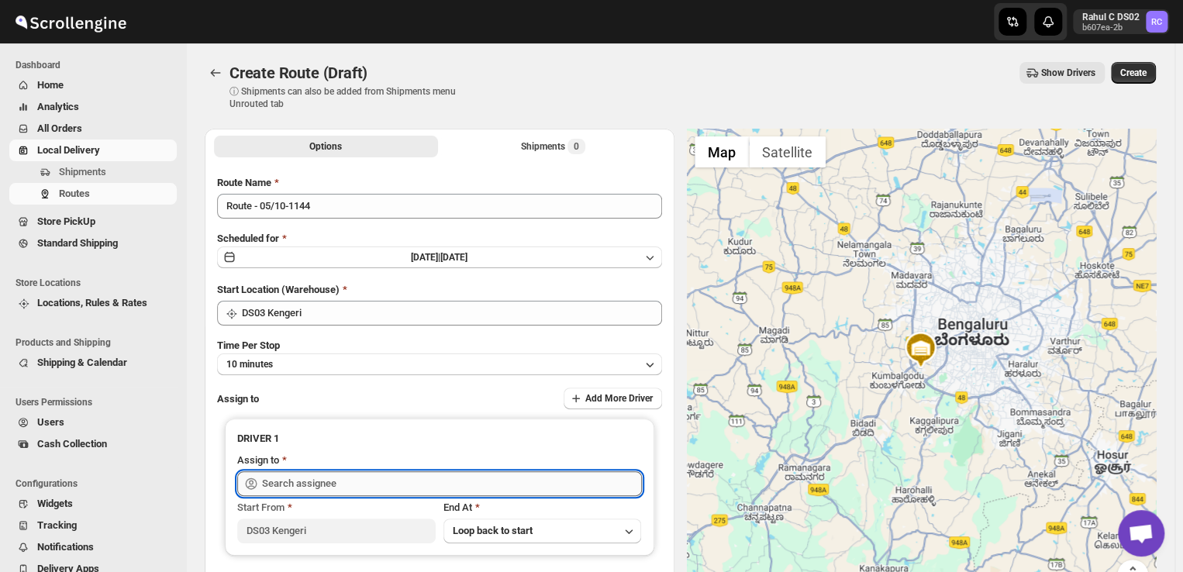
click at [345, 486] on input "text" at bounding box center [452, 484] width 380 height 25
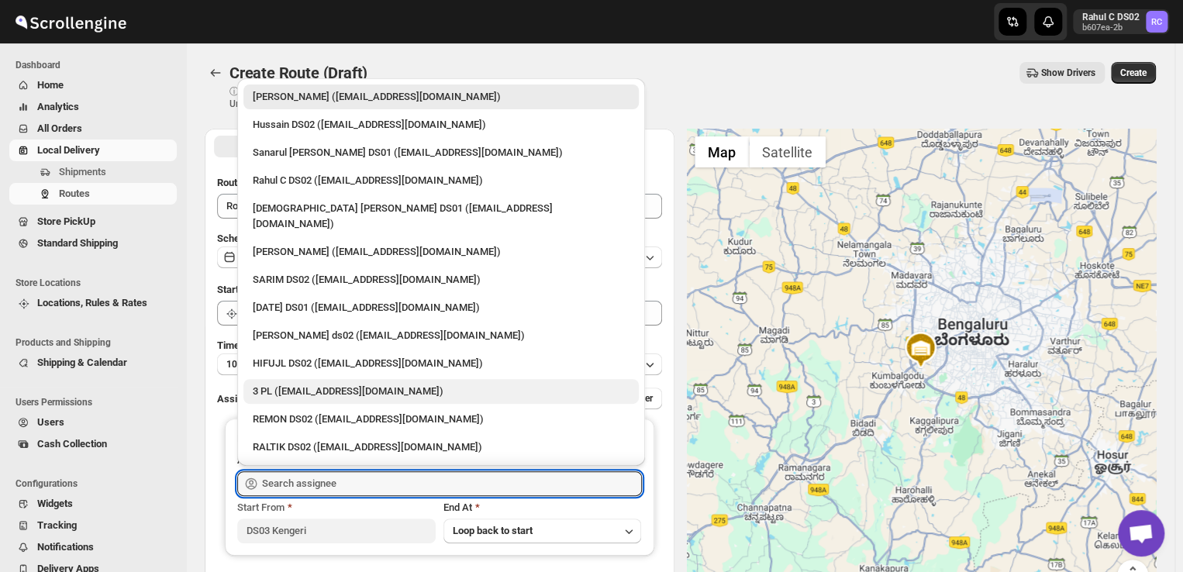
click at [276, 384] on div "3 PL (hello@home-run.co)" at bounding box center [441, 392] width 377 height 16
type input "3 PL (hello@home-run.co)"
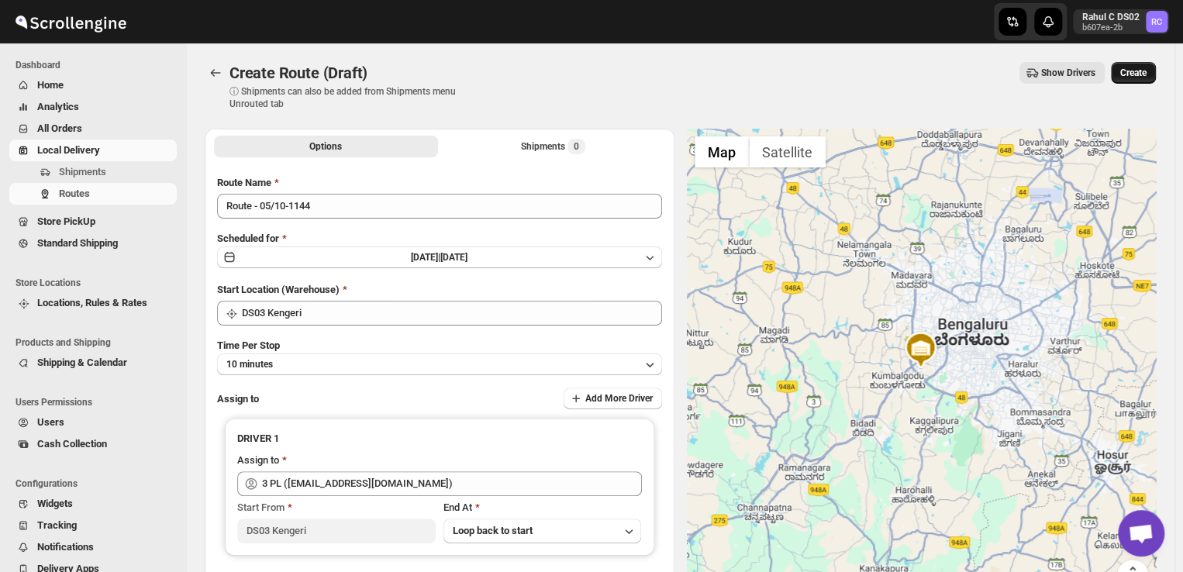
click at [1137, 72] on span "Create" at bounding box center [1134, 73] width 26 height 12
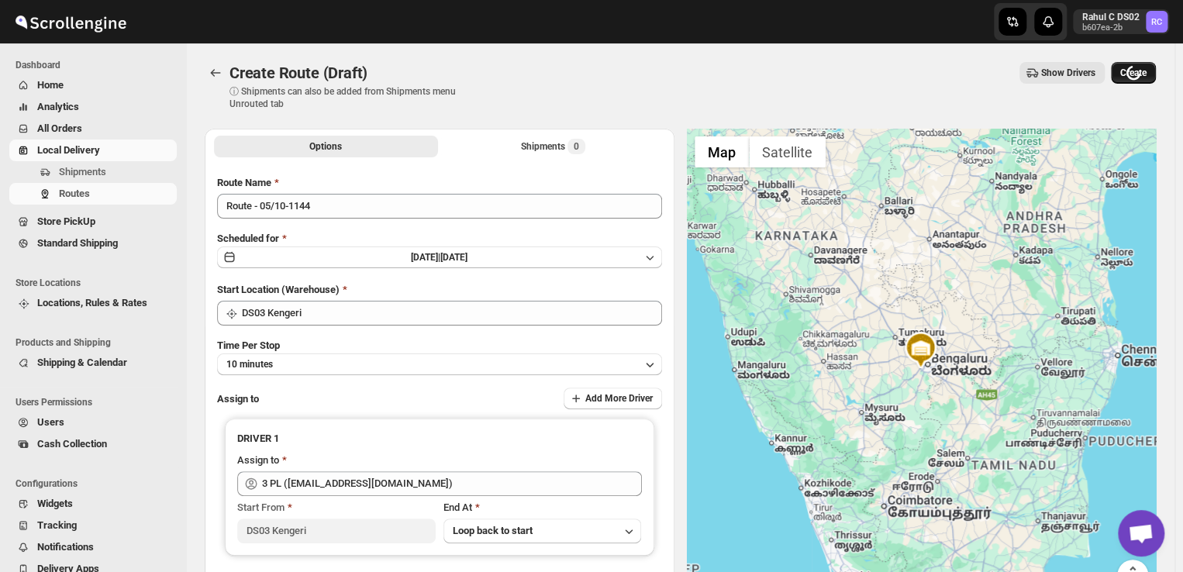
click at [1137, 72] on div "Loading Create" at bounding box center [1133, 73] width 45 height 22
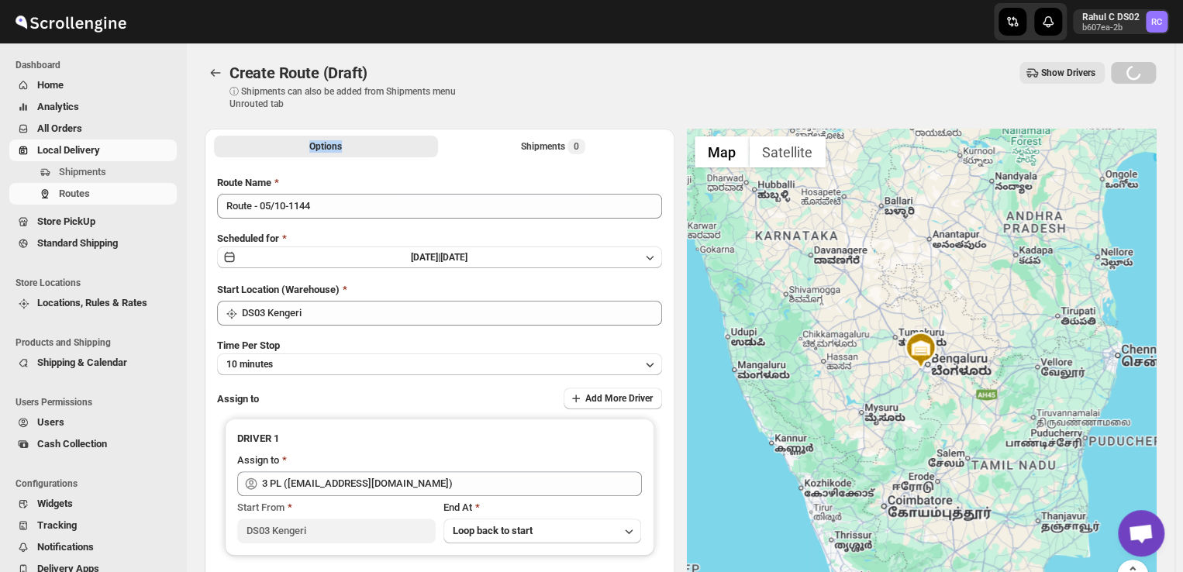
click at [1137, 72] on div "Loading Create" at bounding box center [1133, 73] width 45 height 22
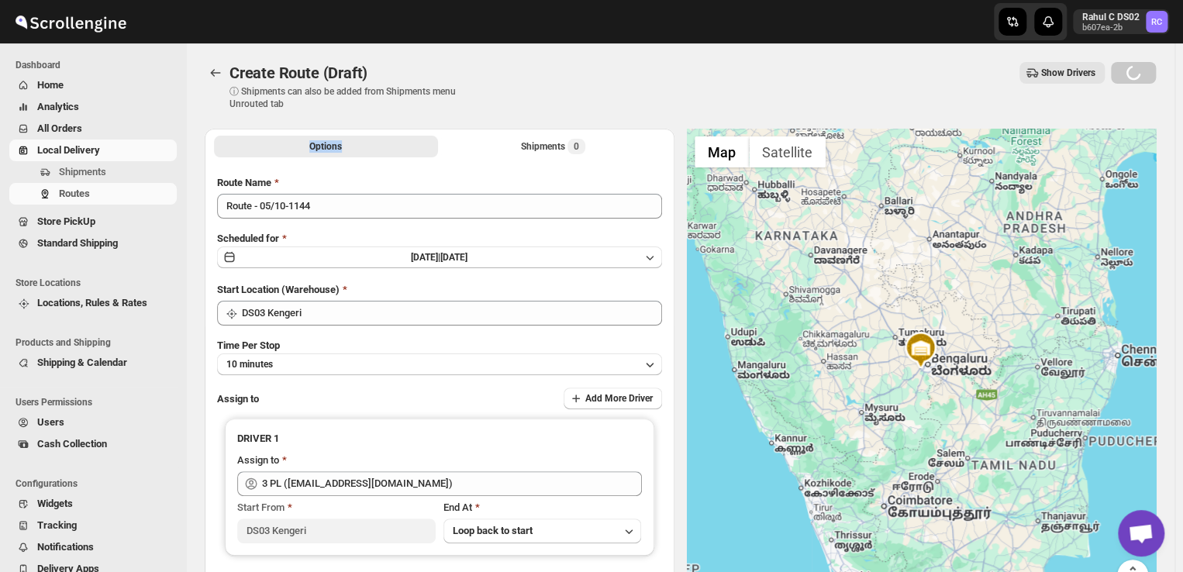
click at [1137, 72] on div "Loading Create" at bounding box center [1133, 73] width 45 height 22
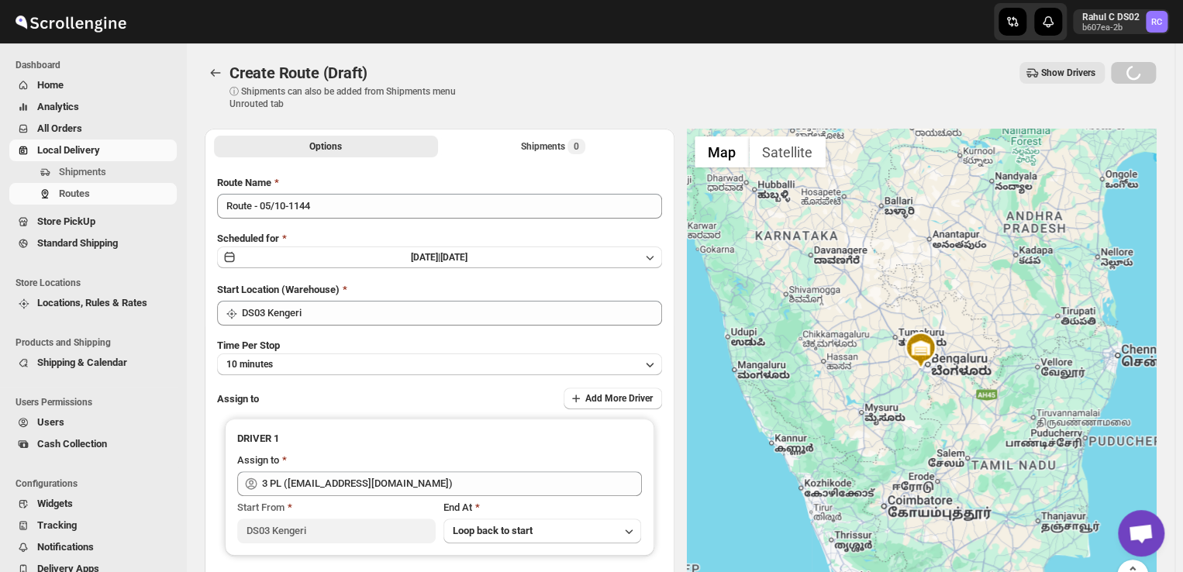
click at [1137, 72] on div "Loading Create" at bounding box center [1133, 73] width 45 height 22
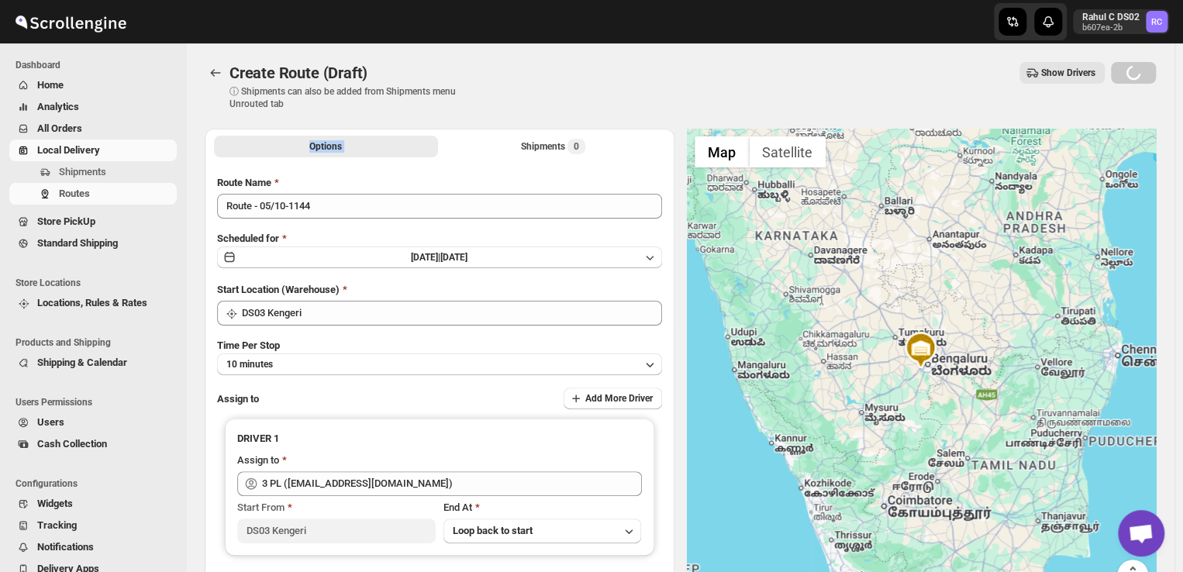
click at [1137, 72] on div "Loading Create" at bounding box center [1133, 73] width 45 height 22
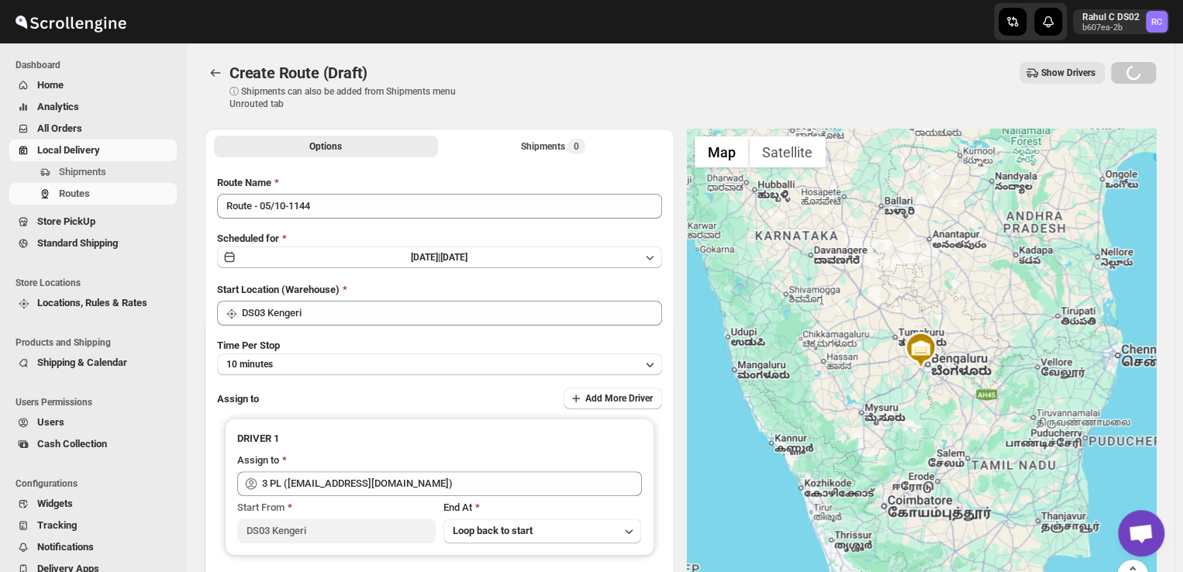
click at [974, 52] on div "Create Route (Draft). This page is ready Create Route (Draft) ⓘ Shipments can a…" at bounding box center [681, 85] width 952 height 85
click at [99, 174] on span "Shipments" at bounding box center [82, 172] width 47 height 12
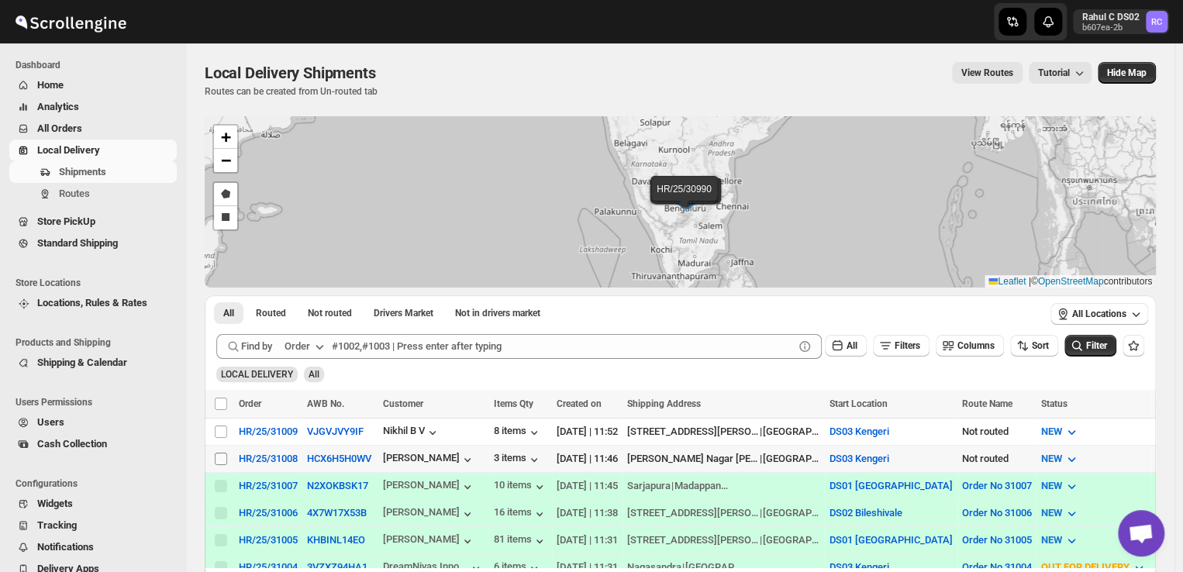
click at [221, 455] on input "Select shipment" at bounding box center [221, 459] width 12 height 12
checkbox input "true"
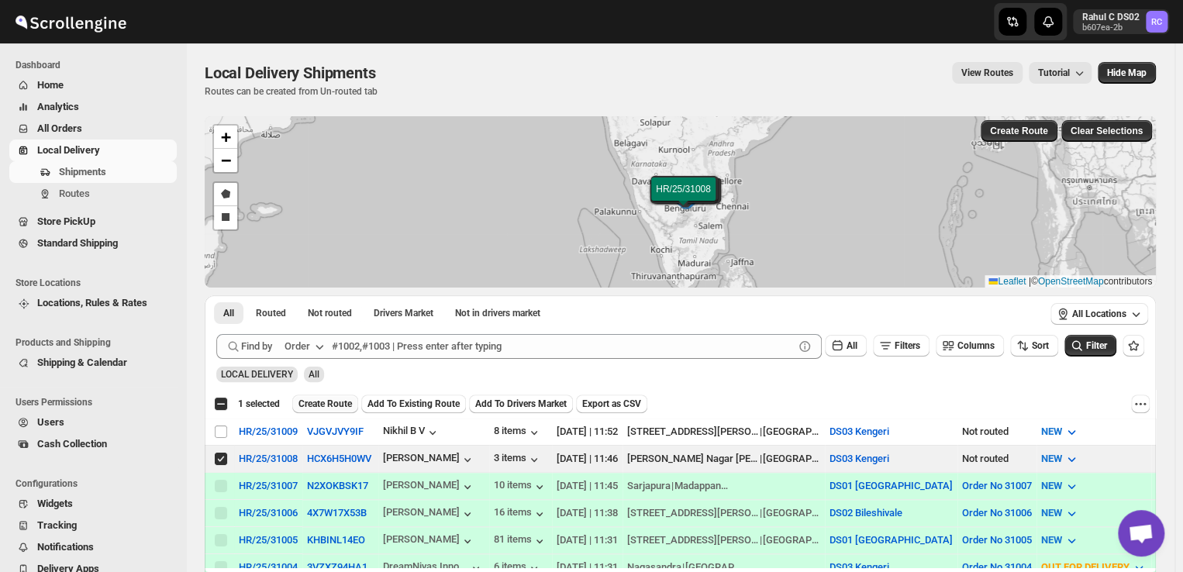
click at [315, 401] on span "Create Route" at bounding box center [326, 404] width 54 height 12
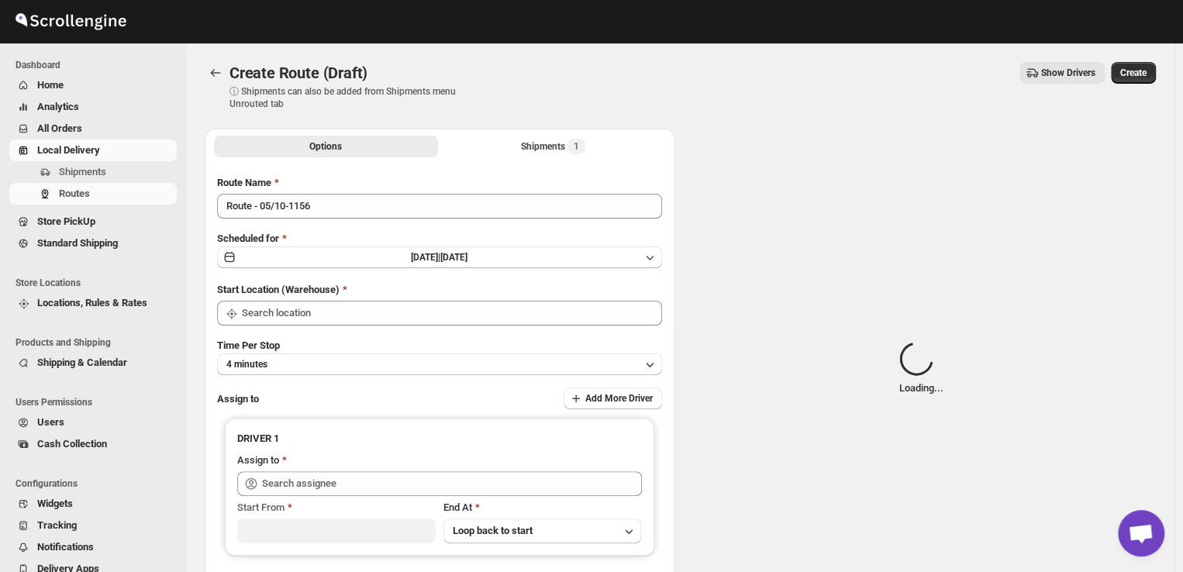
type input "DS03 Kengeri"
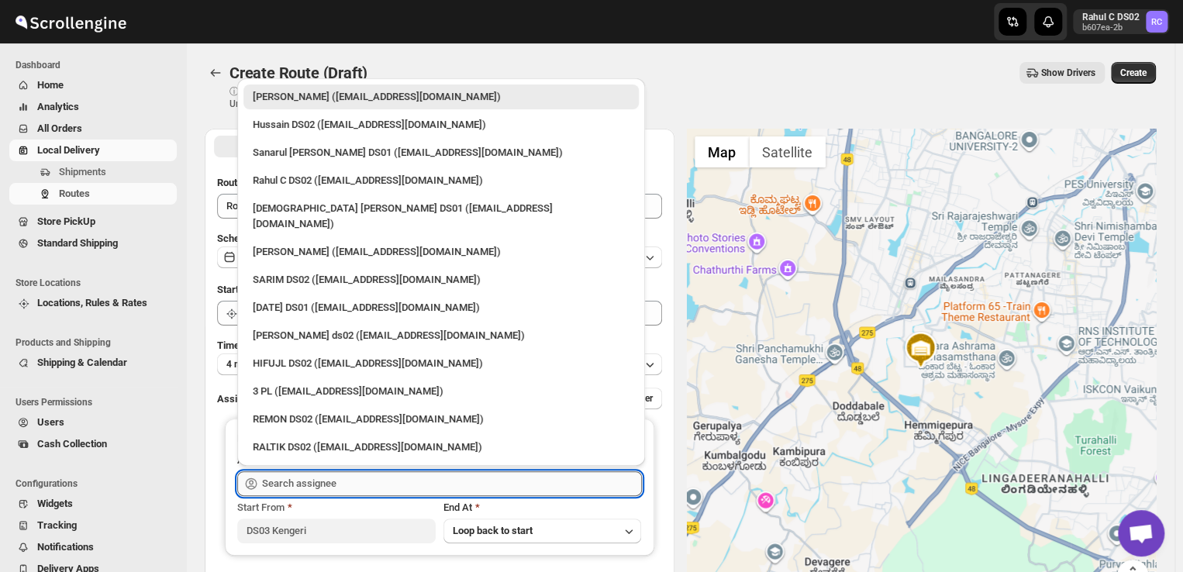
click at [365, 488] on input "text" at bounding box center [452, 484] width 380 height 25
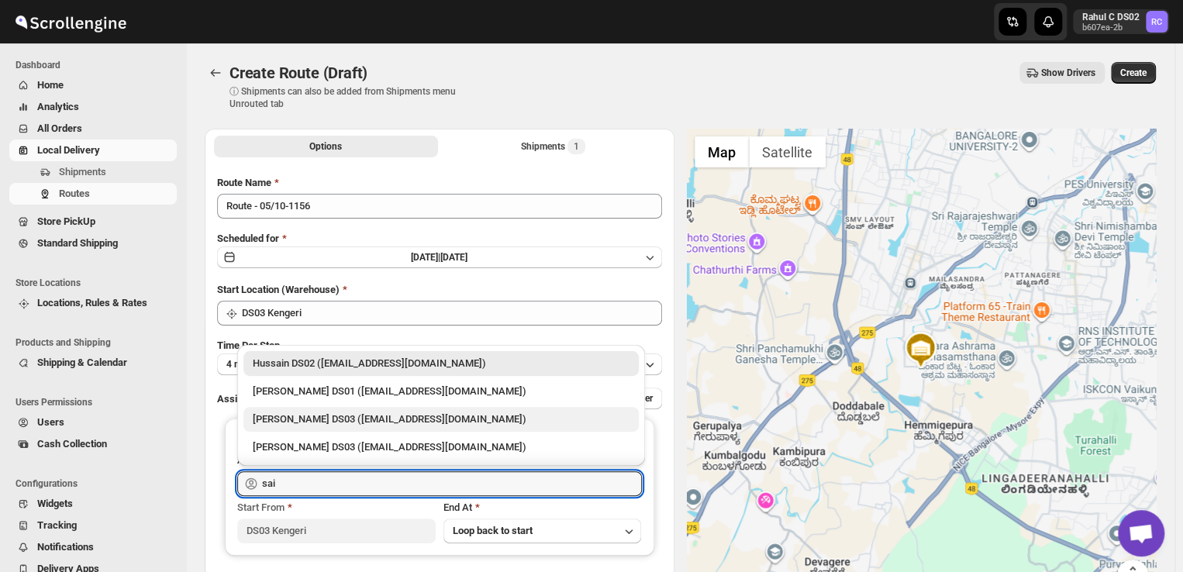
click at [337, 414] on div "Saibur Rahman DS03 (novenik154@ihnpo.com)" at bounding box center [441, 420] width 377 height 16
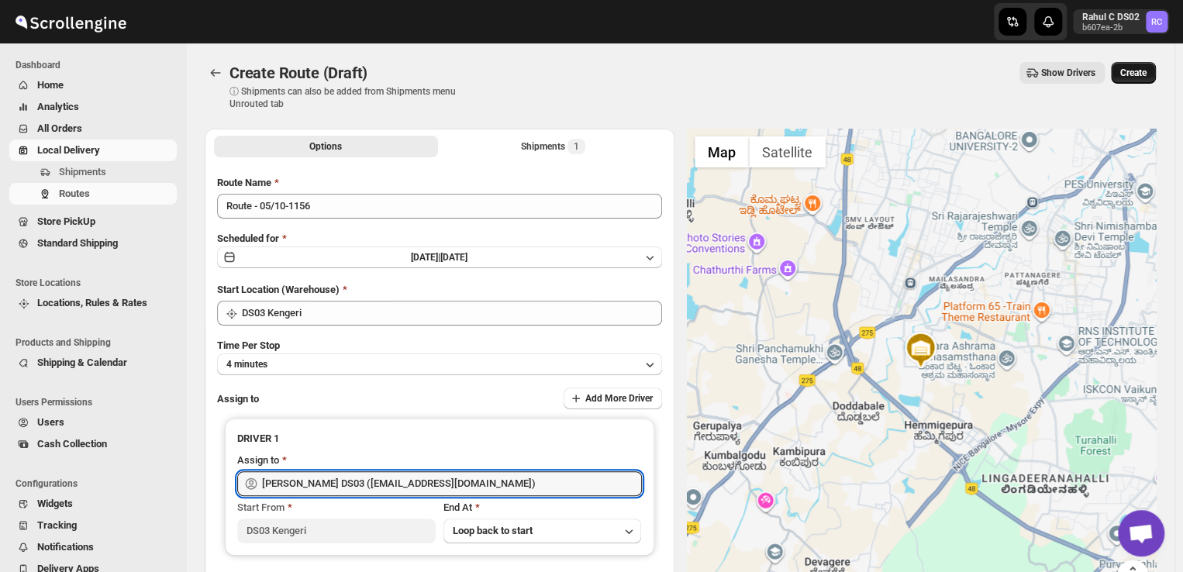
type input "Saibur Rahman DS03 (novenik154@ihnpo.com)"
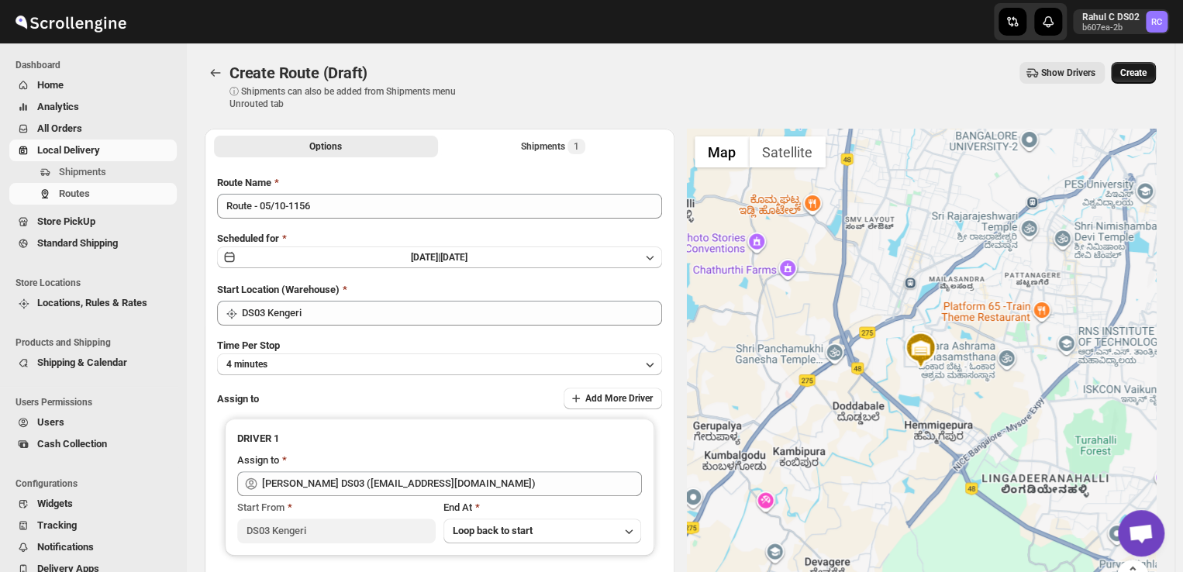
click at [1139, 70] on span "Create" at bounding box center [1134, 73] width 26 height 12
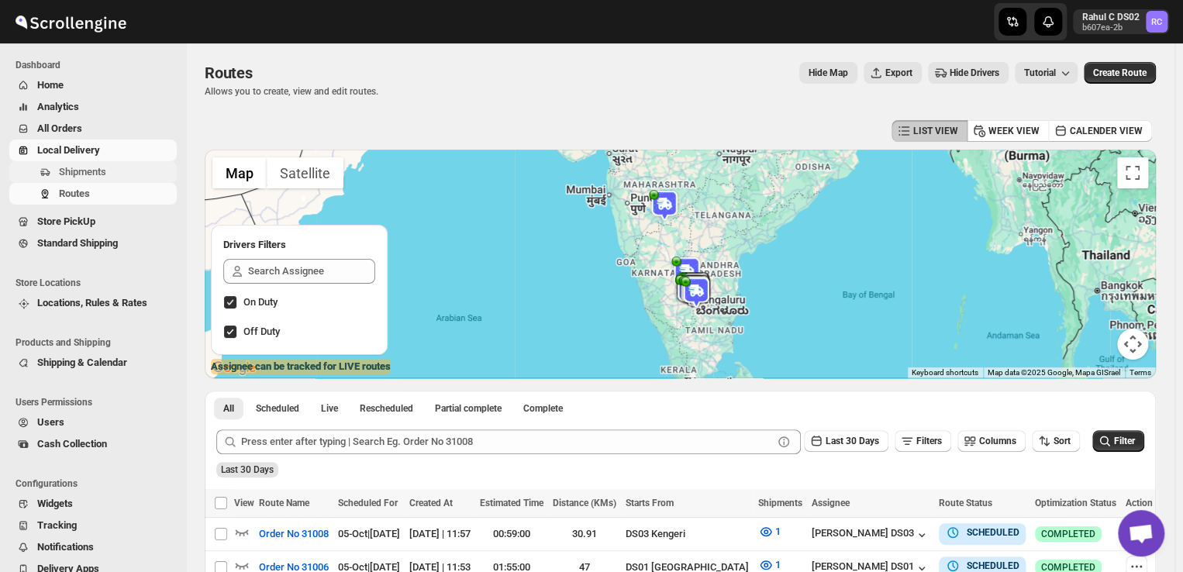
click at [120, 168] on span "Shipments" at bounding box center [116, 172] width 115 height 16
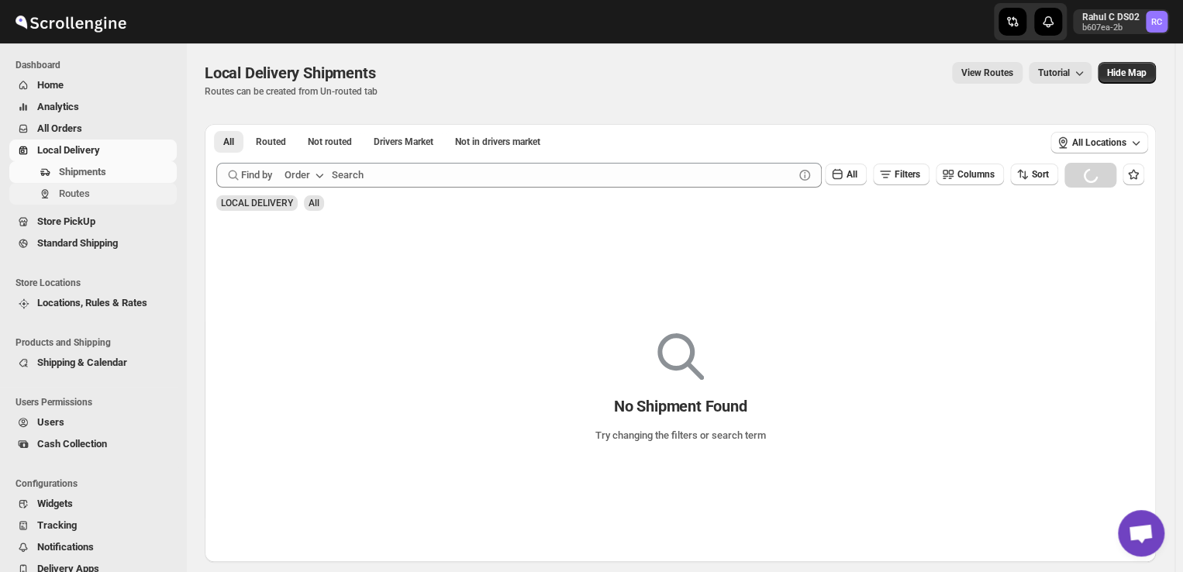
click at [62, 200] on span "Routes" at bounding box center [116, 194] width 115 height 16
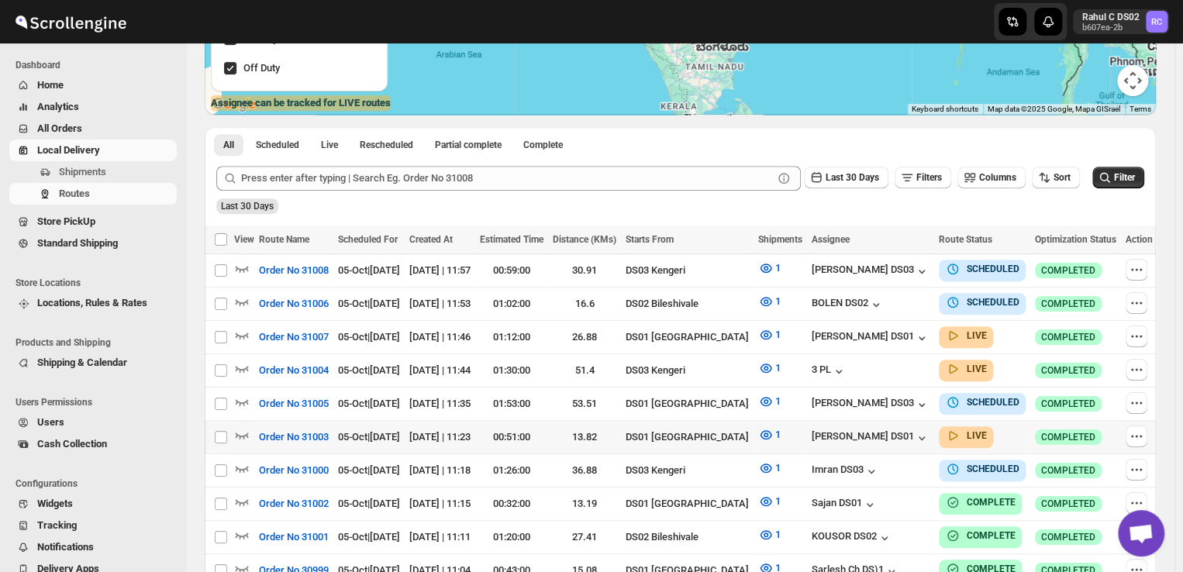
scroll to position [265, 0]
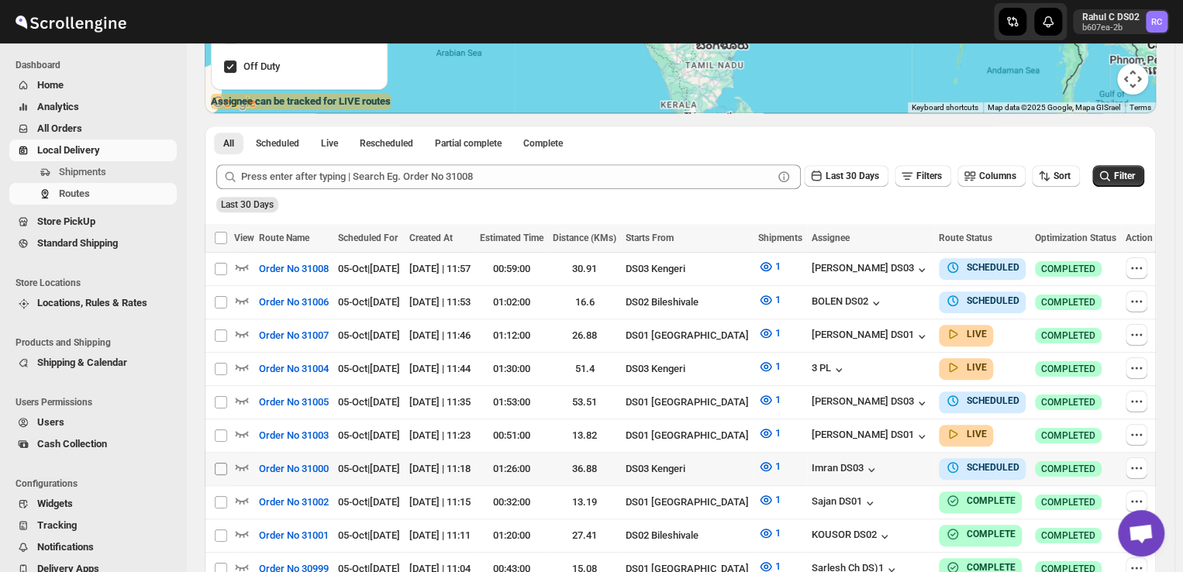
click at [225, 463] on input "Select route" at bounding box center [221, 469] width 12 height 12
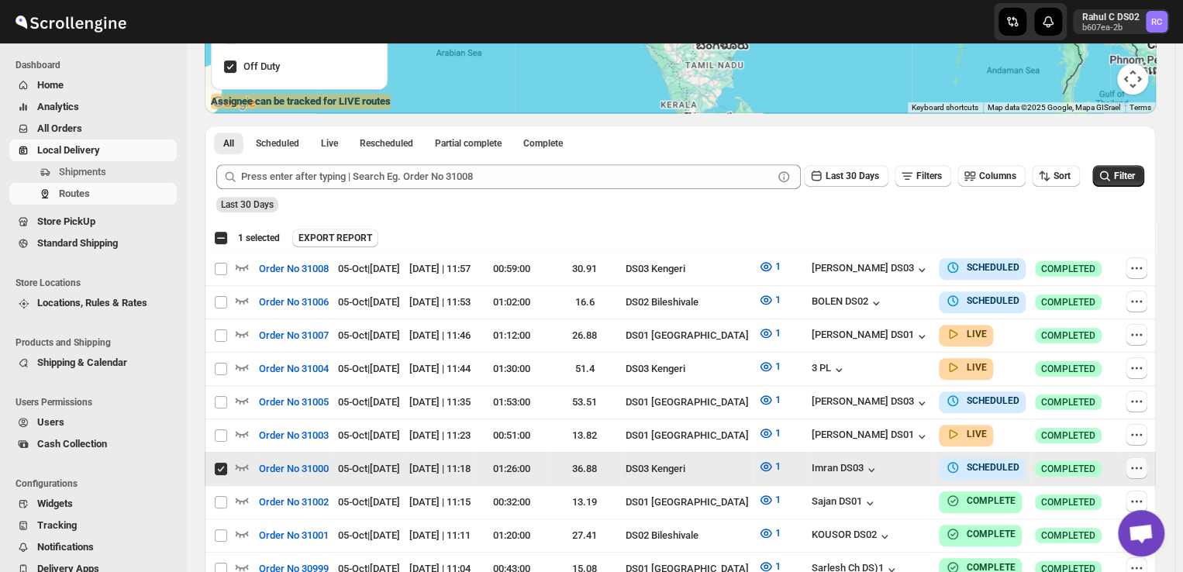
click at [1138, 463] on icon "button" at bounding box center [1137, 469] width 16 height 16
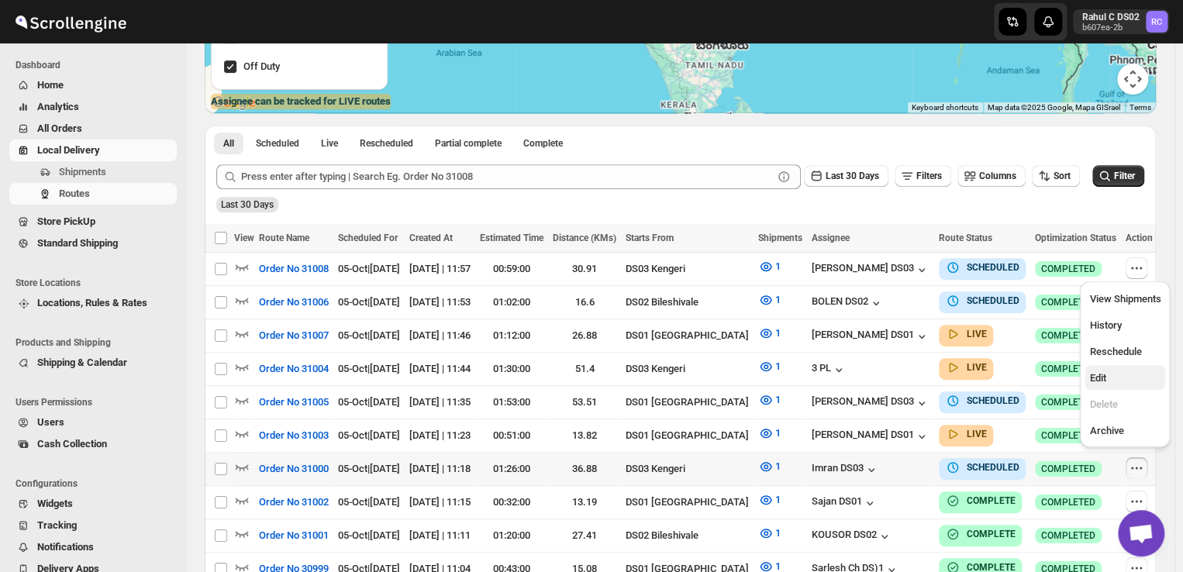
click at [1111, 378] on span "Edit" at bounding box center [1125, 379] width 71 height 16
checkbox input "true"
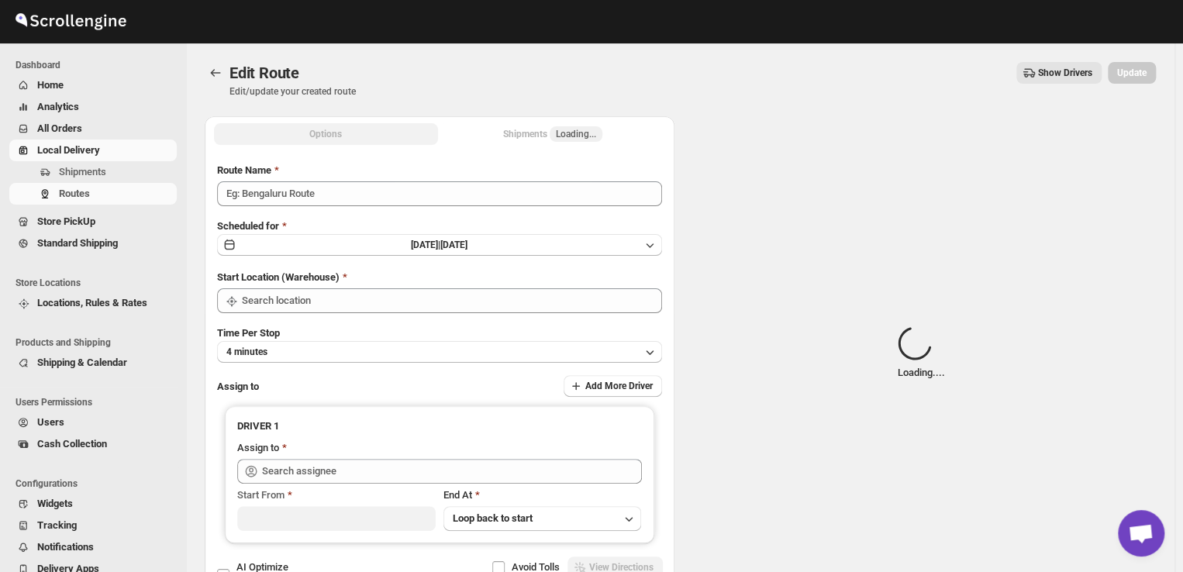
type input "Order No 31000"
type input "DS03 Kengeri"
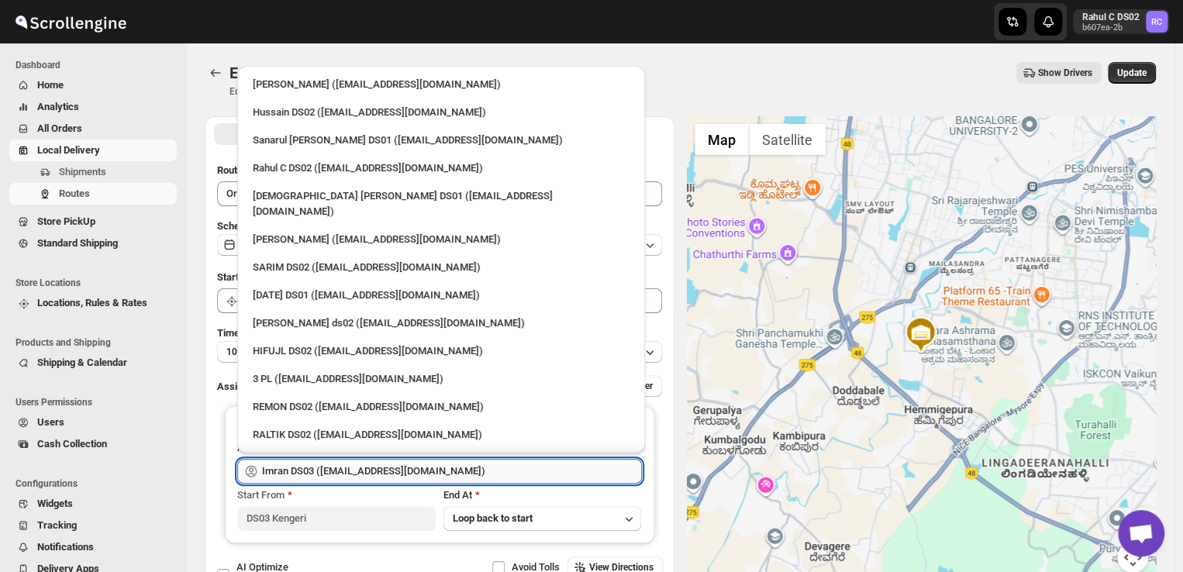
click at [481, 471] on input "Imran DS03 (tiwowe6147@mv6a.com)" at bounding box center [452, 471] width 380 height 25
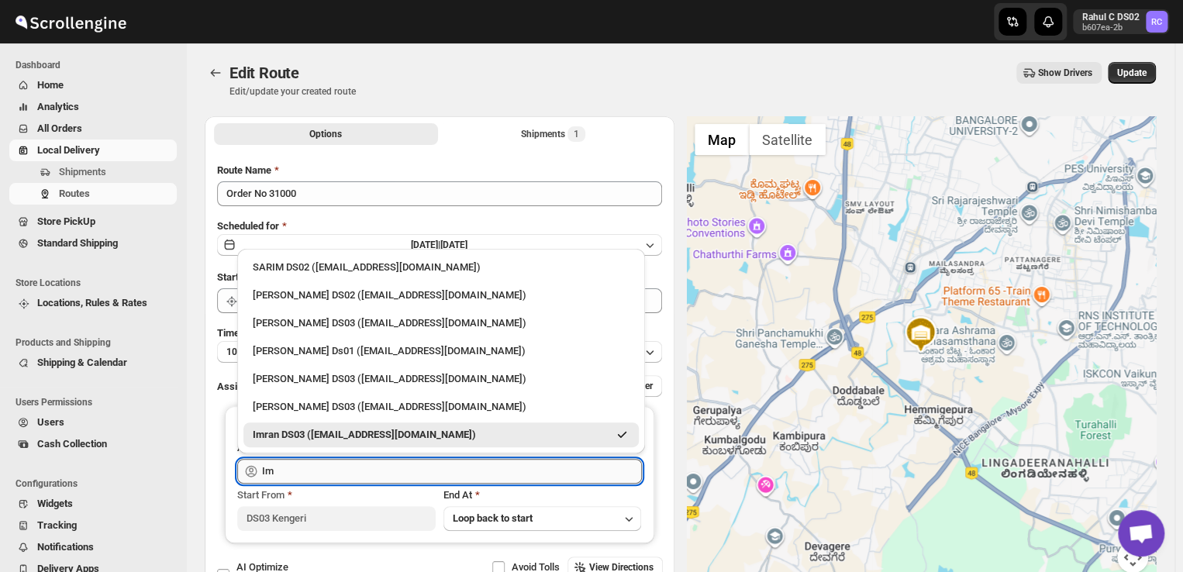
type input "I"
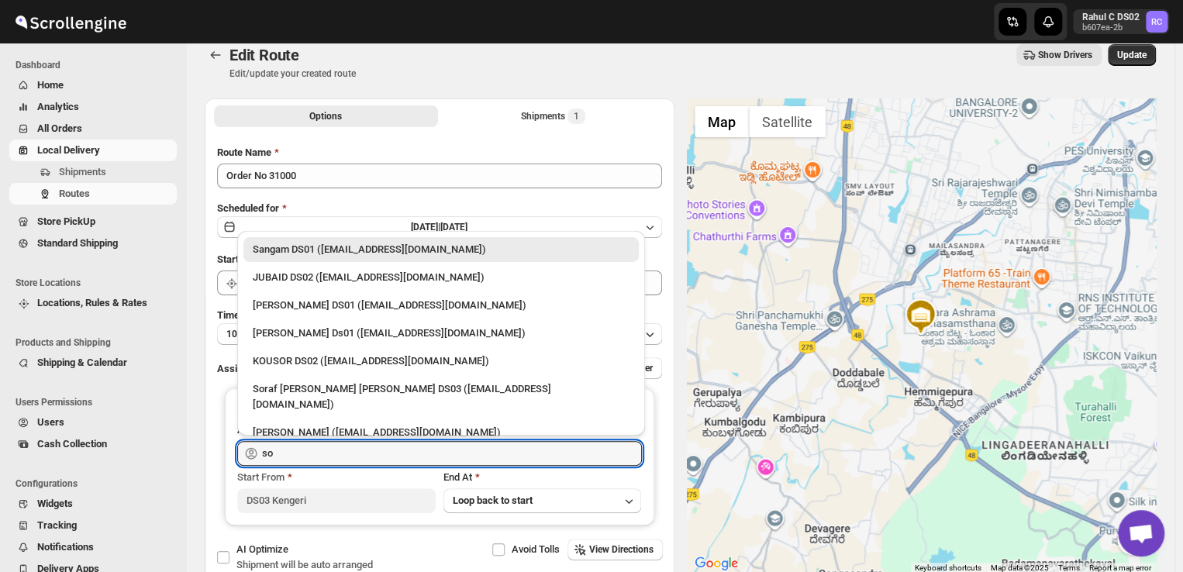
scroll to position [19, 0]
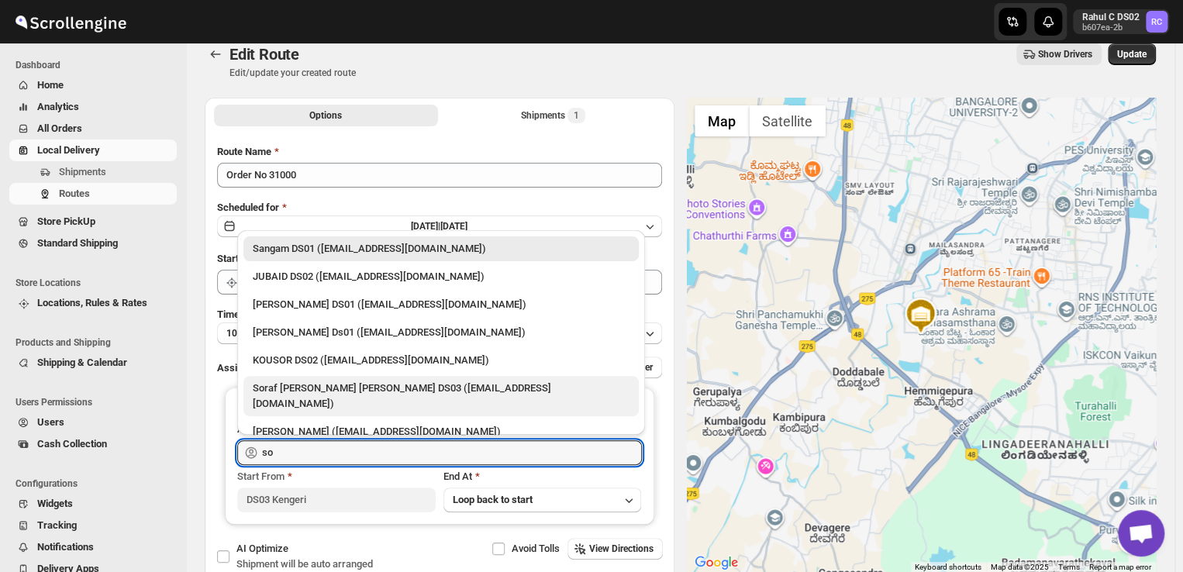
click at [328, 389] on div "Soraf uddin lasker DS03 (pofir49959@dextrago.com)" at bounding box center [441, 396] width 377 height 31
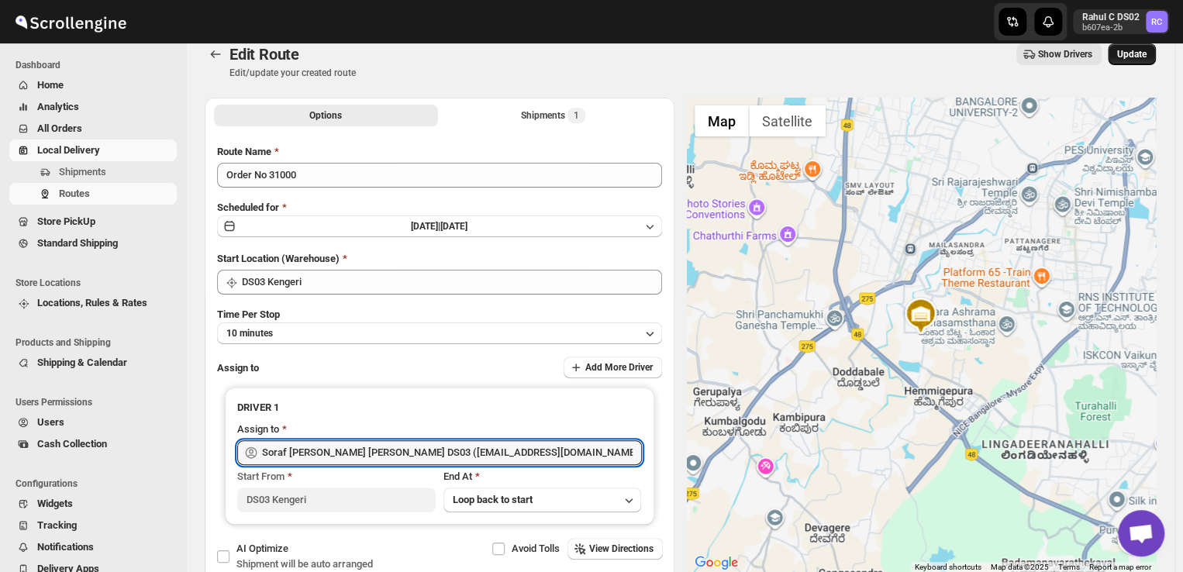
type input "Soraf uddin lasker DS03 (pofir49959@dextrago.com)"
click at [1134, 55] on span "Update" at bounding box center [1132, 54] width 29 height 12
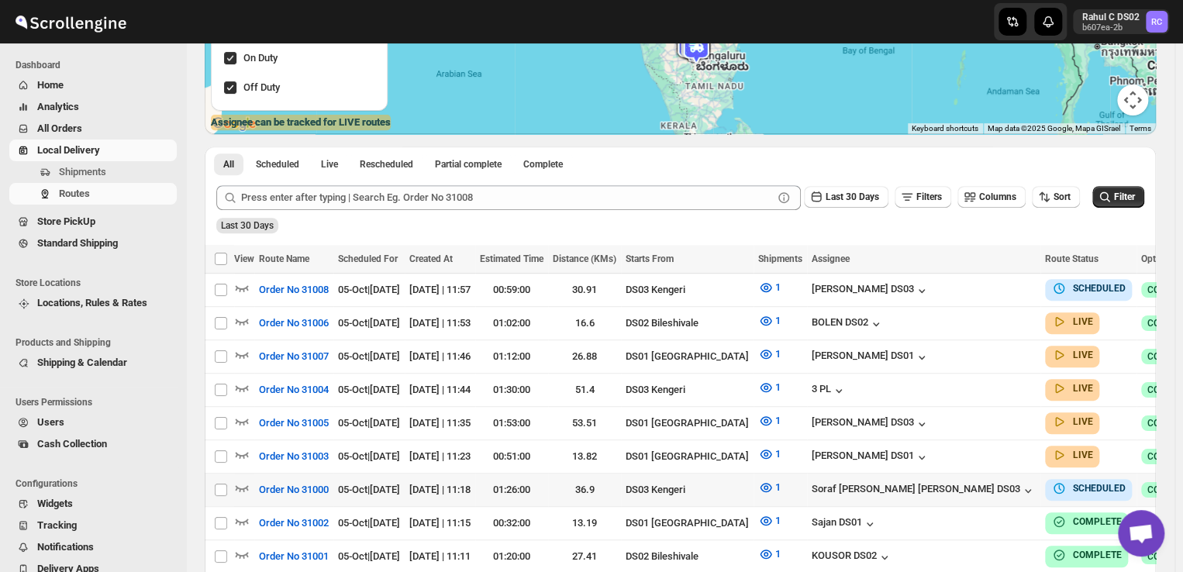
scroll to position [251, 0]
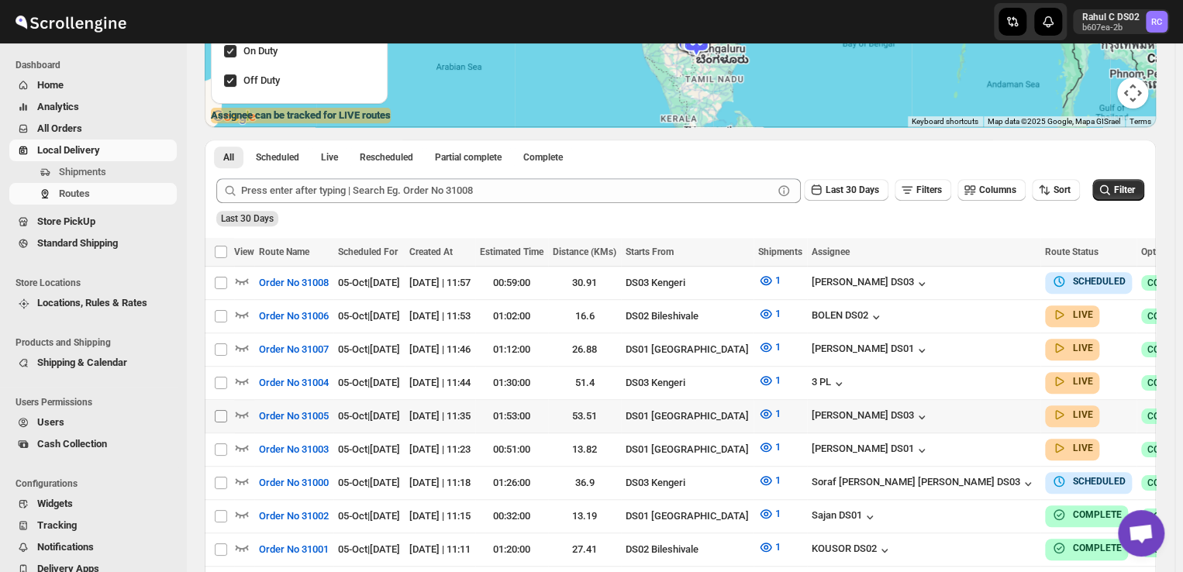
click at [221, 411] on input "Select route" at bounding box center [221, 416] width 12 height 12
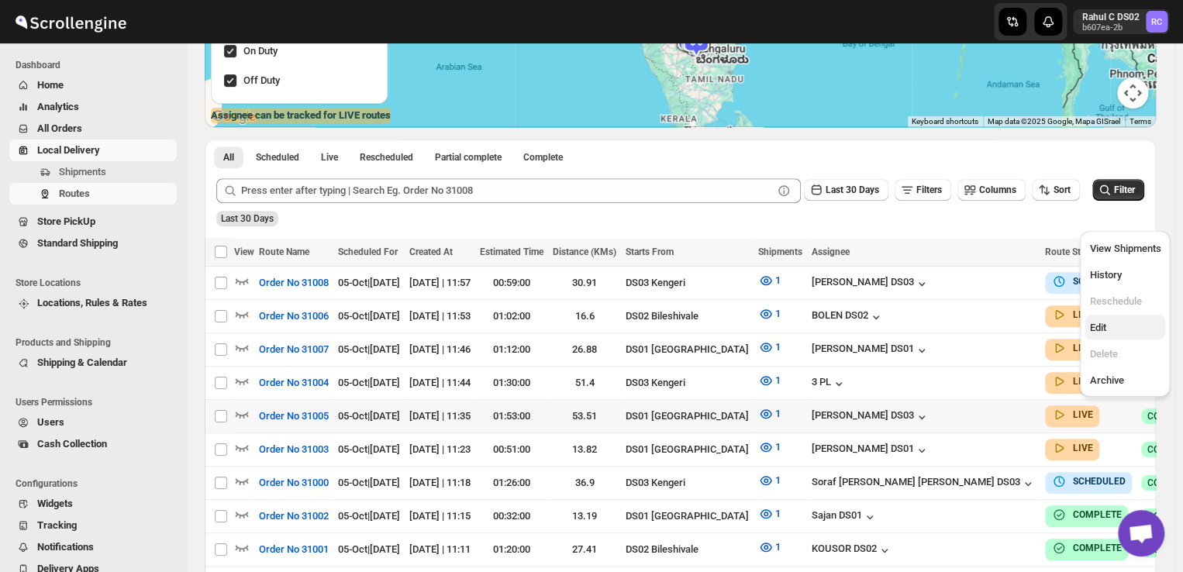
click at [1103, 333] on span "Edit" at bounding box center [1098, 328] width 16 height 12
checkbox input "true"
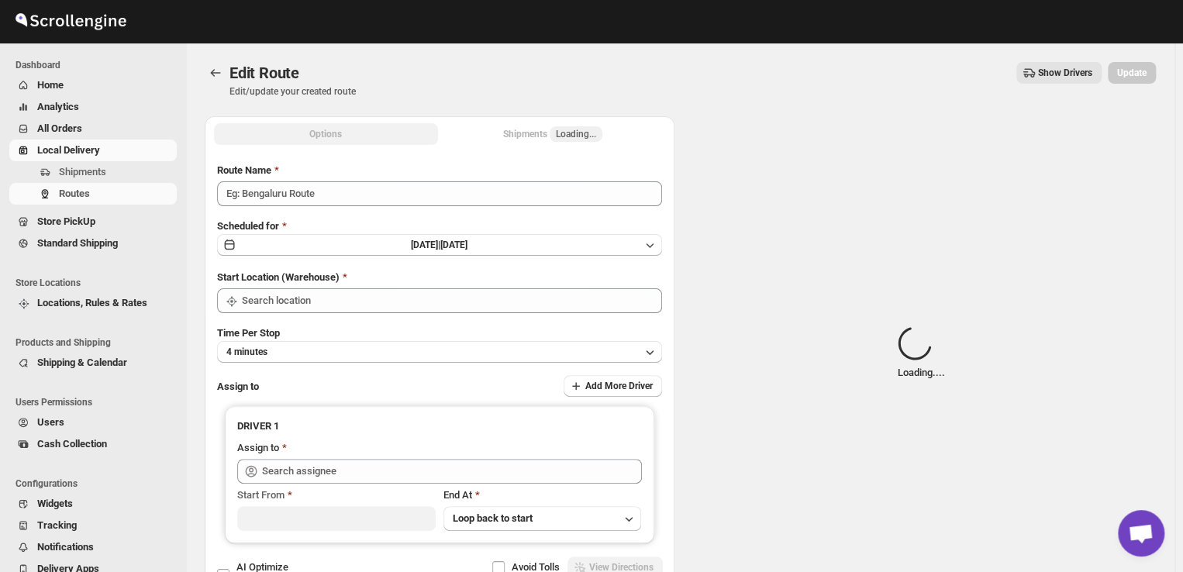
type input "Order No 31005"
type input "DS01 [GEOGRAPHIC_DATA]"
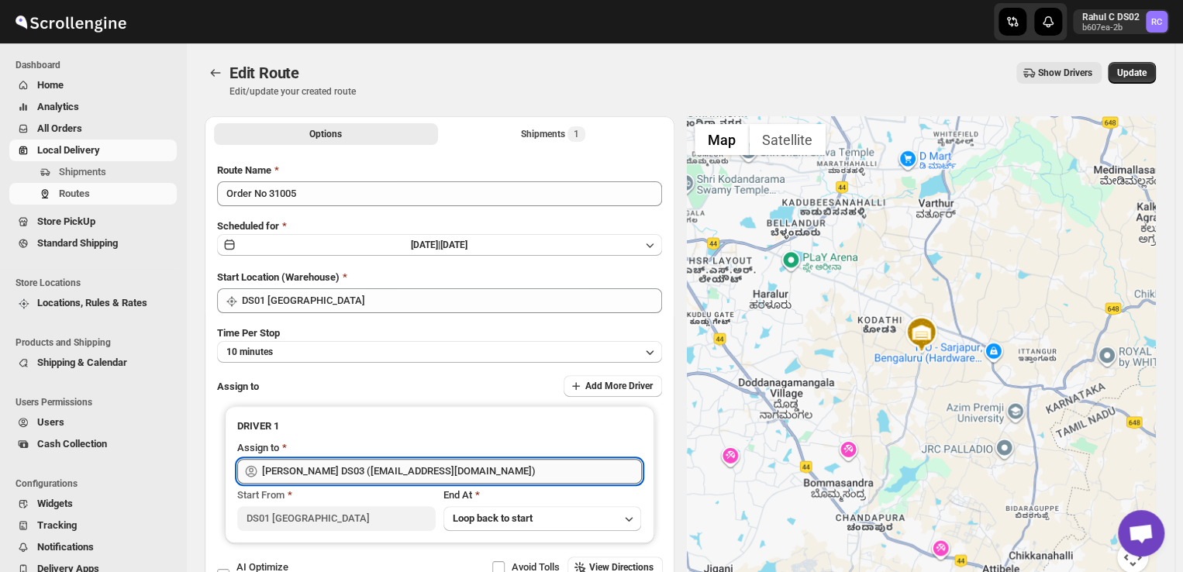
click at [406, 474] on input "Saibur Rahman DS03 (novenik154@ihnpo.com)" at bounding box center [452, 471] width 380 height 25
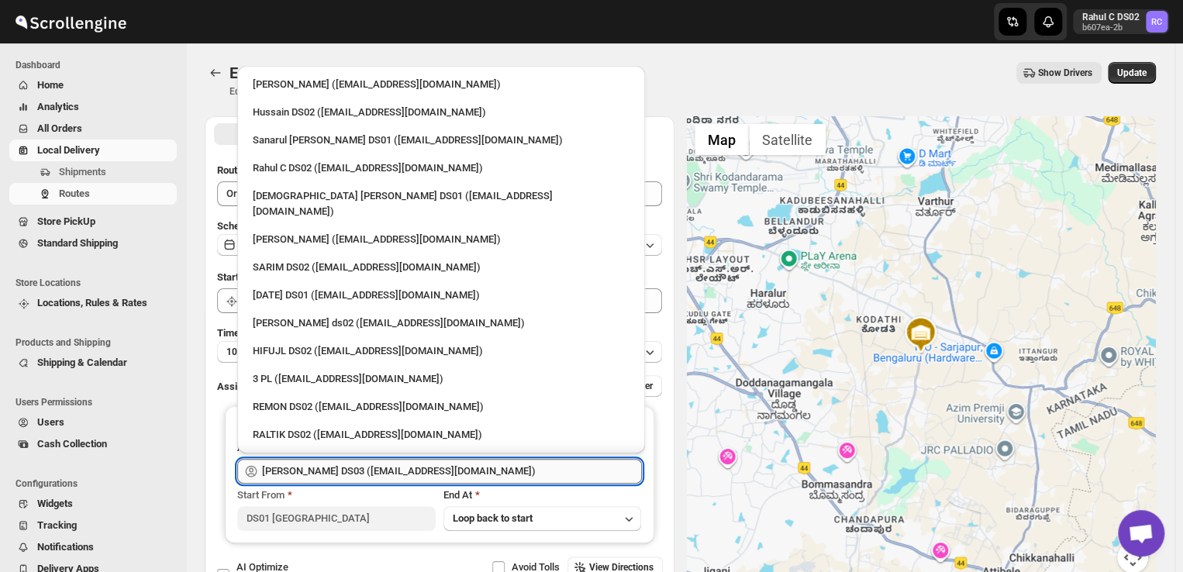
click at [503, 472] on input "Saibur Rahman DS03 (novenik154@ihnpo.com)" at bounding box center [452, 471] width 380 height 25
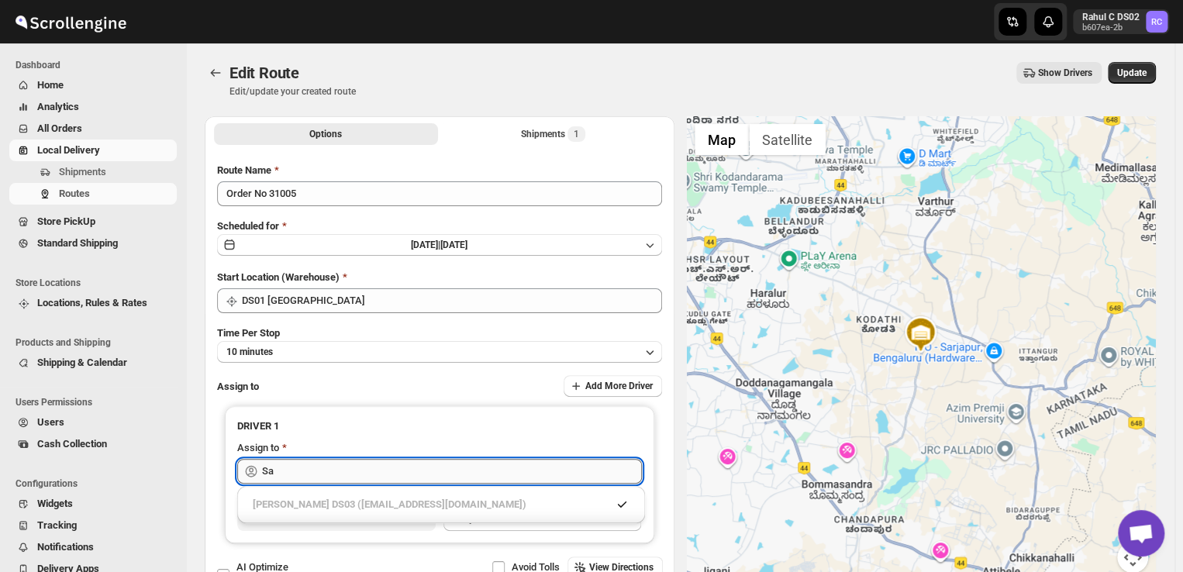
type input "S"
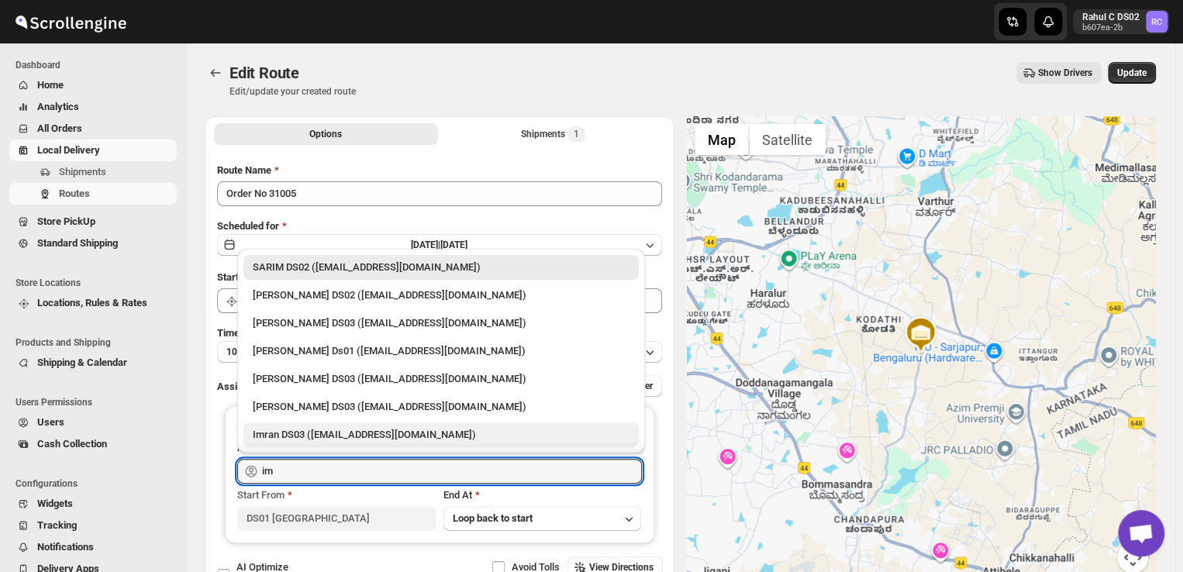
click at [308, 435] on div "Imran DS03 (tiwowe6147@mv6a.com)" at bounding box center [441, 435] width 377 height 16
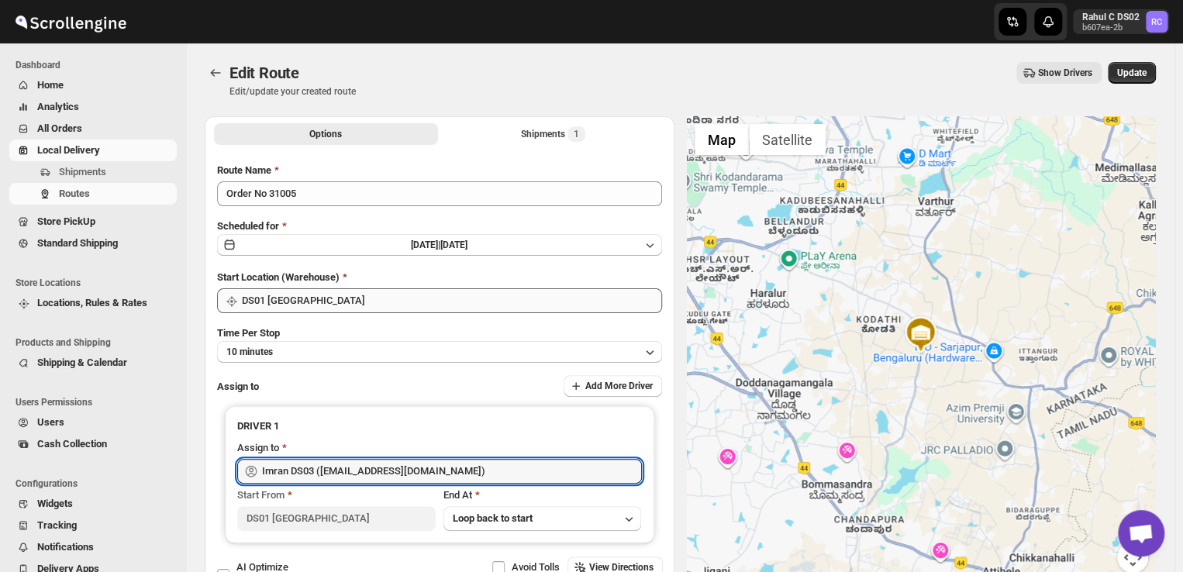
type input "Imran DS03 (tiwowe6147@mv6a.com)"
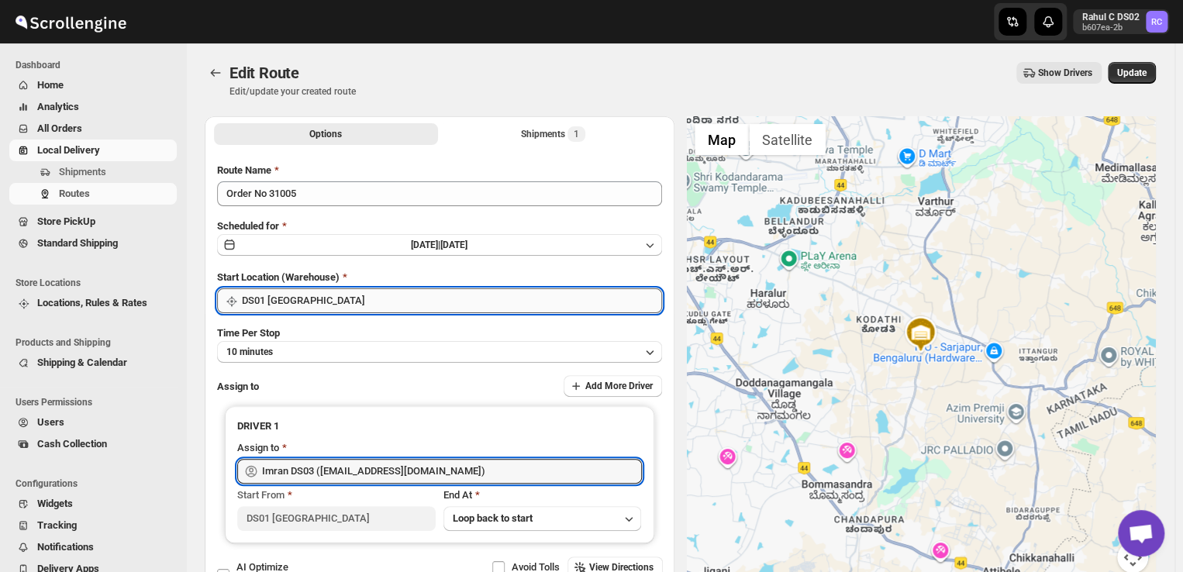
click at [323, 307] on input "DS01 [GEOGRAPHIC_DATA]" at bounding box center [452, 300] width 420 height 25
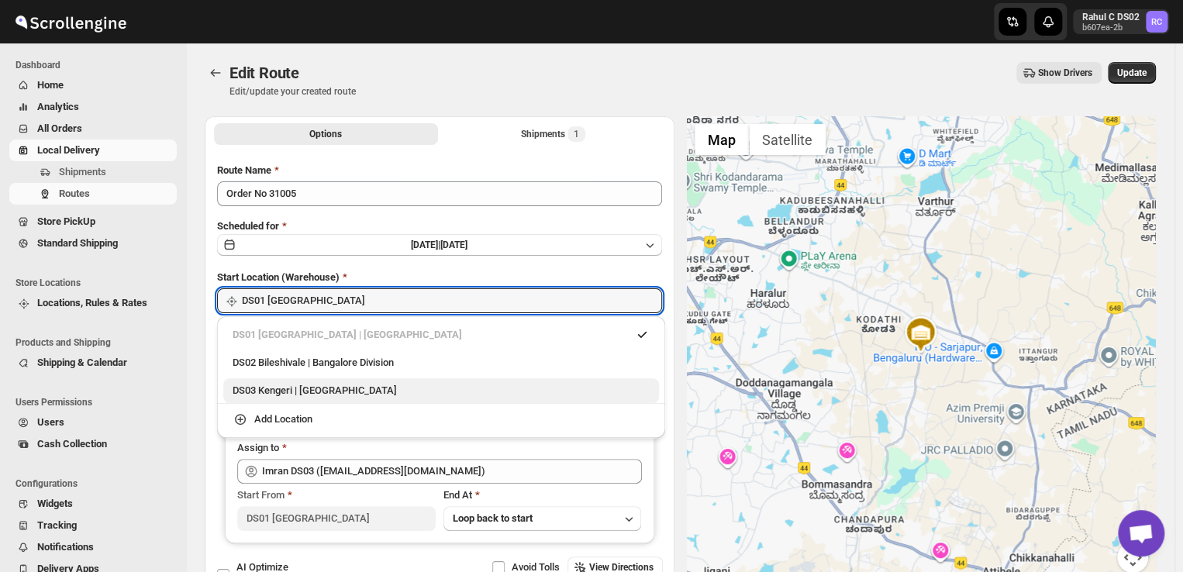
click at [313, 389] on div "DS03 Kengeri | Bengaluru" at bounding box center [441, 391] width 417 height 16
type input "DS03 Kengeri"
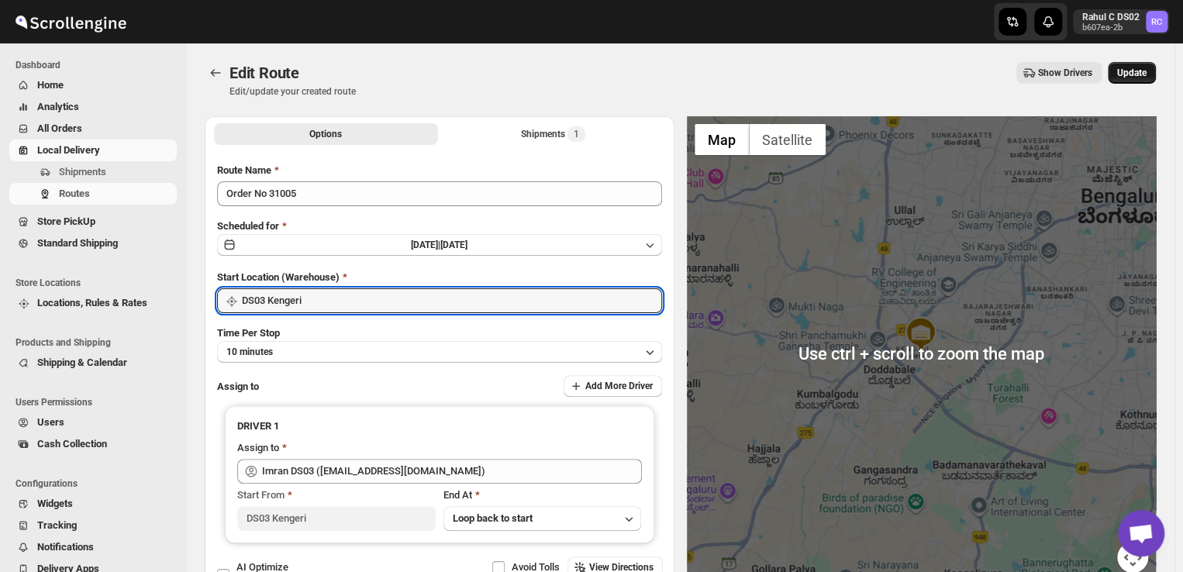
click at [1142, 67] on span "Update" at bounding box center [1132, 73] width 29 height 12
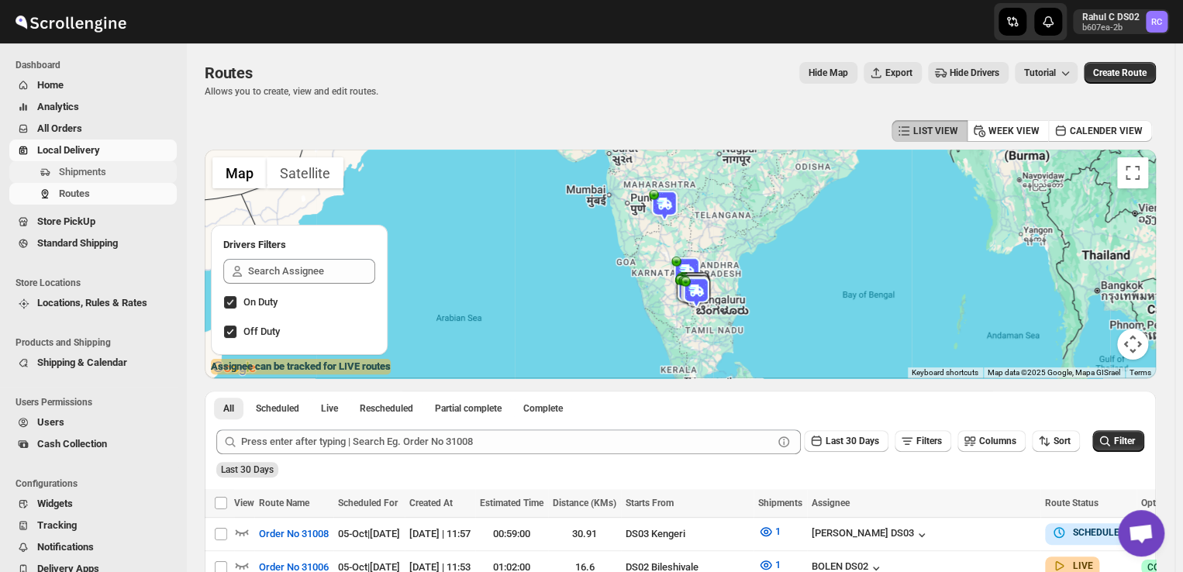
click at [96, 166] on span "Shipments" at bounding box center [82, 172] width 47 height 12
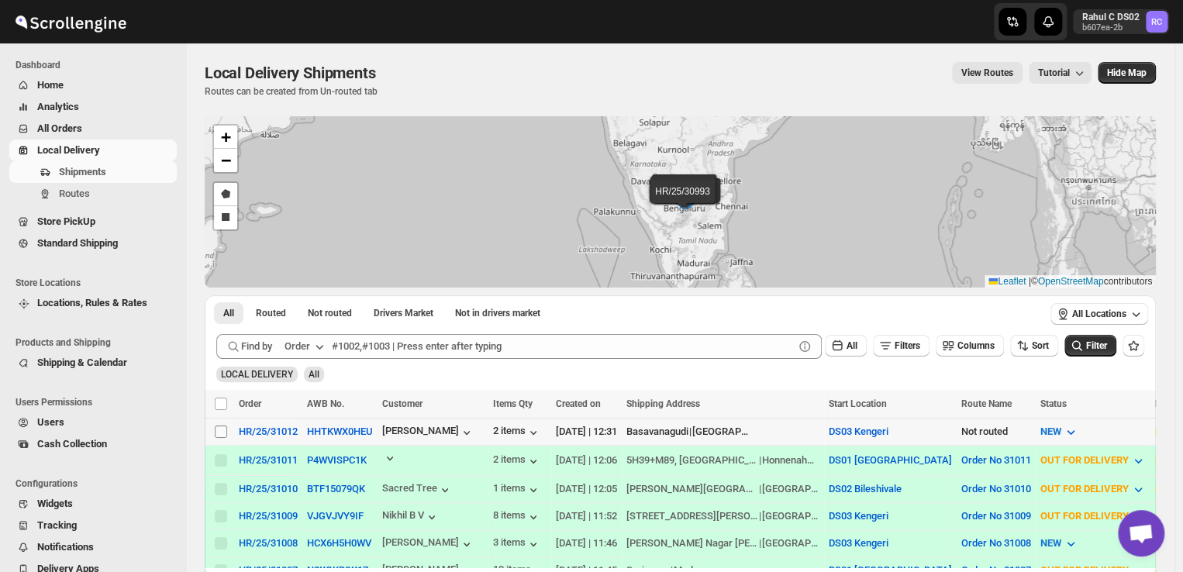
click at [219, 432] on input "Select shipment" at bounding box center [221, 432] width 12 height 12
checkbox input "true"
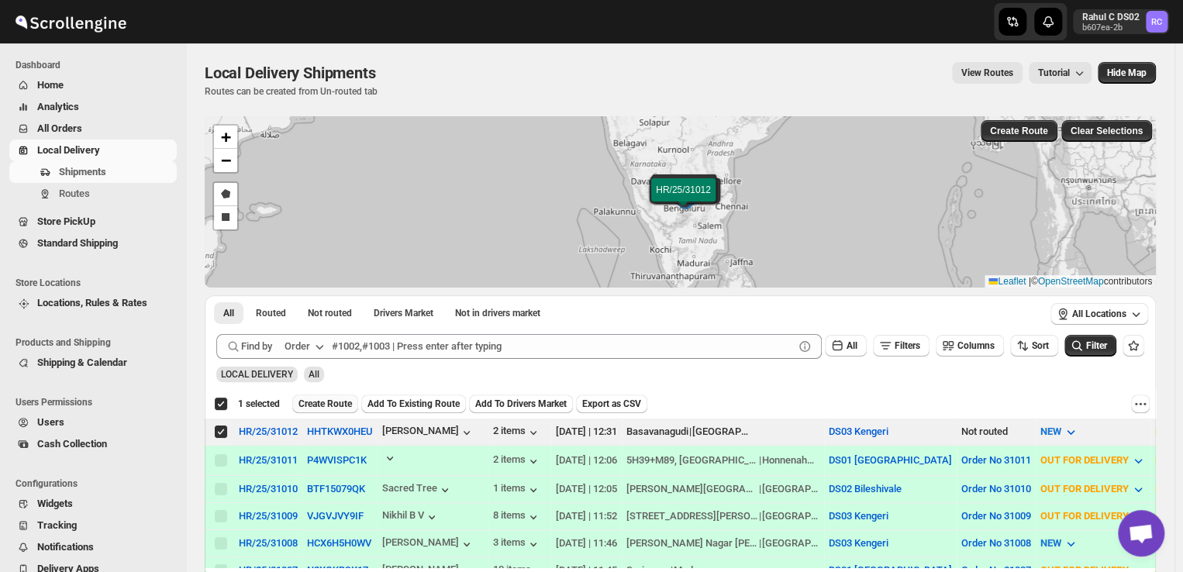
click at [329, 397] on button "Create Route" at bounding box center [325, 404] width 66 height 19
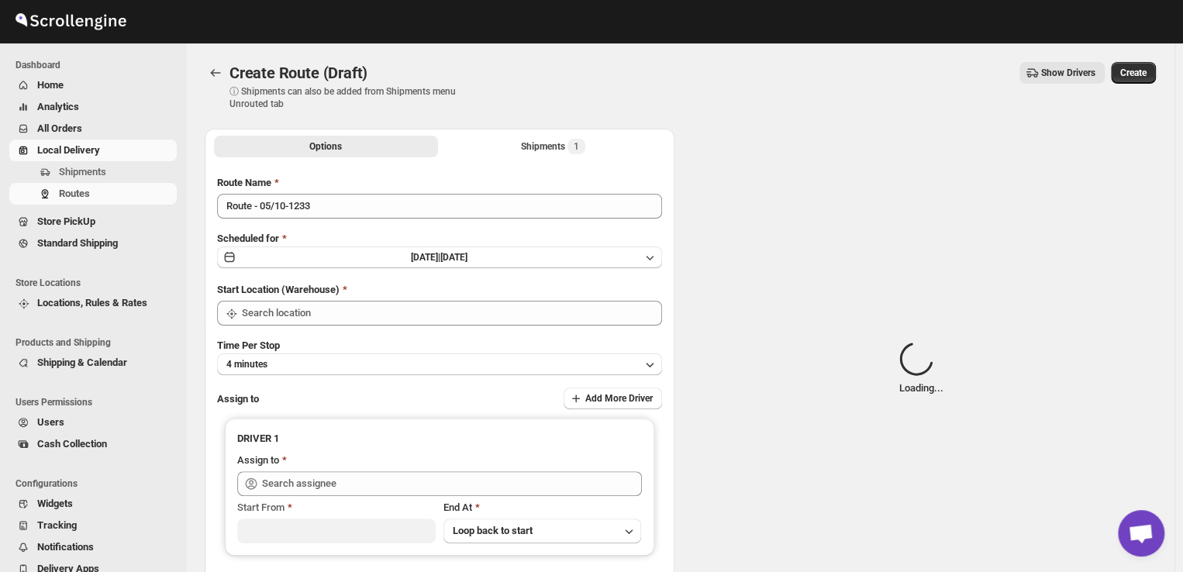
type input "DS03 Kengeri"
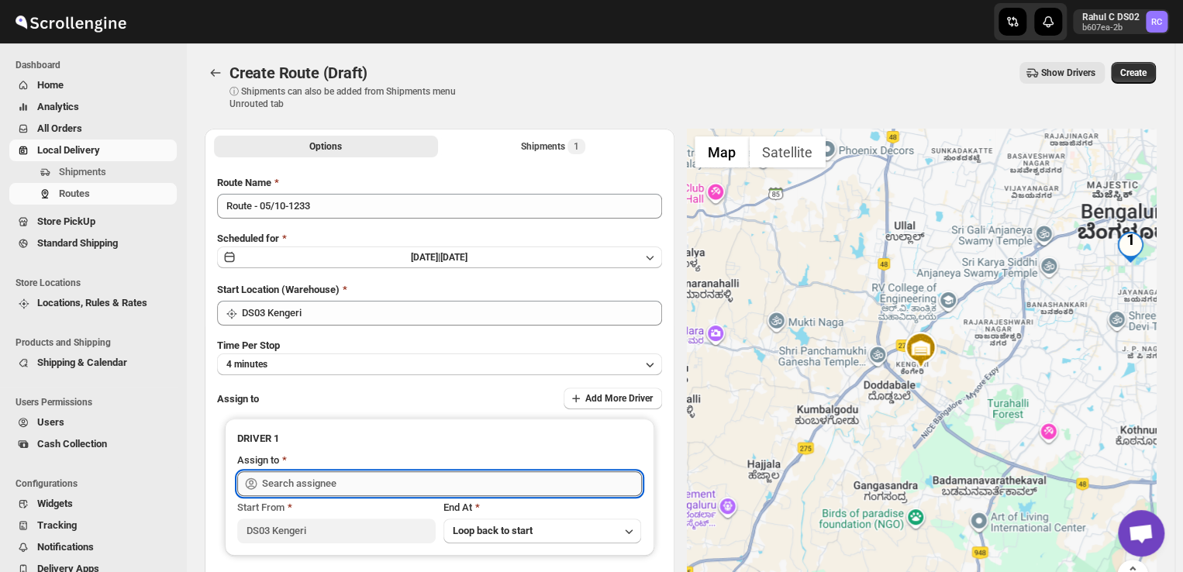
click at [376, 488] on input "text" at bounding box center [452, 484] width 380 height 25
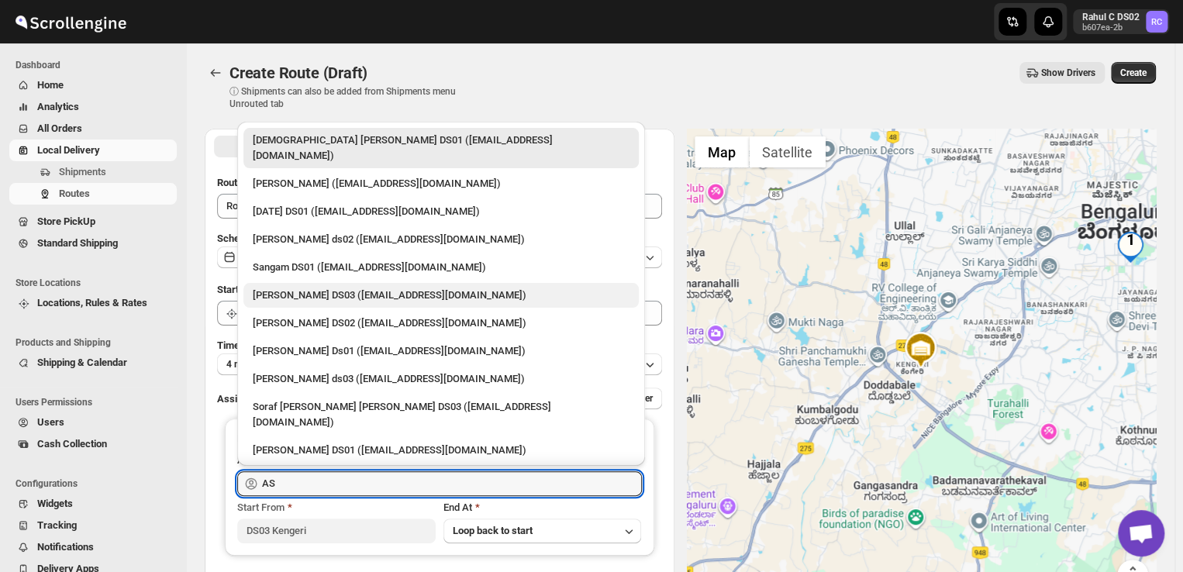
click at [360, 288] on div "ashik uddin DS03 (katiri8361@kimdyn.com)" at bounding box center [441, 296] width 377 height 16
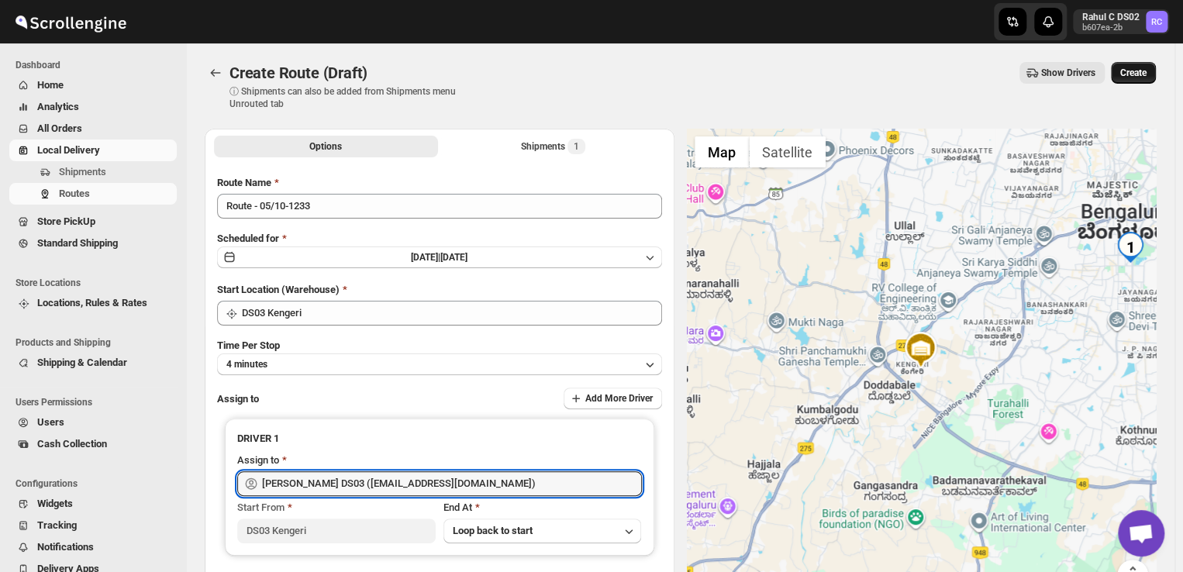
type input "ashik uddin DS03 (katiri8361@kimdyn.com)"
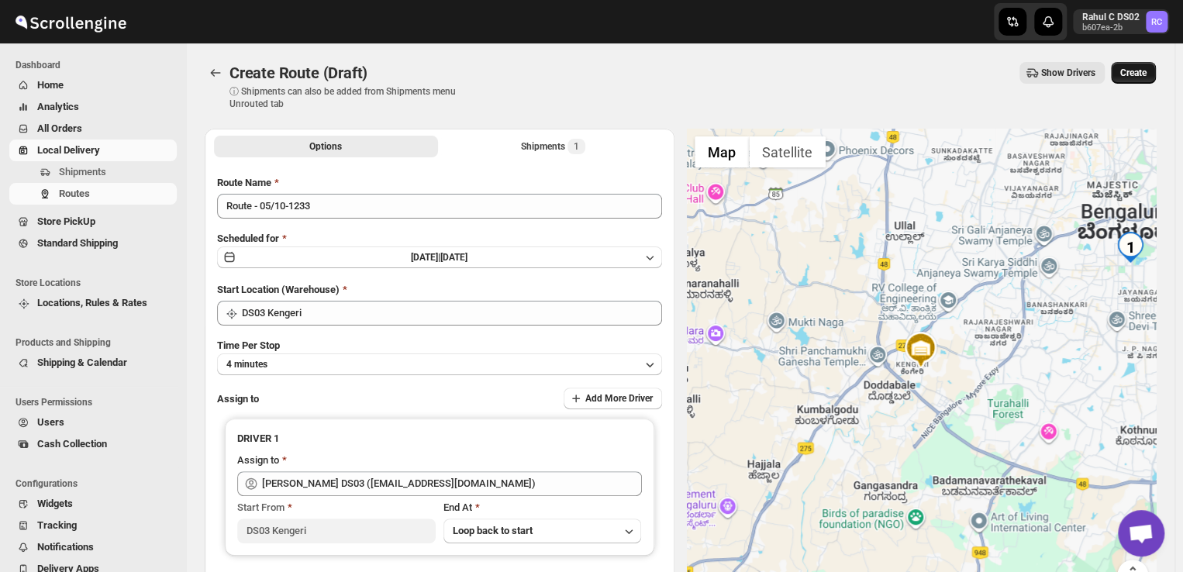
click at [1137, 70] on span "Create" at bounding box center [1134, 73] width 26 height 12
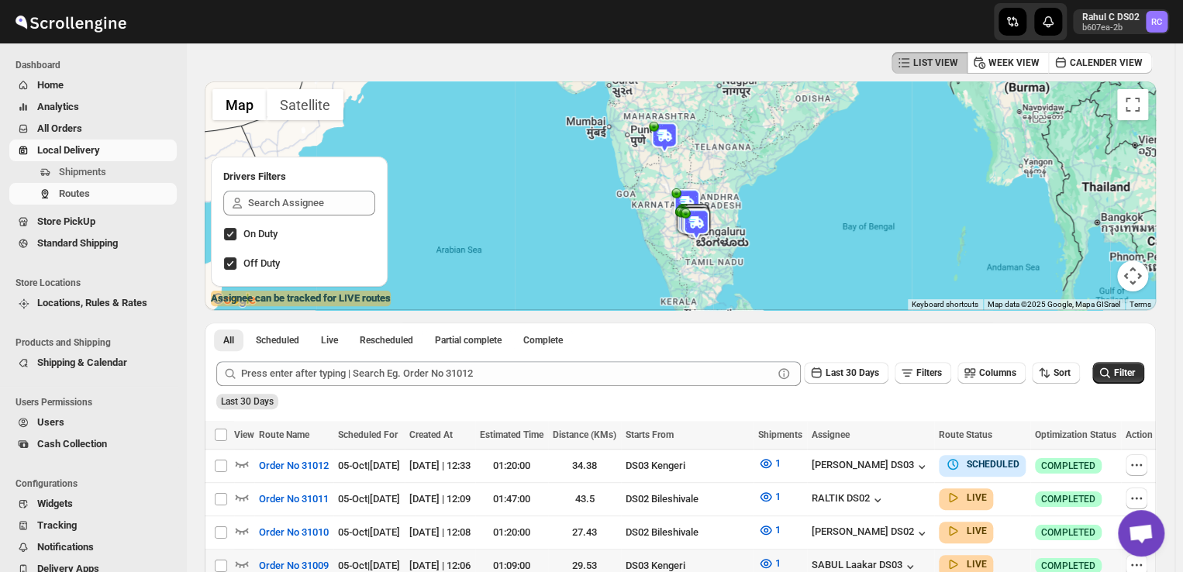
scroll to position [67, 0]
click at [70, 195] on span "Routes" at bounding box center [74, 194] width 31 height 12
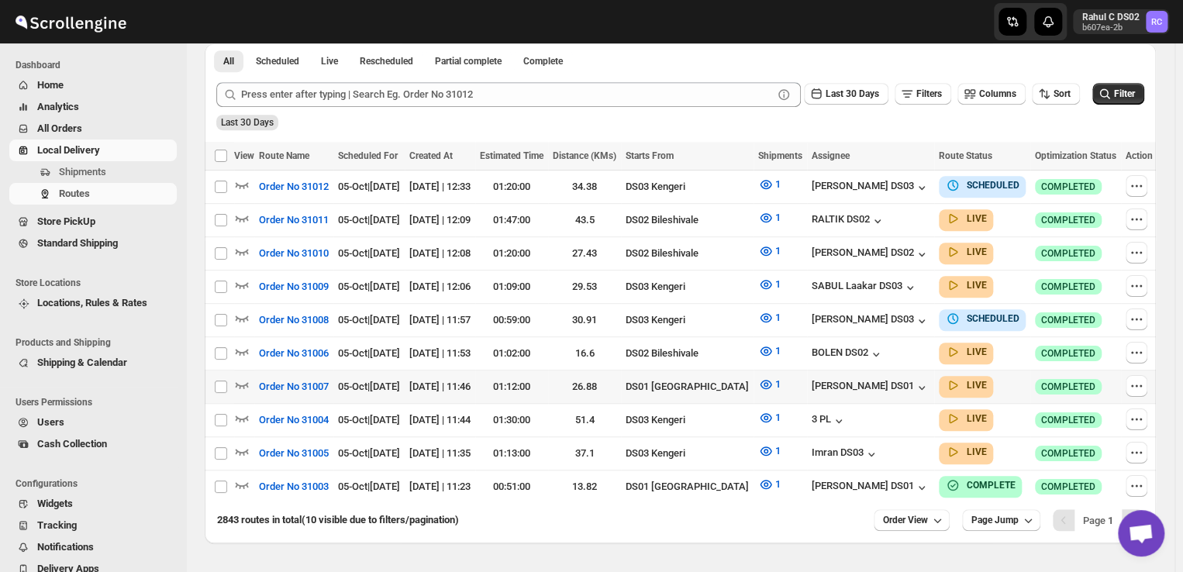
scroll to position [349, 0]
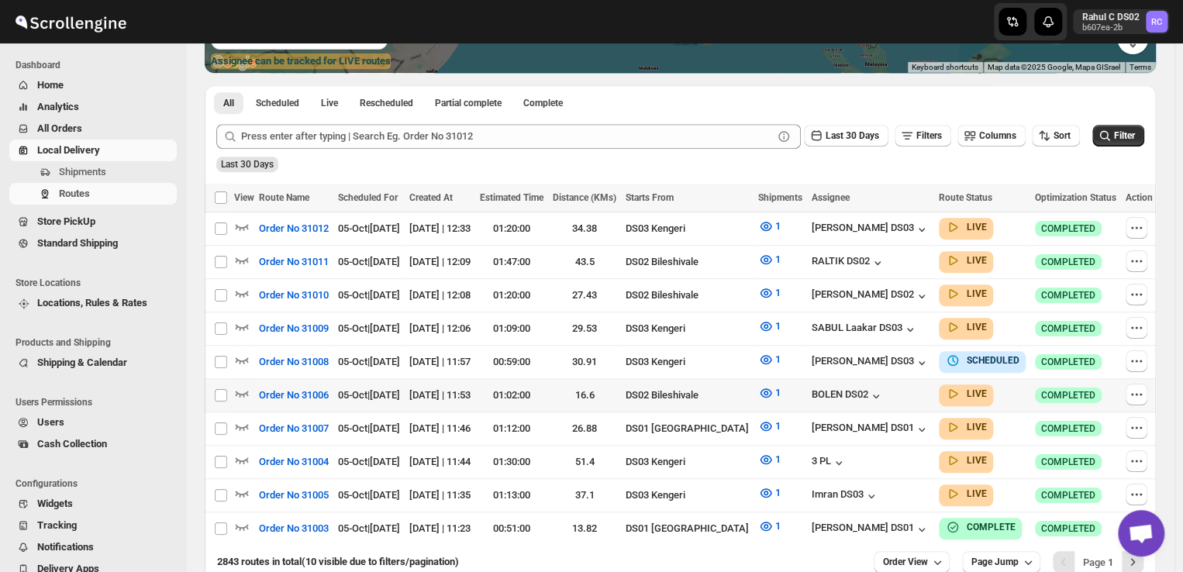
scroll to position [365, 0]
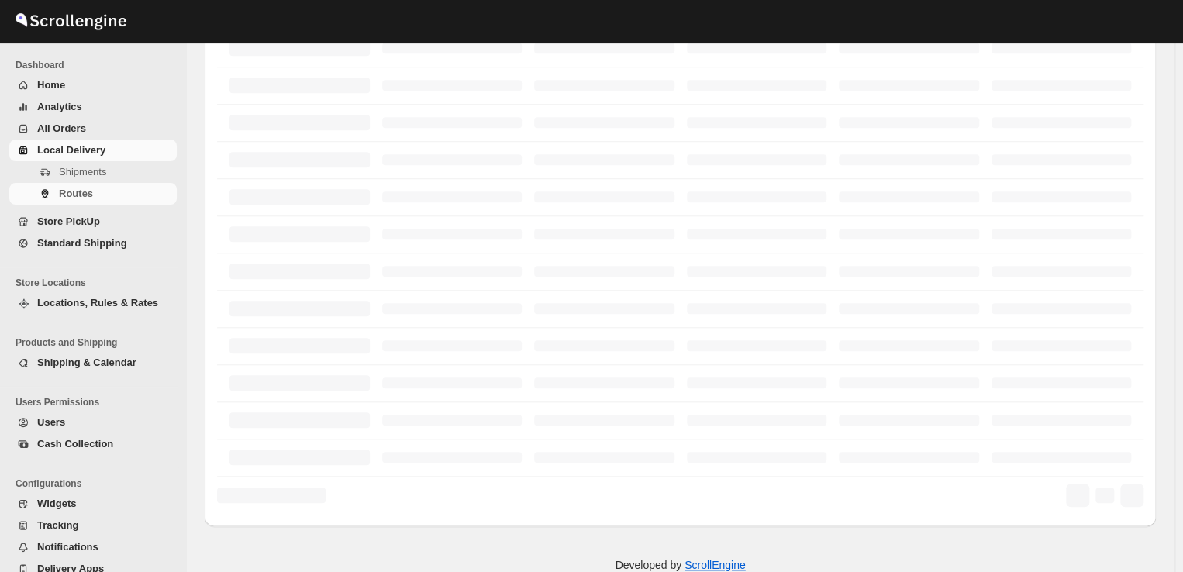
scroll to position [365, 0]
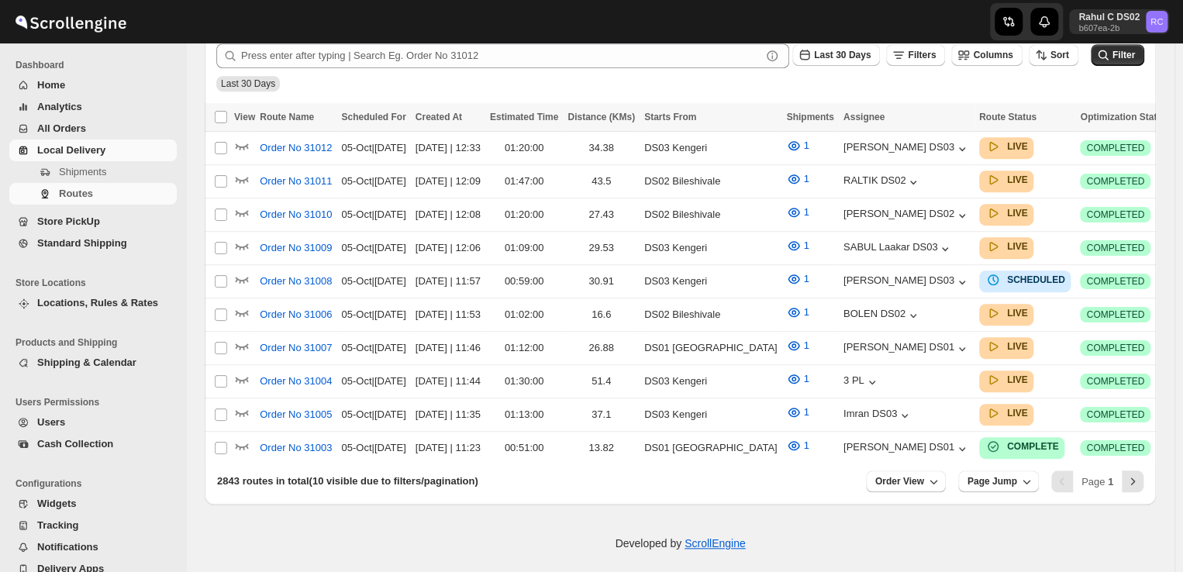
scroll to position [365, 0]
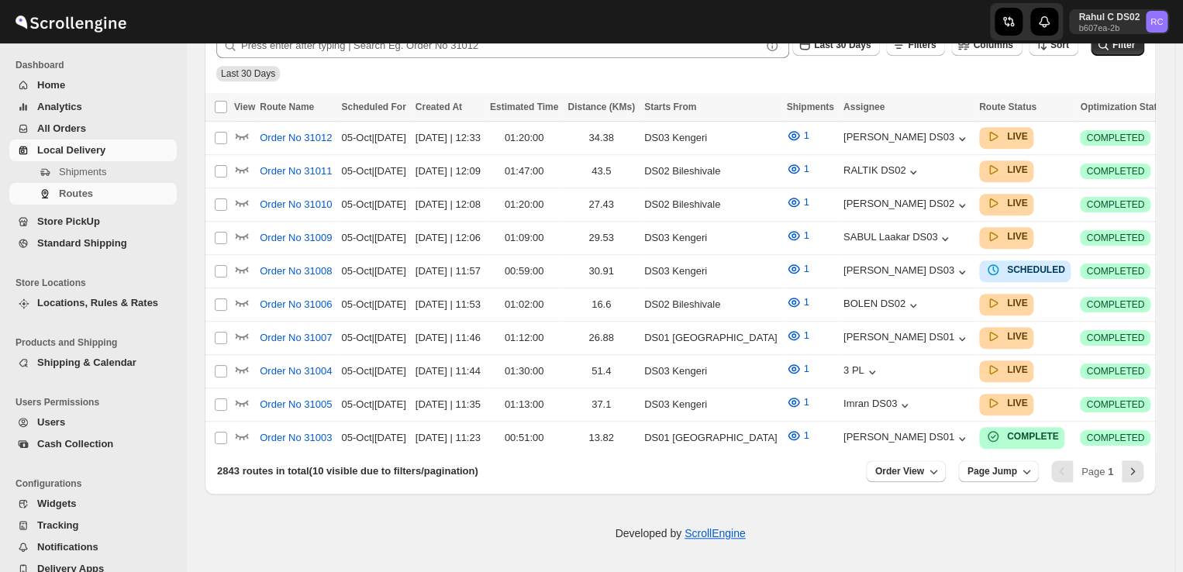
scroll to position [365, 0]
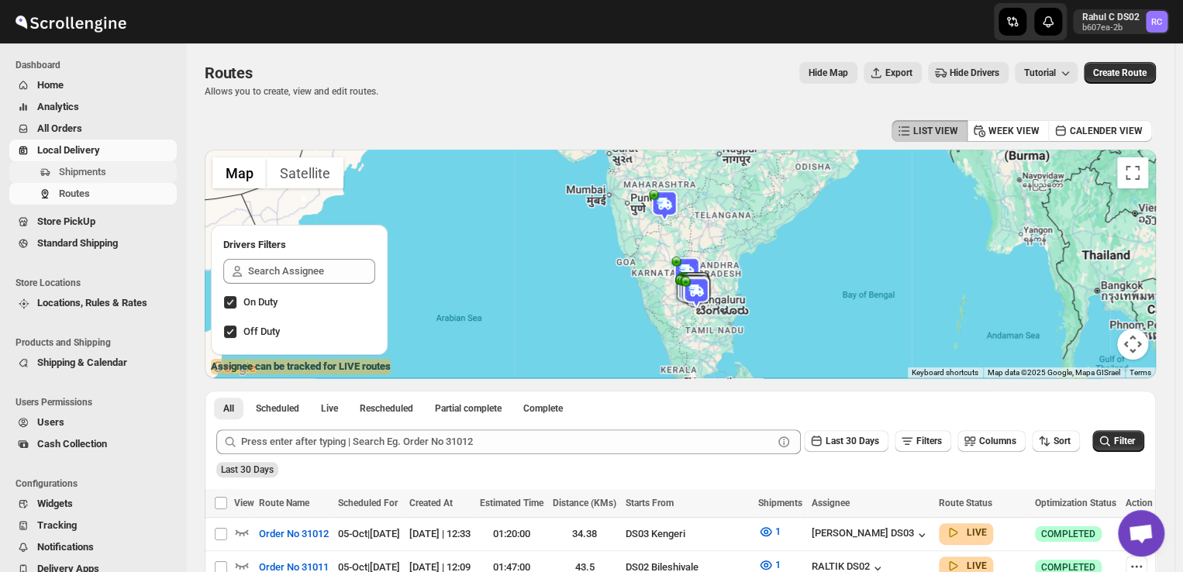
click at [92, 166] on span "Shipments" at bounding box center [82, 172] width 47 height 12
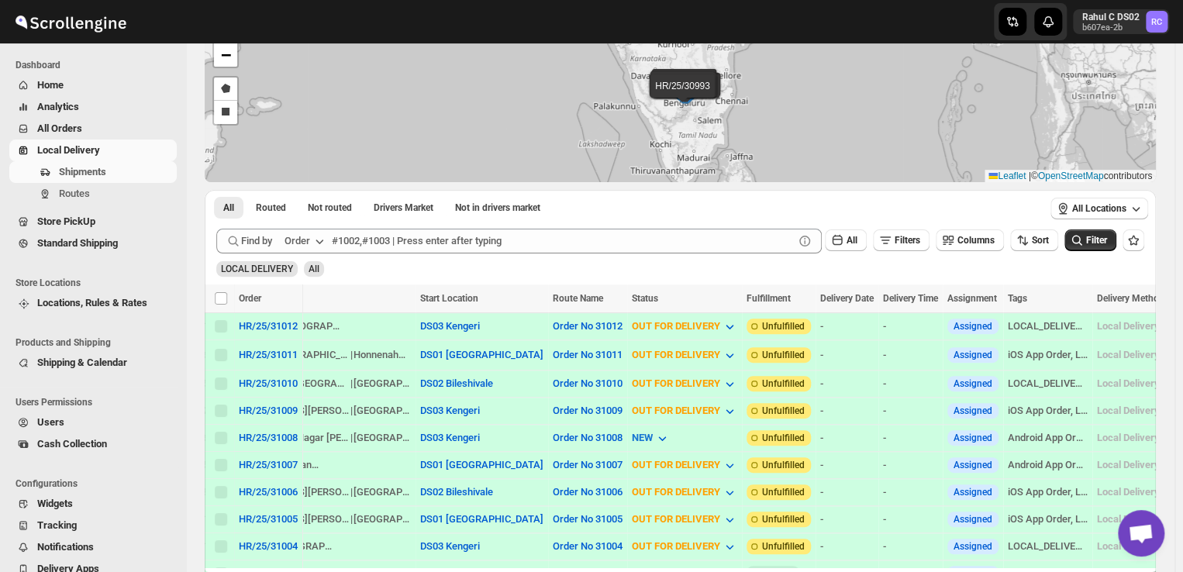
scroll to position [0, 392]
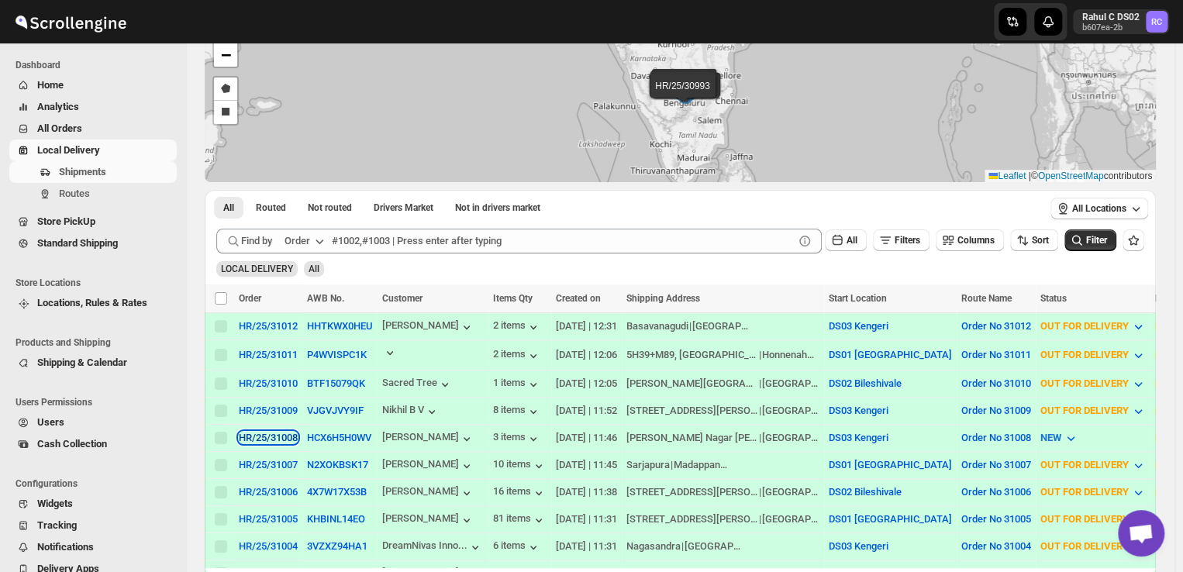
click at [260, 436] on div "HR/25/31008" at bounding box center [268, 438] width 59 height 12
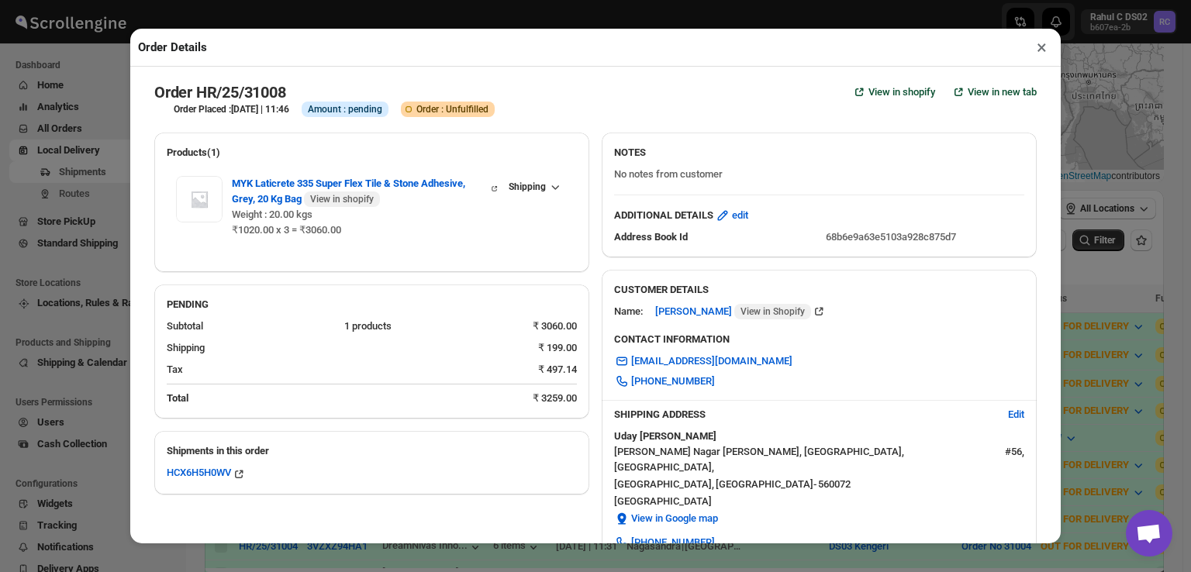
click at [1041, 51] on button "×" at bounding box center [1042, 47] width 22 height 22
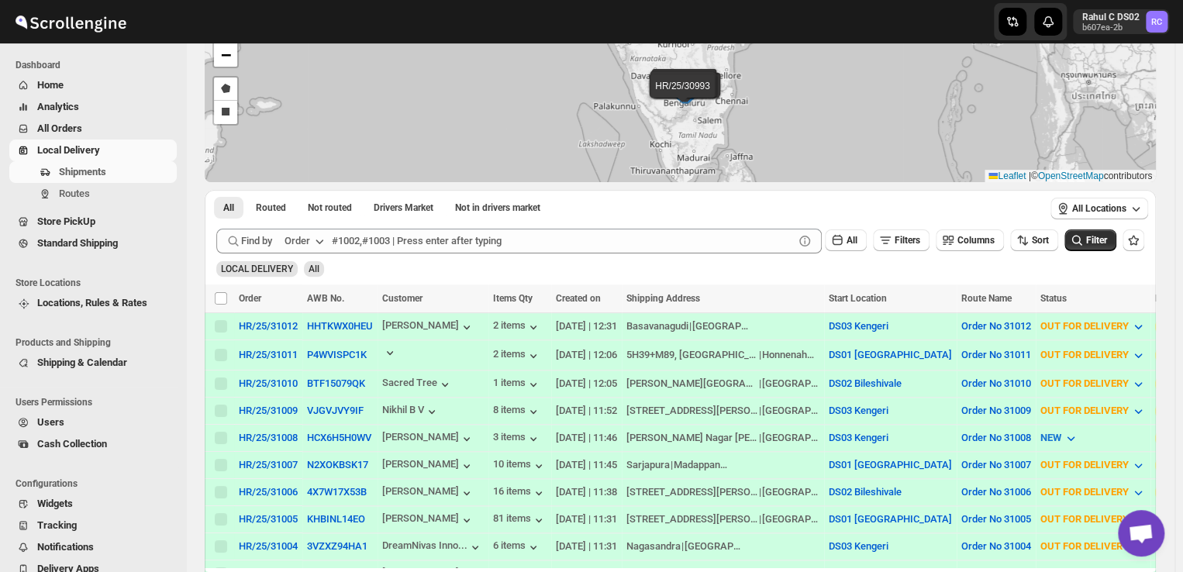
click at [1041, 51] on div "HR/25/31012 HR/25/31011 HR/25/31010 HR/25/31009 HR/25/31008 HR/25/31007 HR/25/3…" at bounding box center [681, 96] width 952 height 171
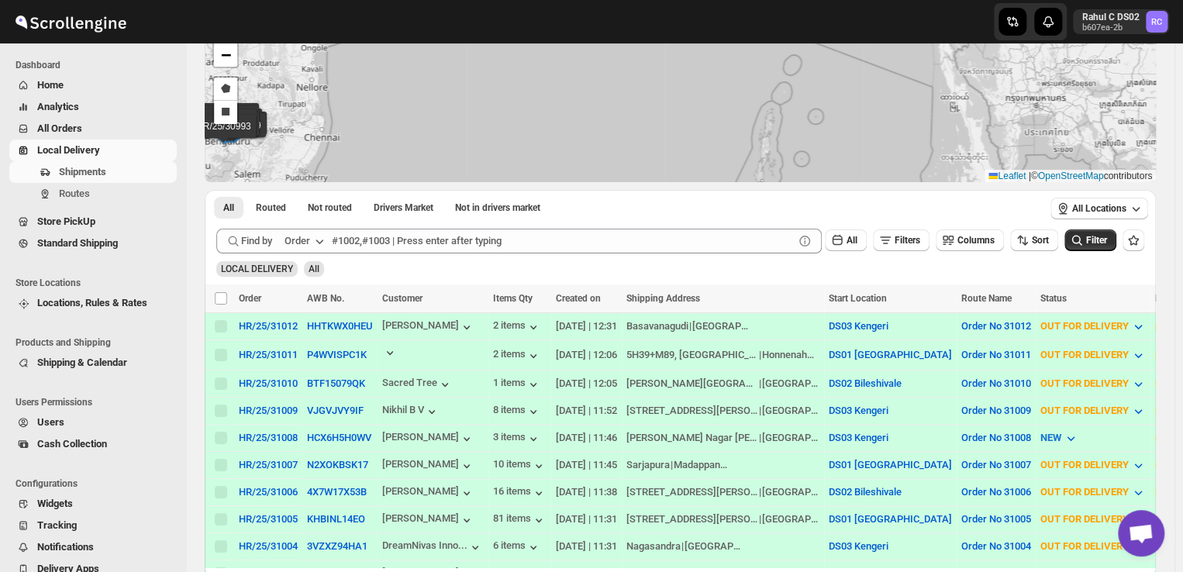
drag, startPoint x: 1041, startPoint y: 51, endPoint x: 521, endPoint y: 69, distance: 519.9
click at [521, 69] on div "HR/25/31012 HR/25/31011 HR/25/31010 HR/25/31009 HR/25/31008 HR/25/31007 HR/25/3…" at bounding box center [681, 96] width 952 height 171
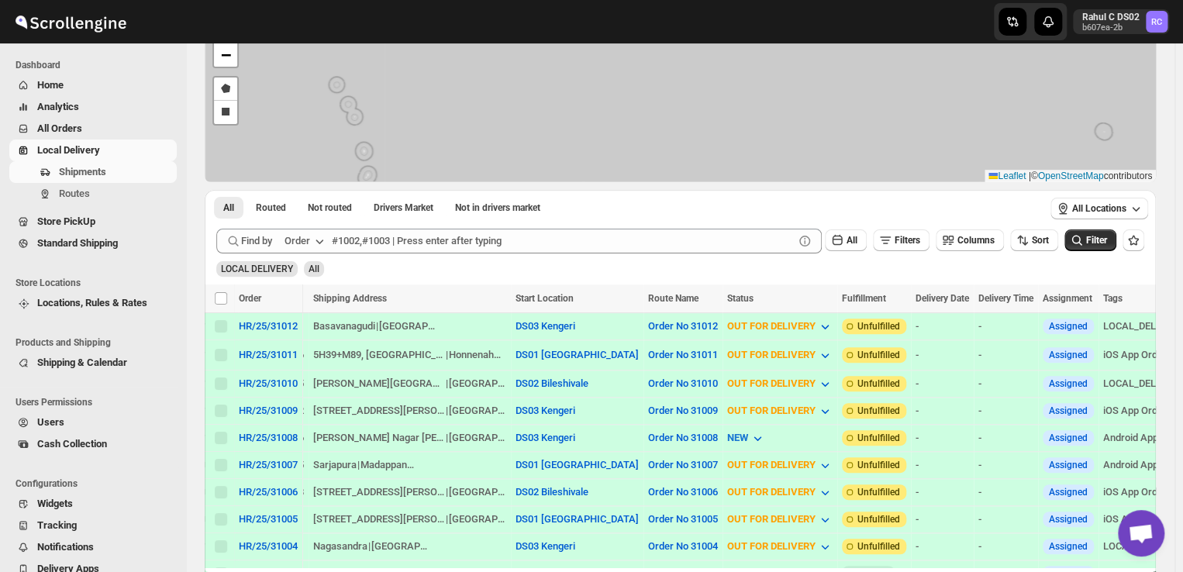
scroll to position [0, 322]
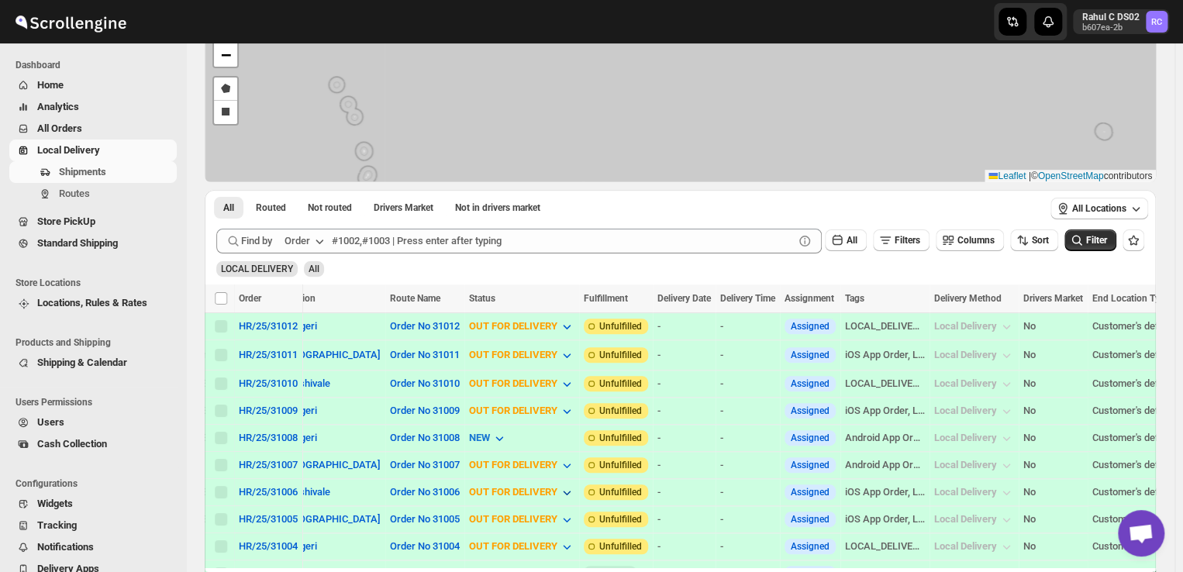
drag, startPoint x: 352, startPoint y: 565, endPoint x: 447, endPoint y: 480, distance: 127.5
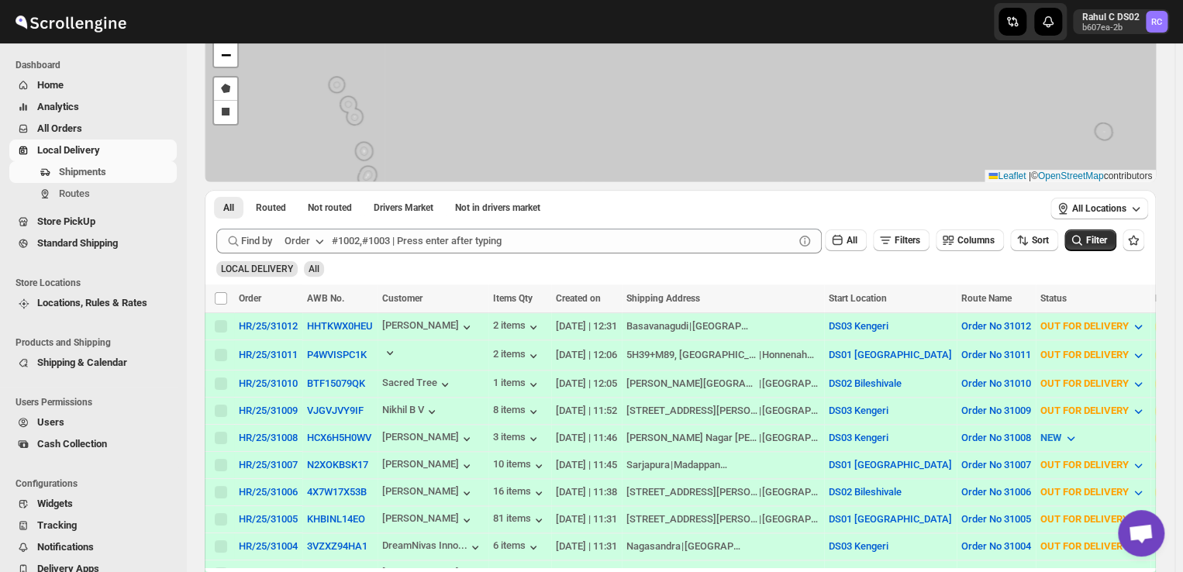
drag, startPoint x: 447, startPoint y: 480, endPoint x: 376, endPoint y: 492, distance: 72.3
click at [376, 492] on td "4X7W17X53B" at bounding box center [339, 492] width 75 height 27
drag, startPoint x: 283, startPoint y: 434, endPoint x: 212, endPoint y: 428, distance: 70.8
click at [212, 428] on td "Select shipment" at bounding box center [219, 438] width 29 height 27
click at [338, 435] on button "HCX6H5H0WV" at bounding box center [339, 438] width 64 height 12
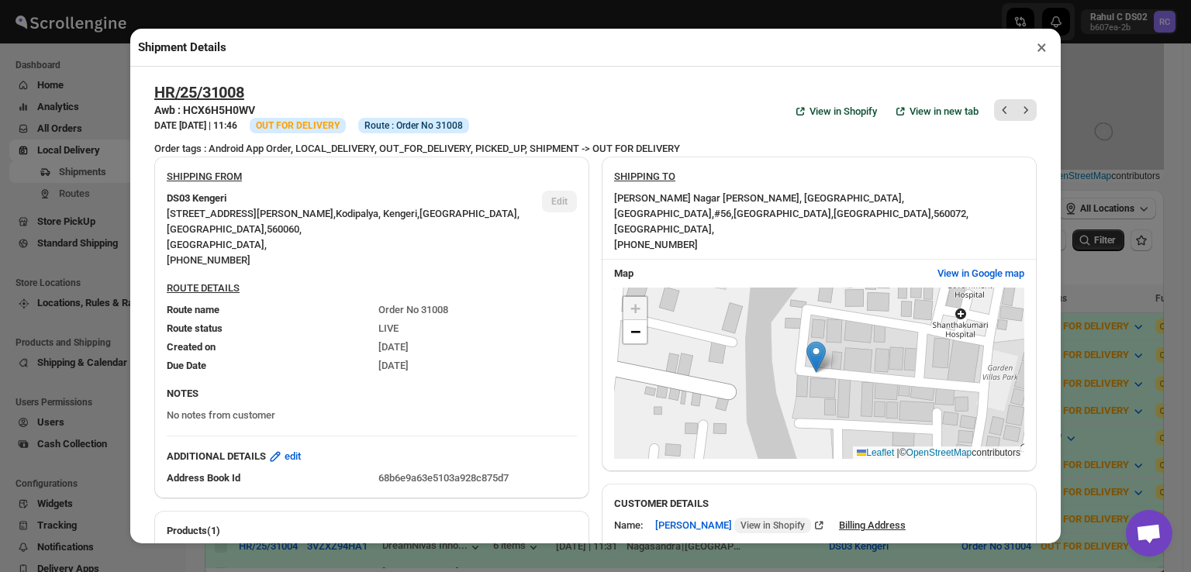
click at [1041, 49] on button "×" at bounding box center [1042, 47] width 22 height 22
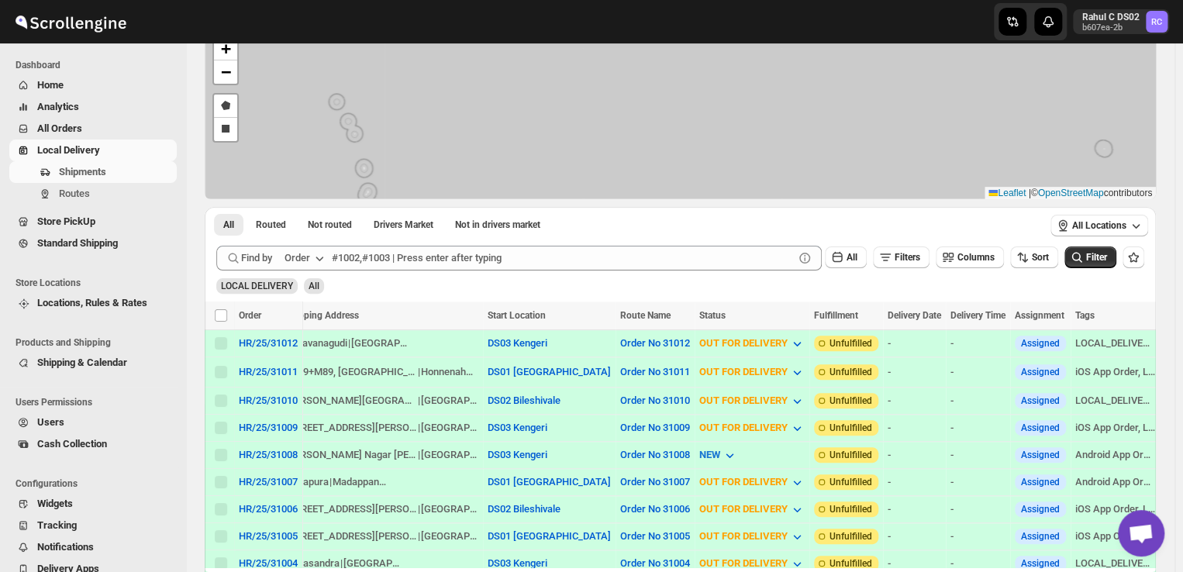
scroll to position [0, 223]
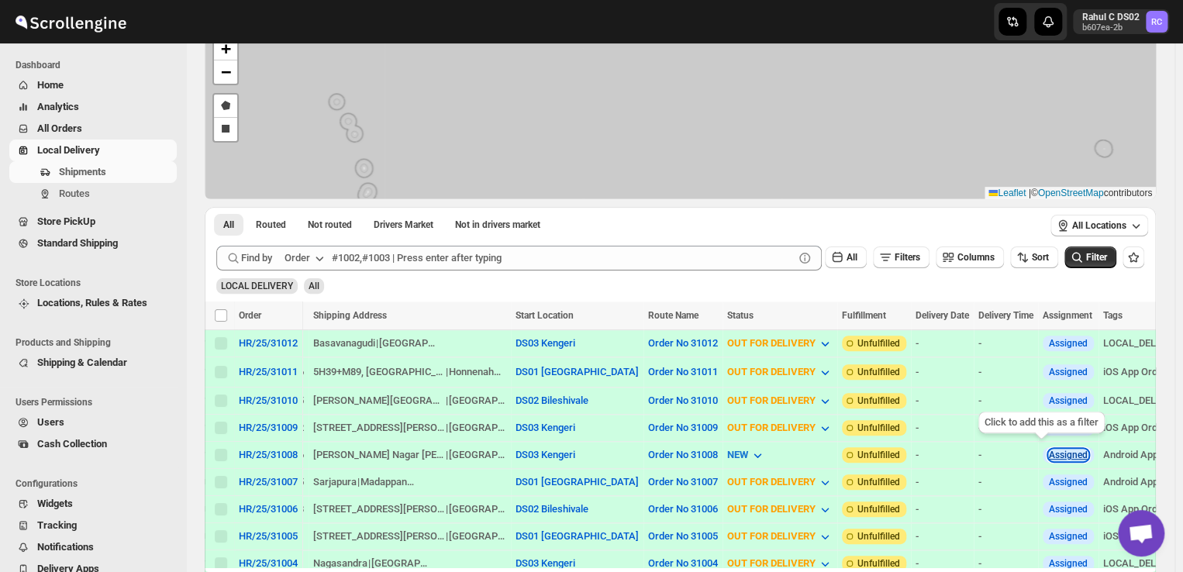
click at [1049, 451] on button "Assigned" at bounding box center [1068, 455] width 39 height 11
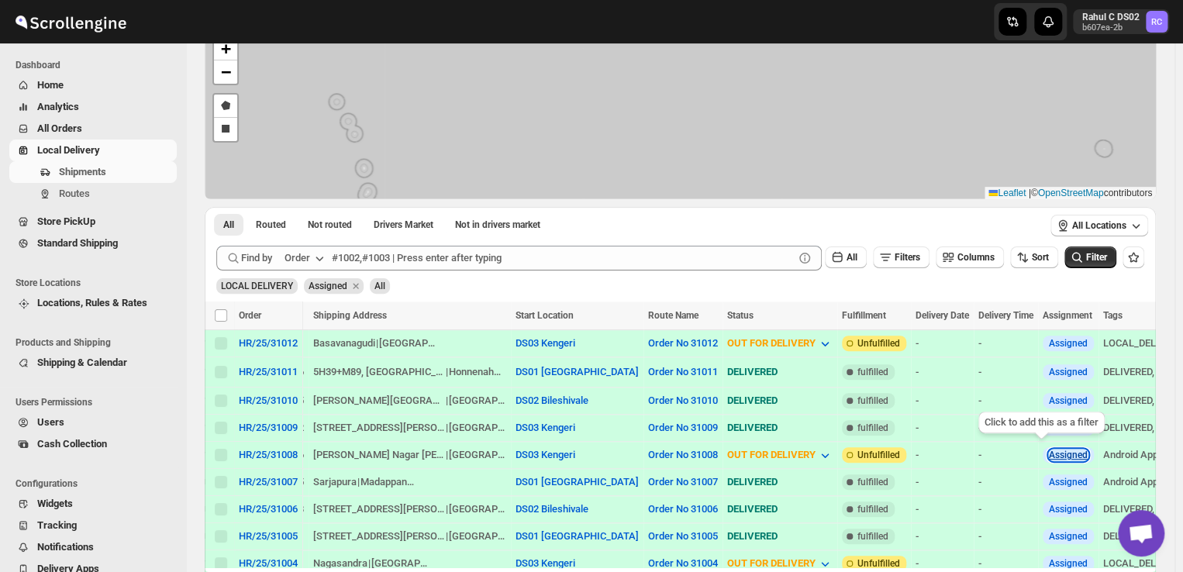
click at [1049, 451] on button "Assigned" at bounding box center [1068, 455] width 39 height 11
click at [73, 188] on span "Routes" at bounding box center [74, 194] width 31 height 12
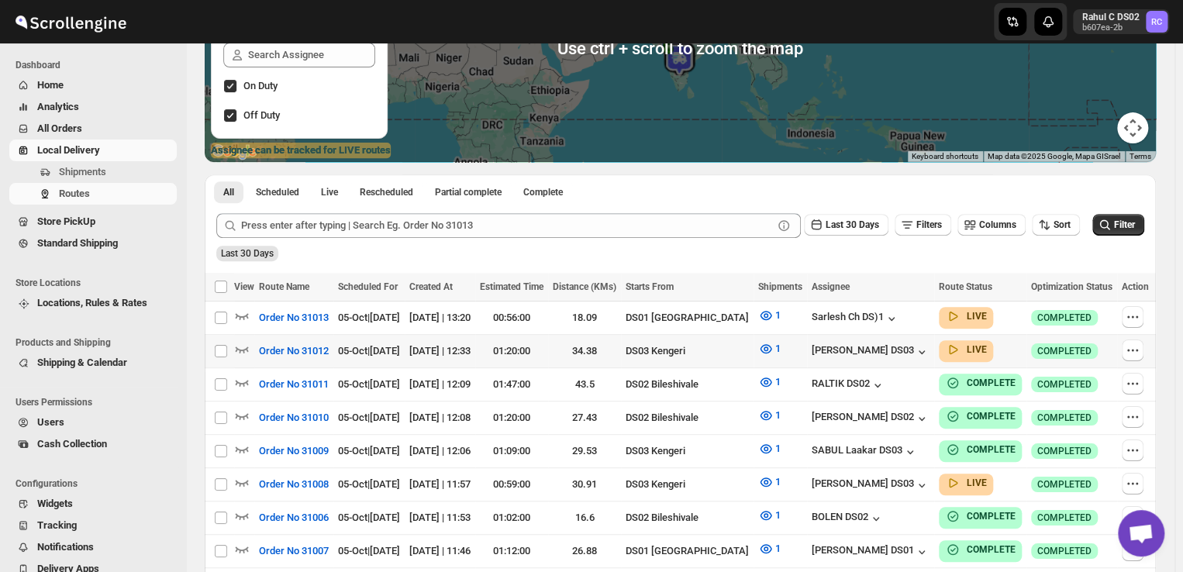
scroll to position [230, 0]
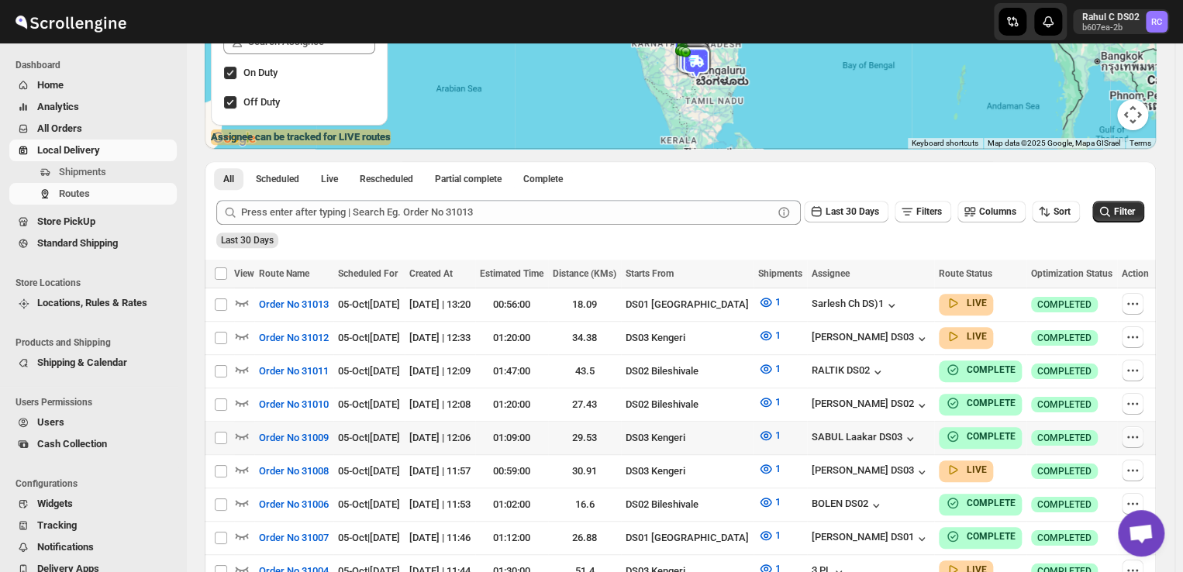
click at [1138, 431] on icon "button" at bounding box center [1133, 438] width 16 height 16
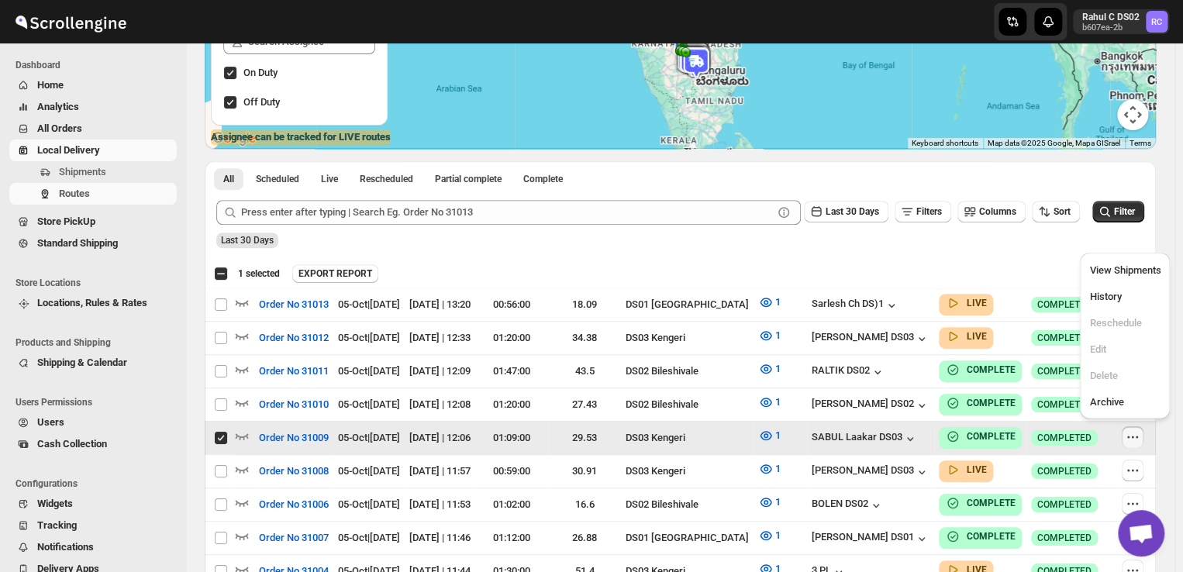
click at [223, 432] on input "Select route" at bounding box center [221, 438] width 12 height 12
checkbox input "false"
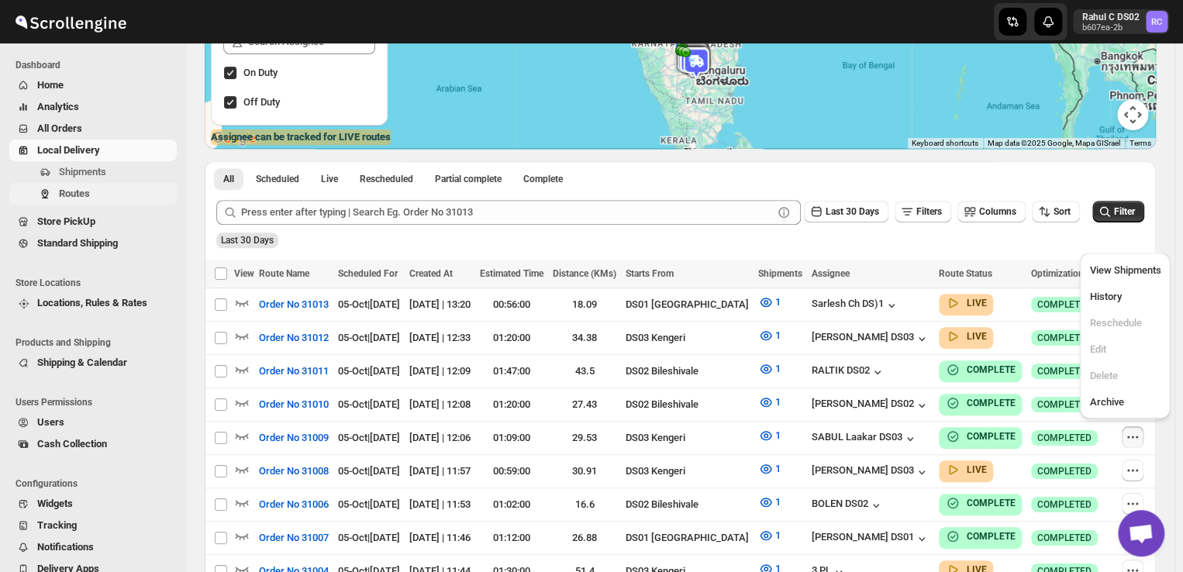
click at [88, 198] on span "Routes" at bounding box center [74, 194] width 31 height 12
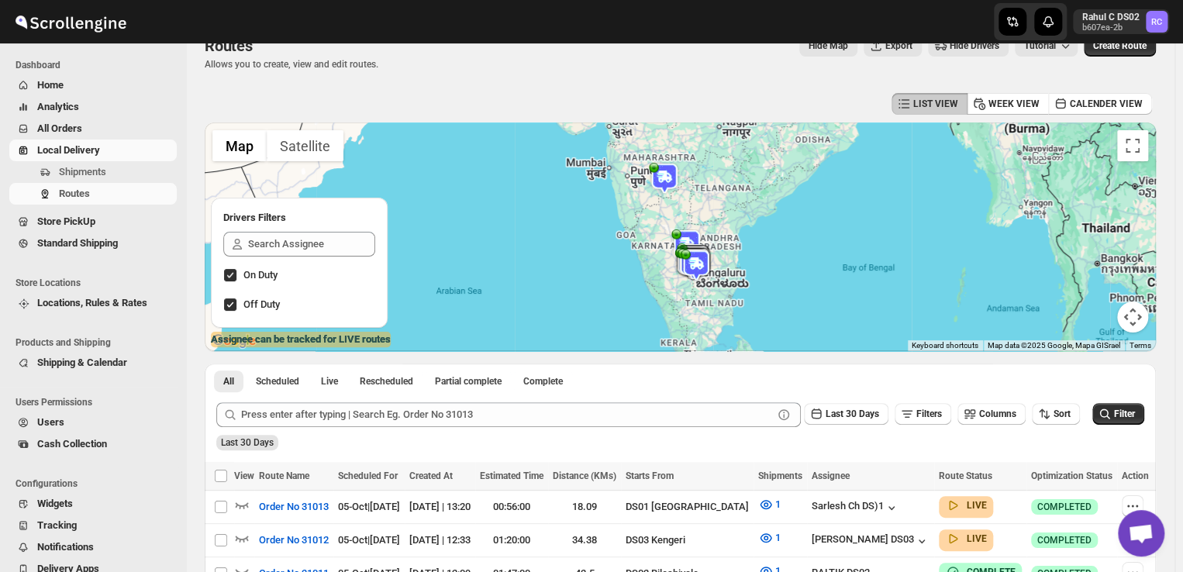
scroll to position [0, 0]
